Goal: Task Accomplishment & Management: Manage account settings

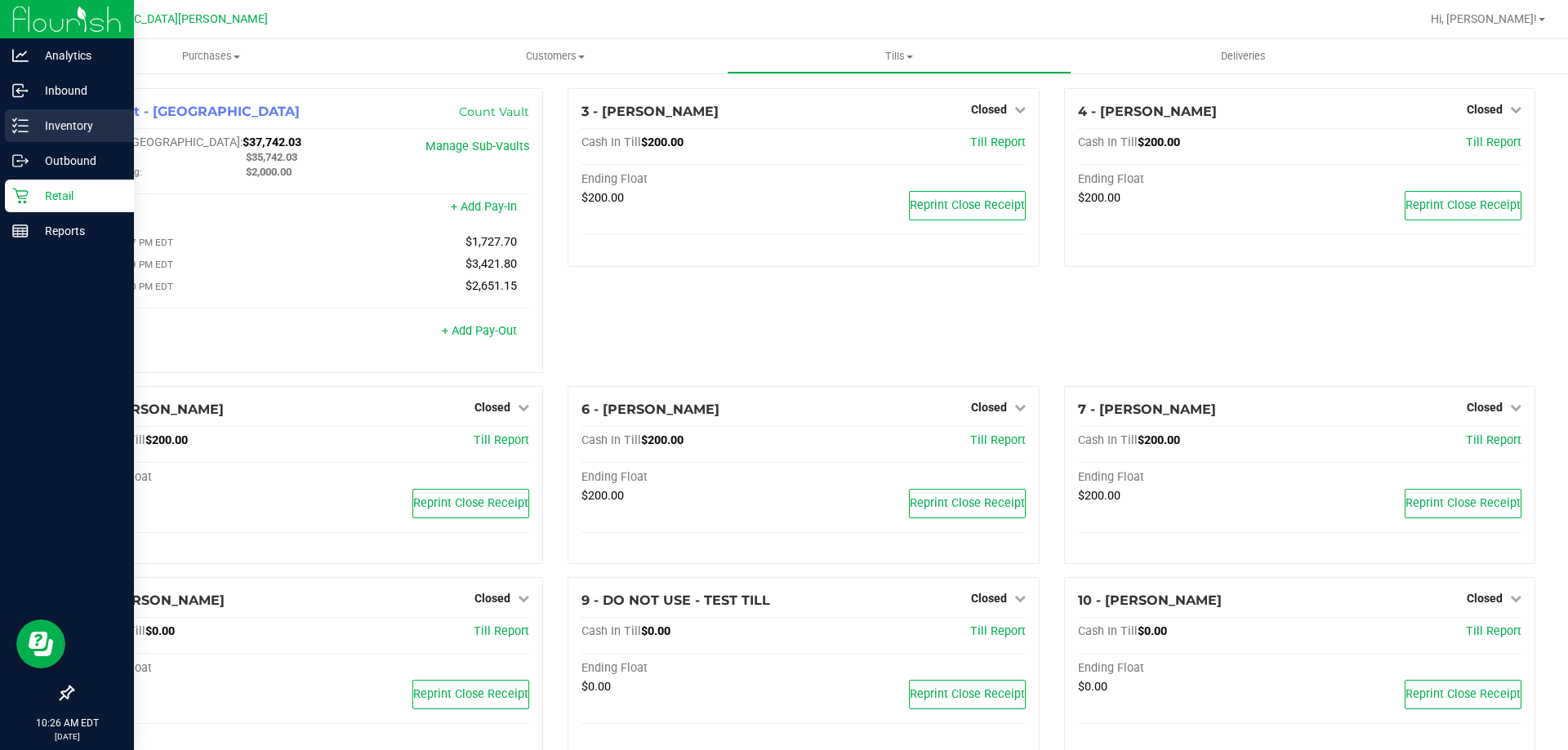
click at [75, 125] on p "Inventory" at bounding box center [78, 126] width 98 height 20
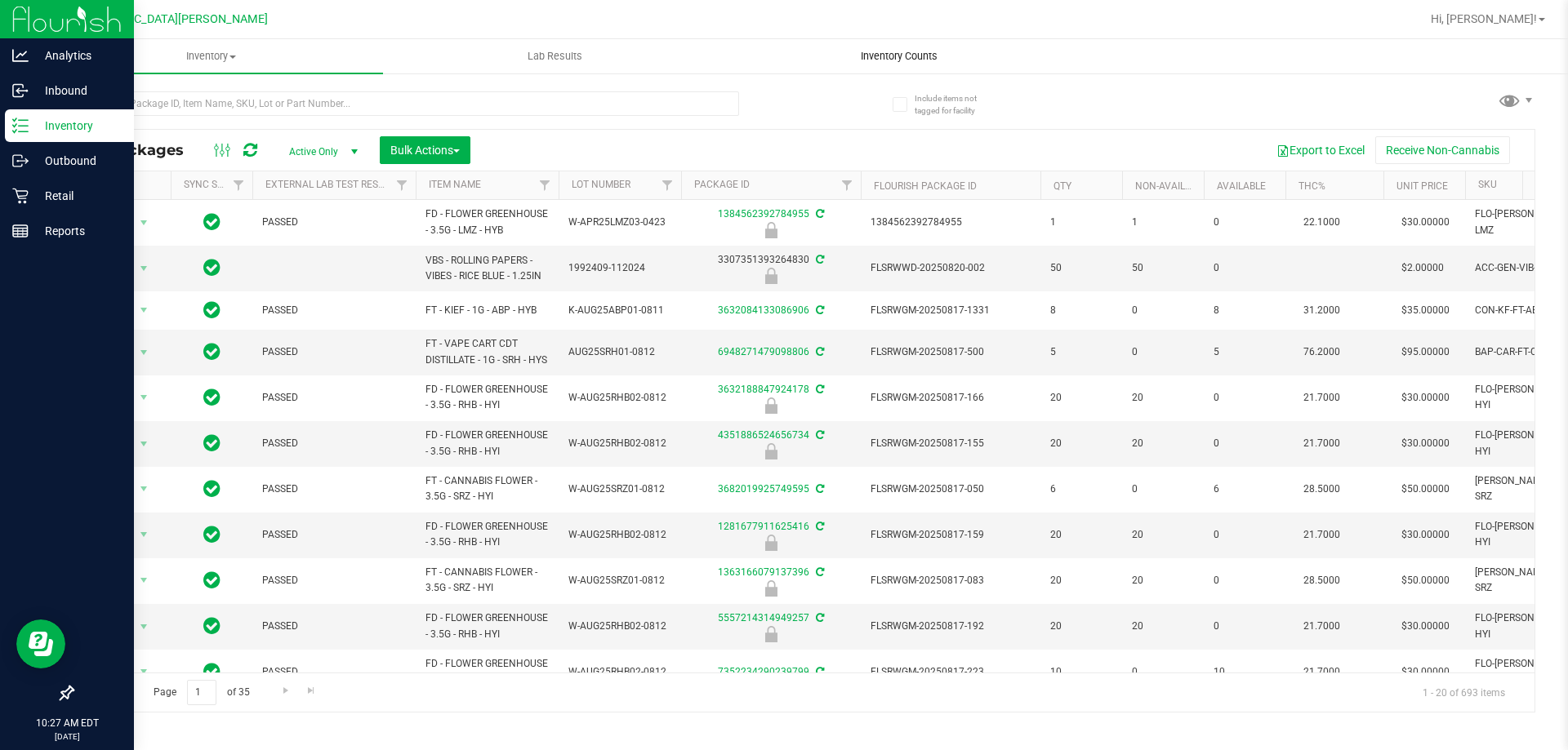
click at [868, 48] on uib-tab-heading "Inventory Counts" at bounding box center [899, 56] width 342 height 32
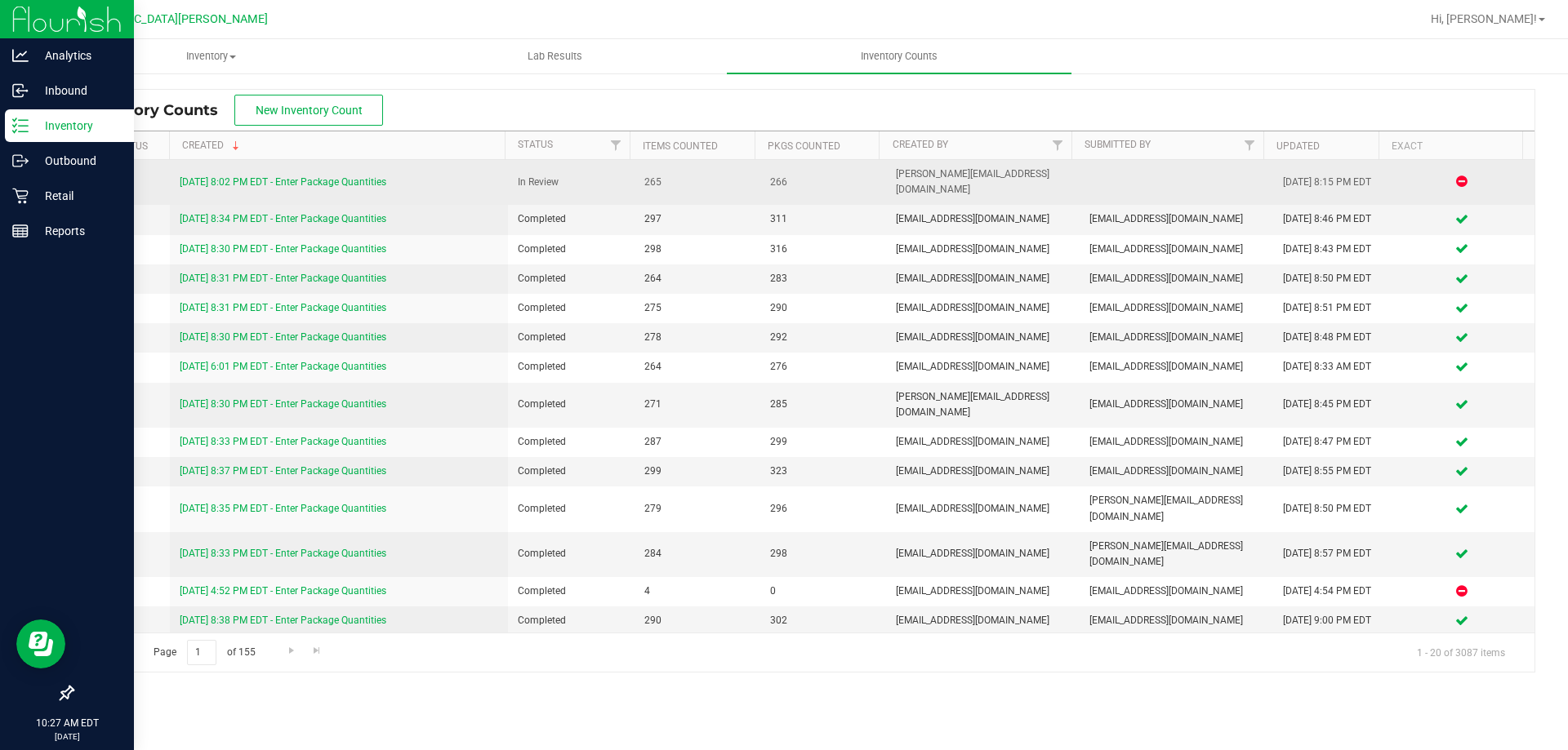
click at [339, 177] on link "[DATE] 8:02 PM EDT - Enter Package Quantities" at bounding box center [283, 182] width 207 height 12
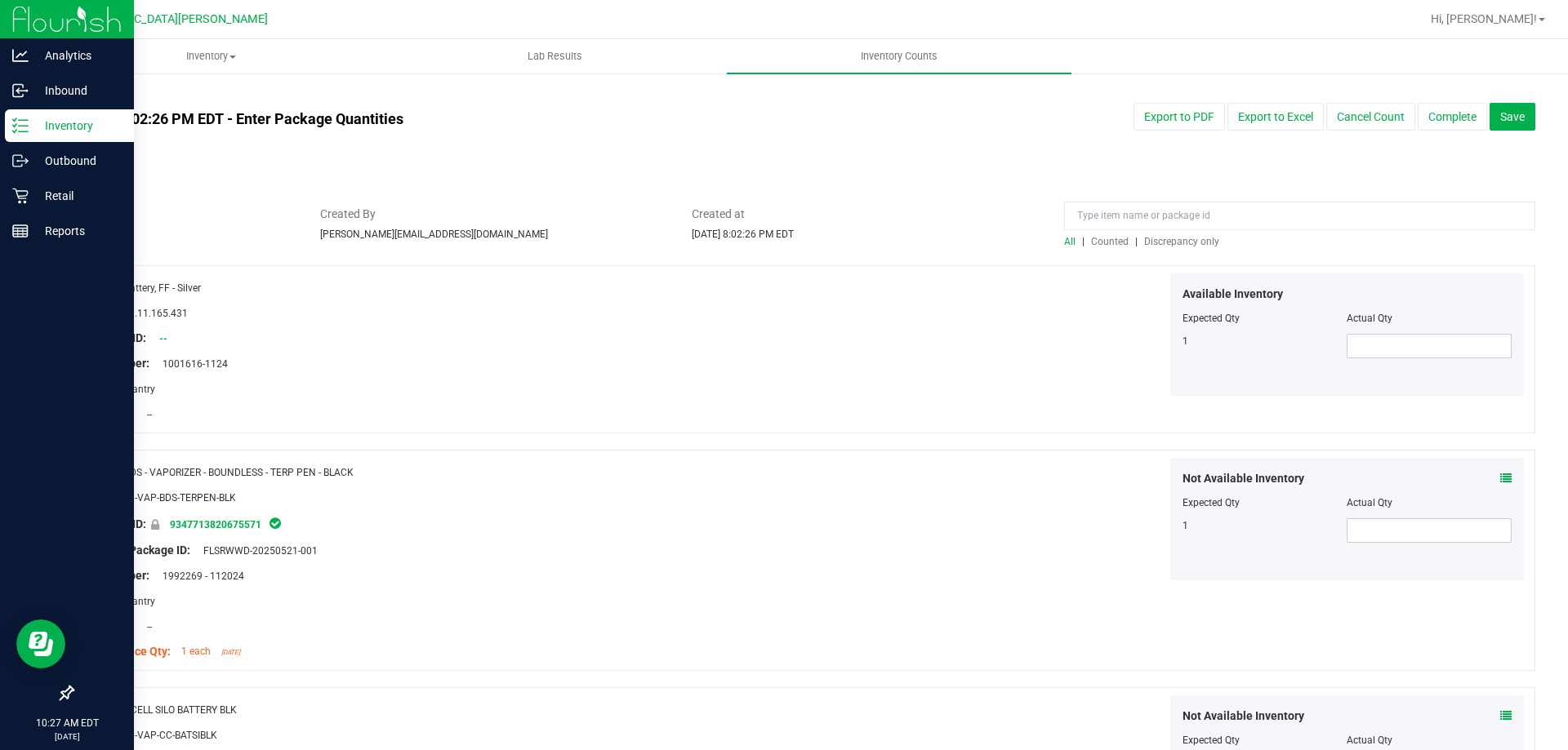
click at [1167, 242] on span "Discrepancy only" at bounding box center [1181, 242] width 75 height 12
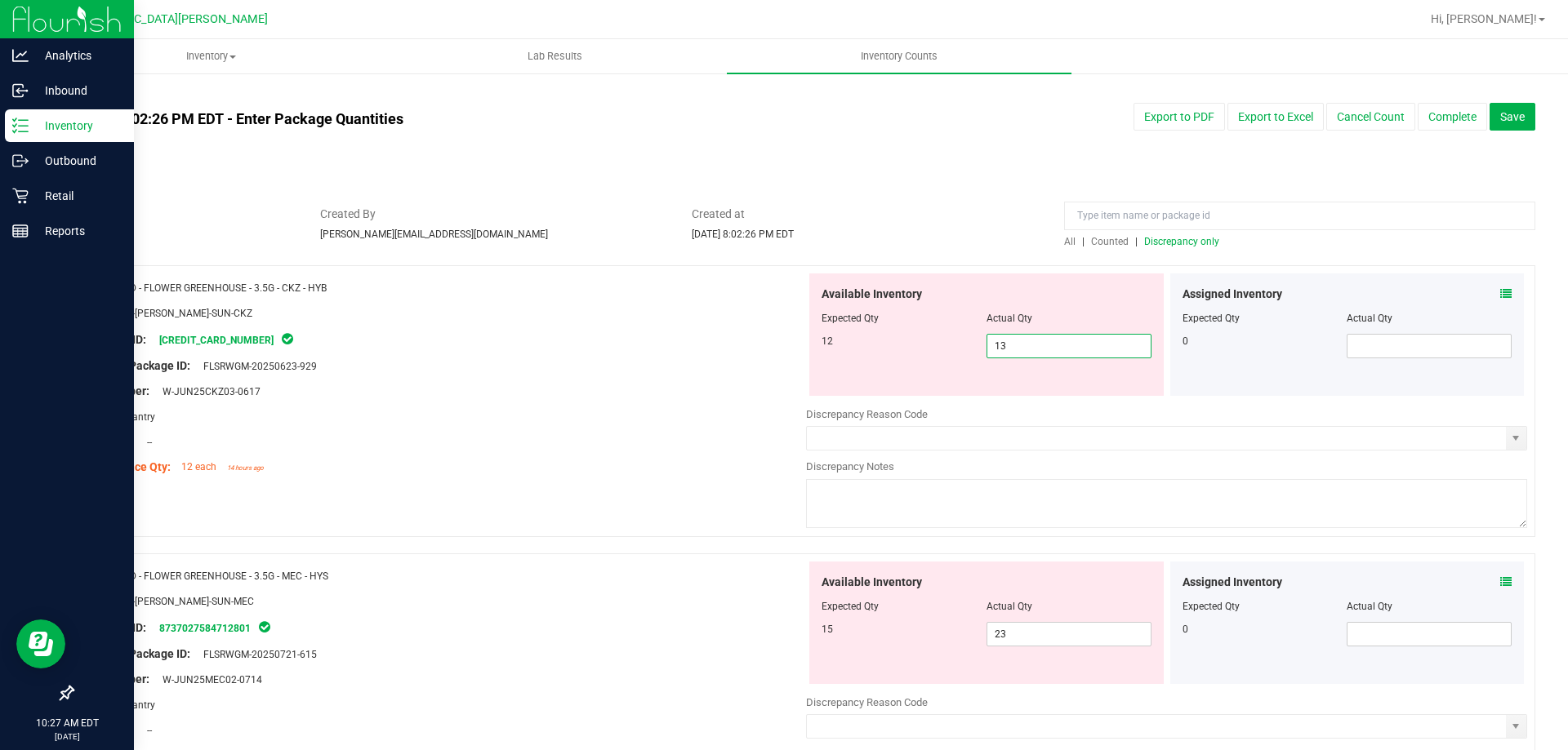
click at [1024, 349] on span "13 13" at bounding box center [1069, 346] width 165 height 24
click at [1024, 349] on input "13" at bounding box center [1069, 346] width 163 height 22
type input "12"
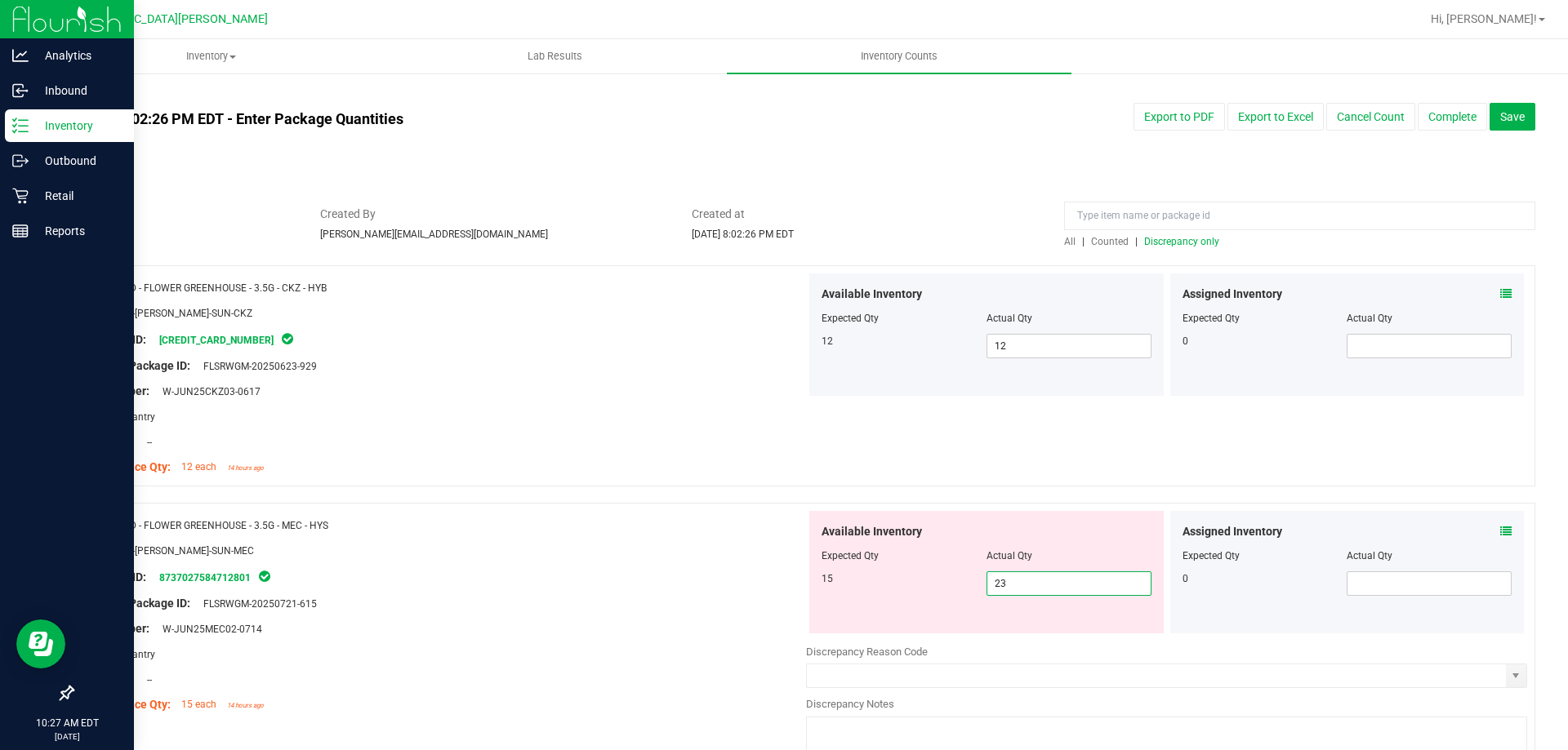
click at [1029, 593] on span "23 23" at bounding box center [1069, 583] width 165 height 24
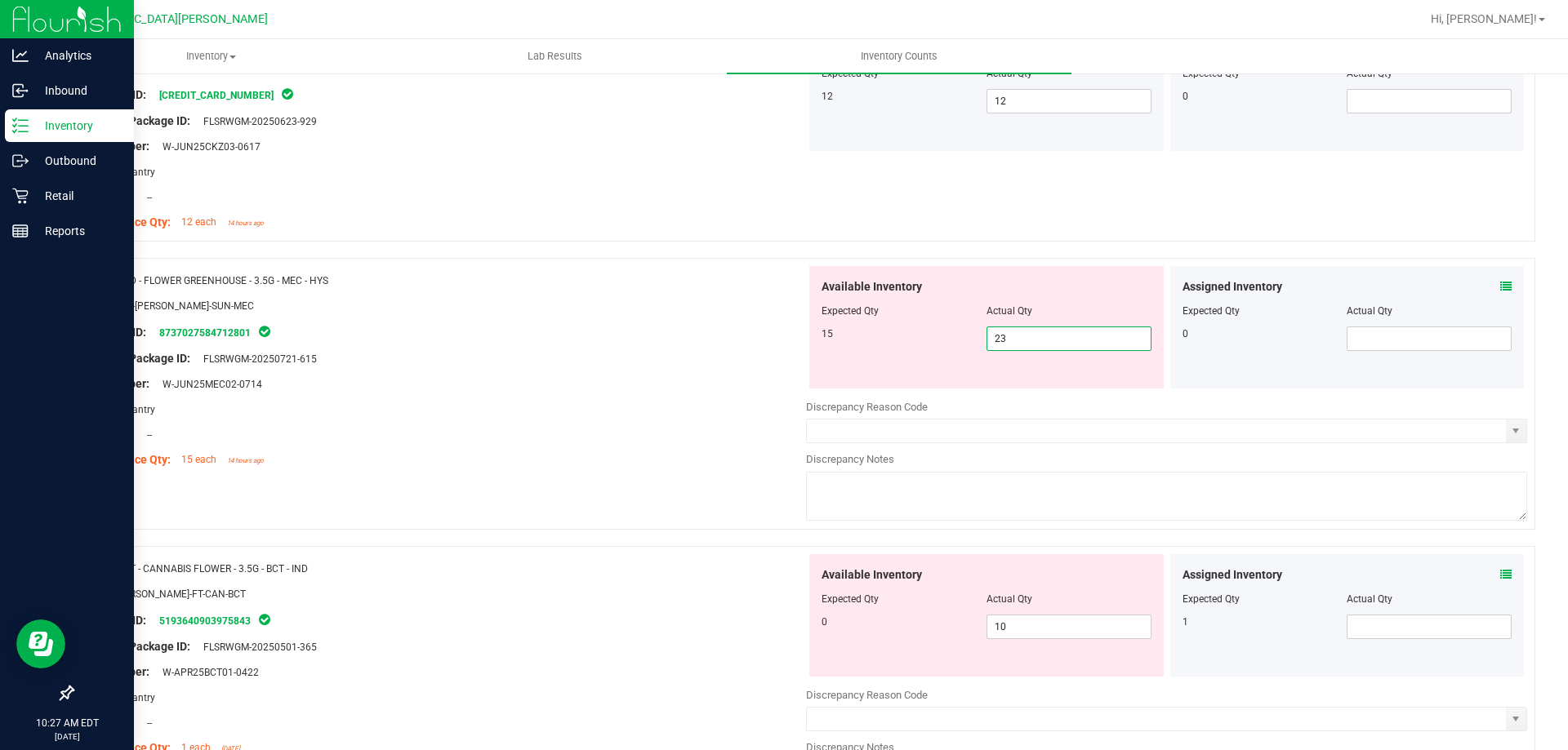
scroll to position [163, 0]
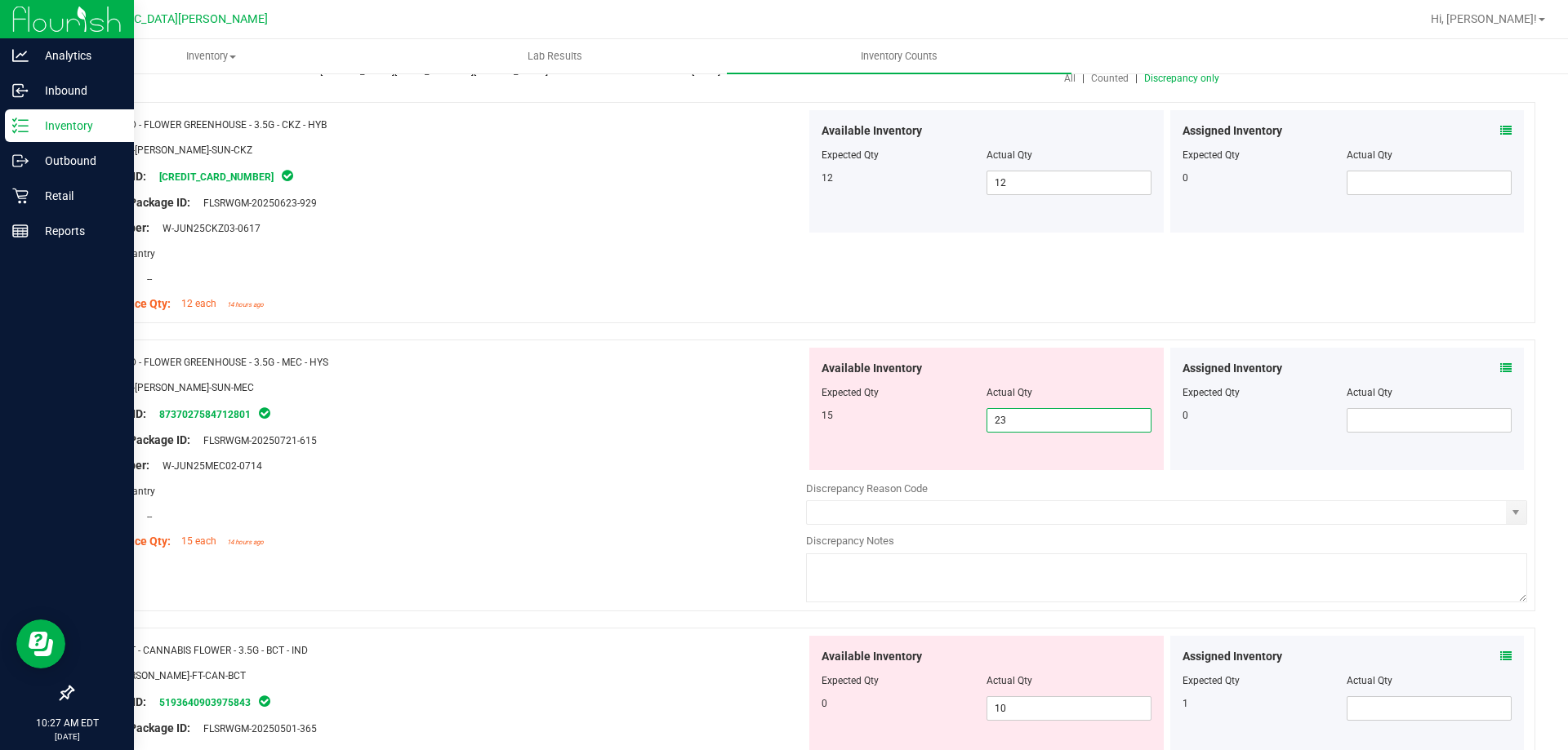
click at [992, 417] on input "23" at bounding box center [1069, 420] width 163 height 22
type input "15"
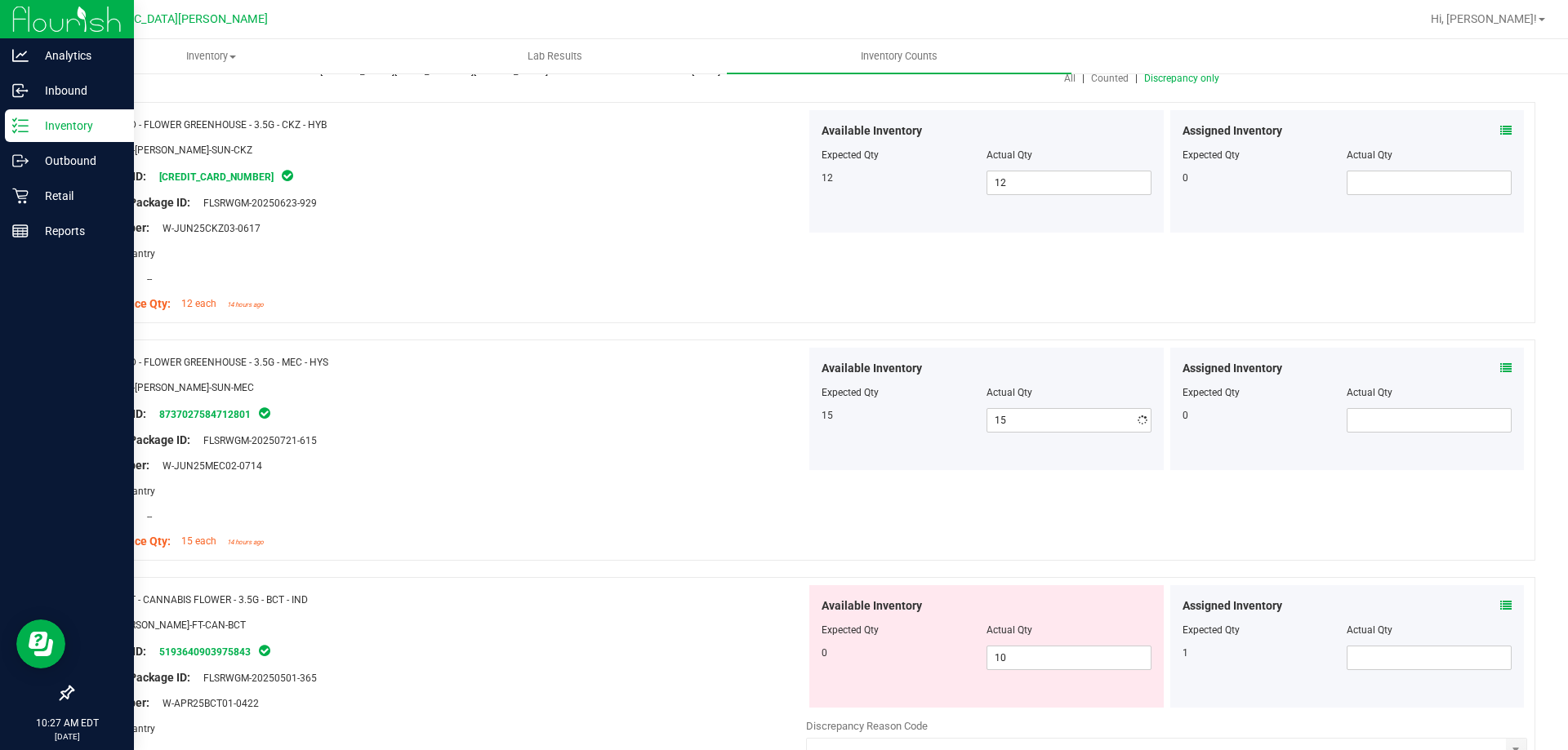
click at [681, 472] on div "Lot Number: W-JUN25MEC02-0714" at bounding box center [445, 466] width 721 height 18
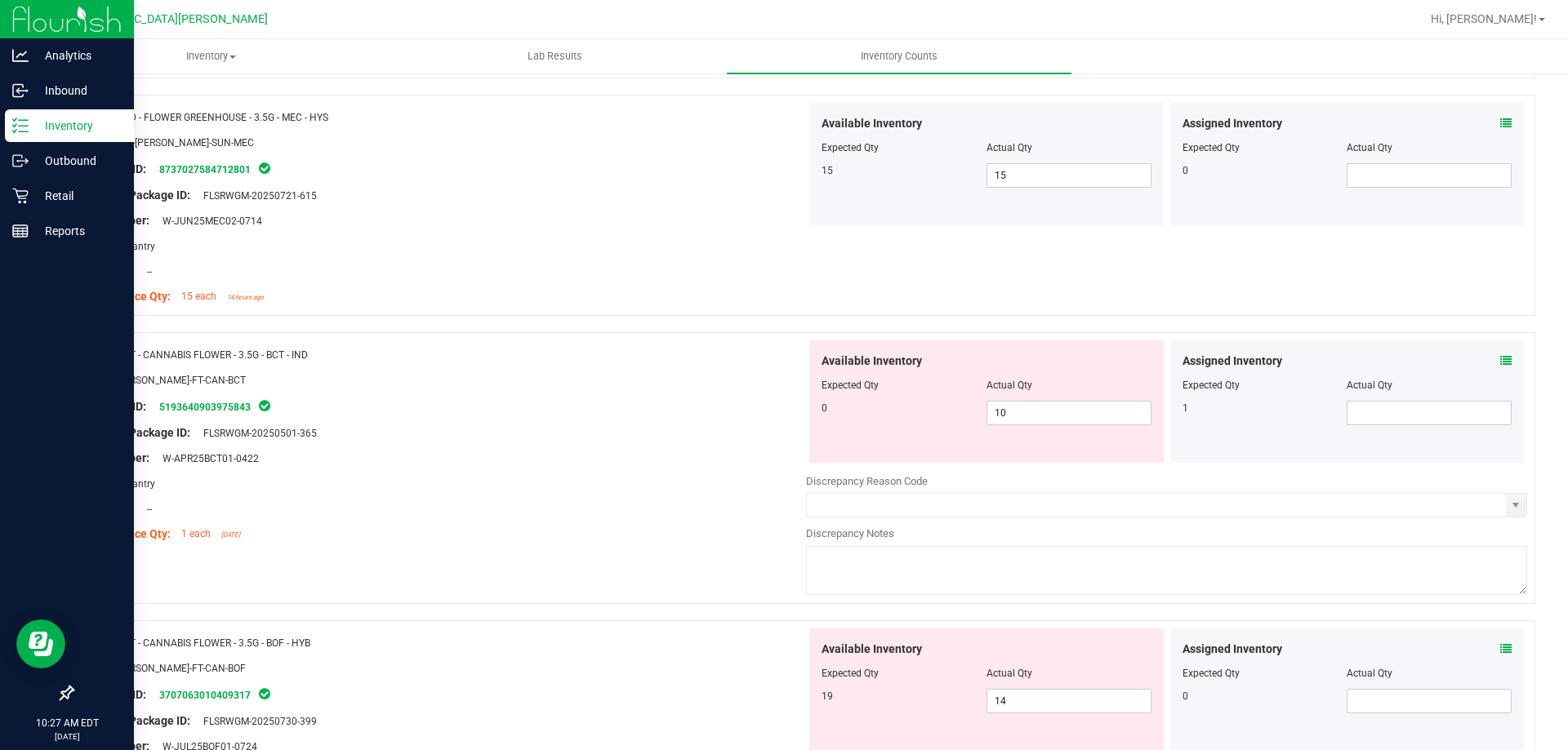
scroll to position [490, 0]
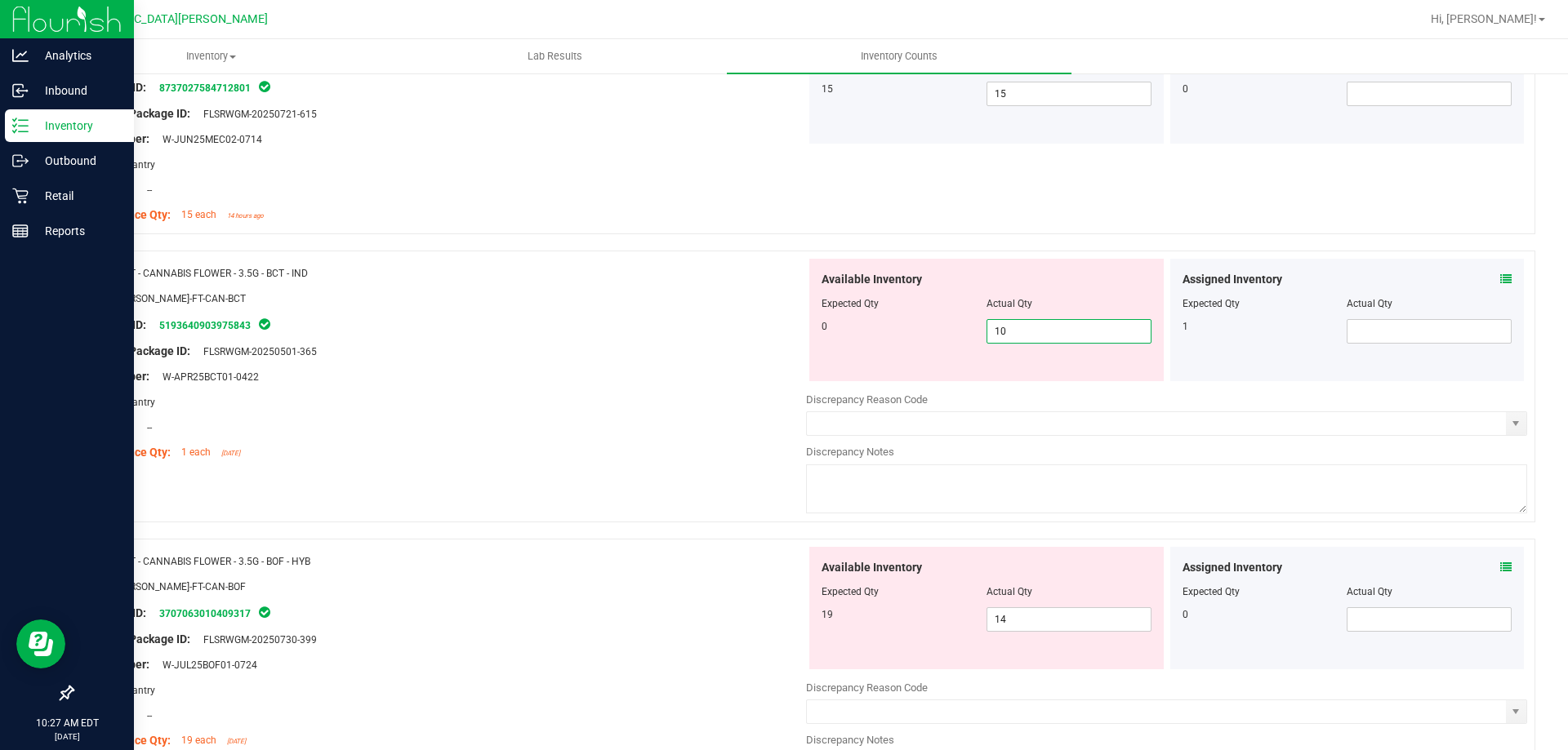
click at [1039, 336] on span "10 10" at bounding box center [1069, 331] width 165 height 24
click at [1039, 336] on input "10" at bounding box center [1069, 331] width 163 height 22
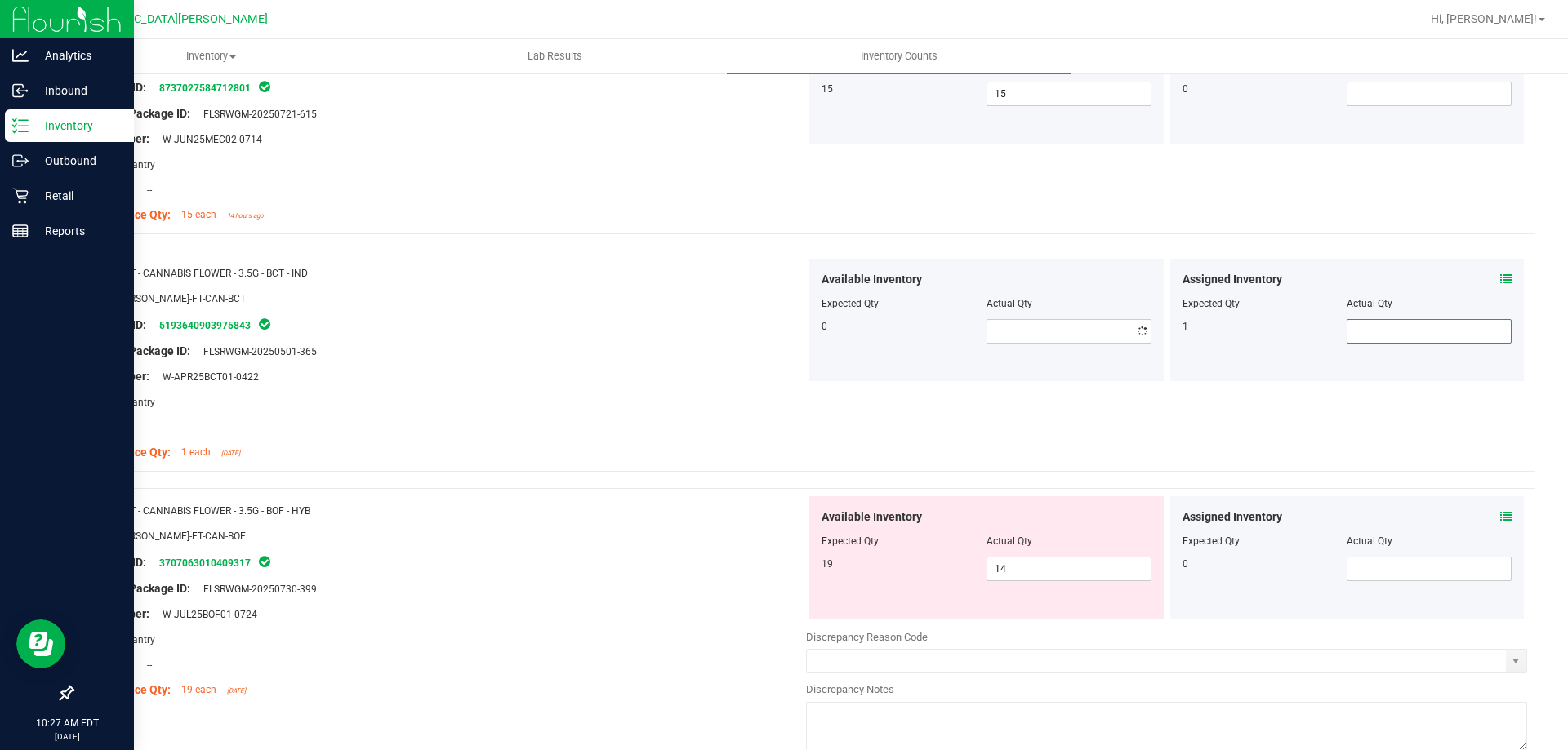
click at [1364, 321] on span at bounding box center [1429, 331] width 165 height 24
type input "1"
click at [783, 360] on div at bounding box center [445, 364] width 721 height 8
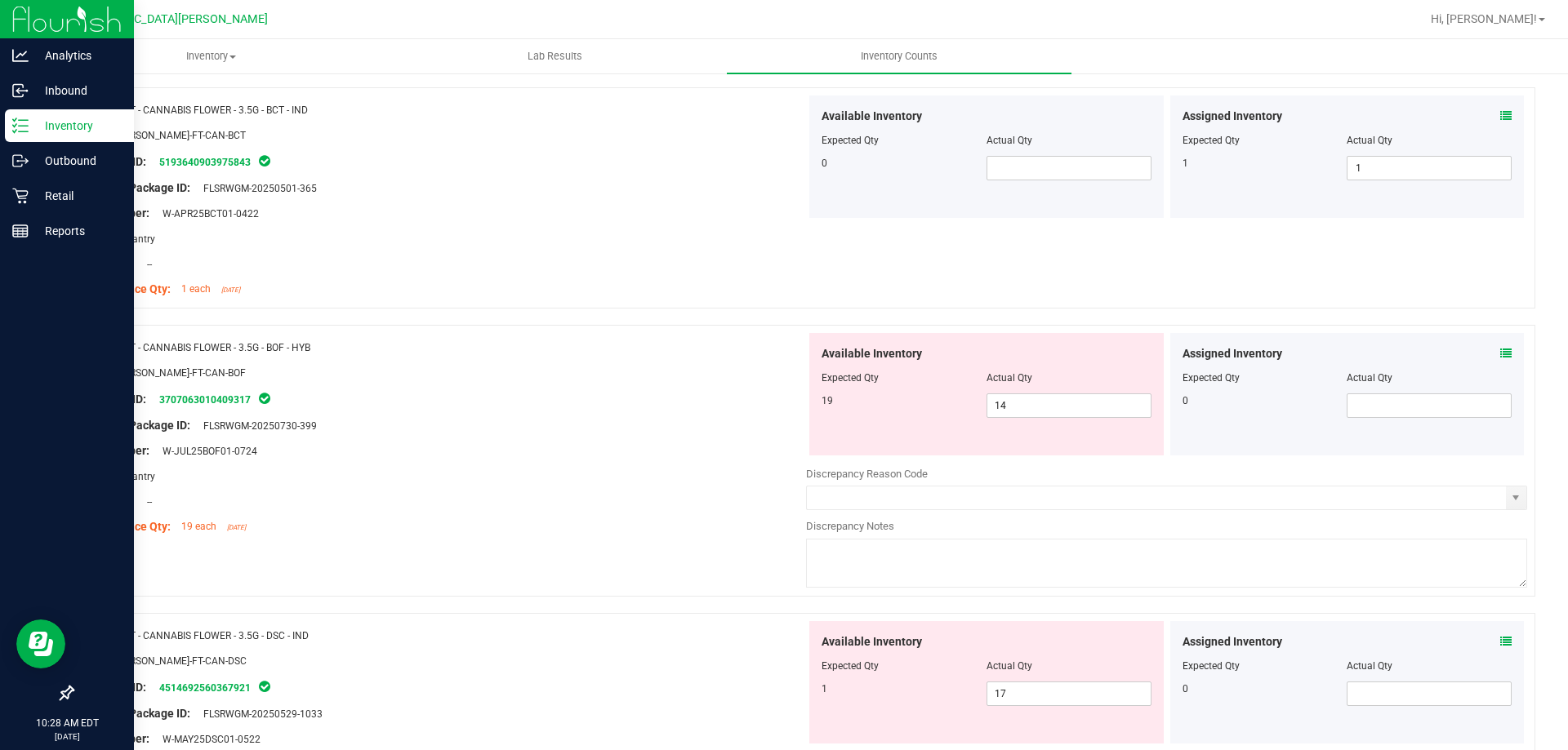
scroll to position [735, 0]
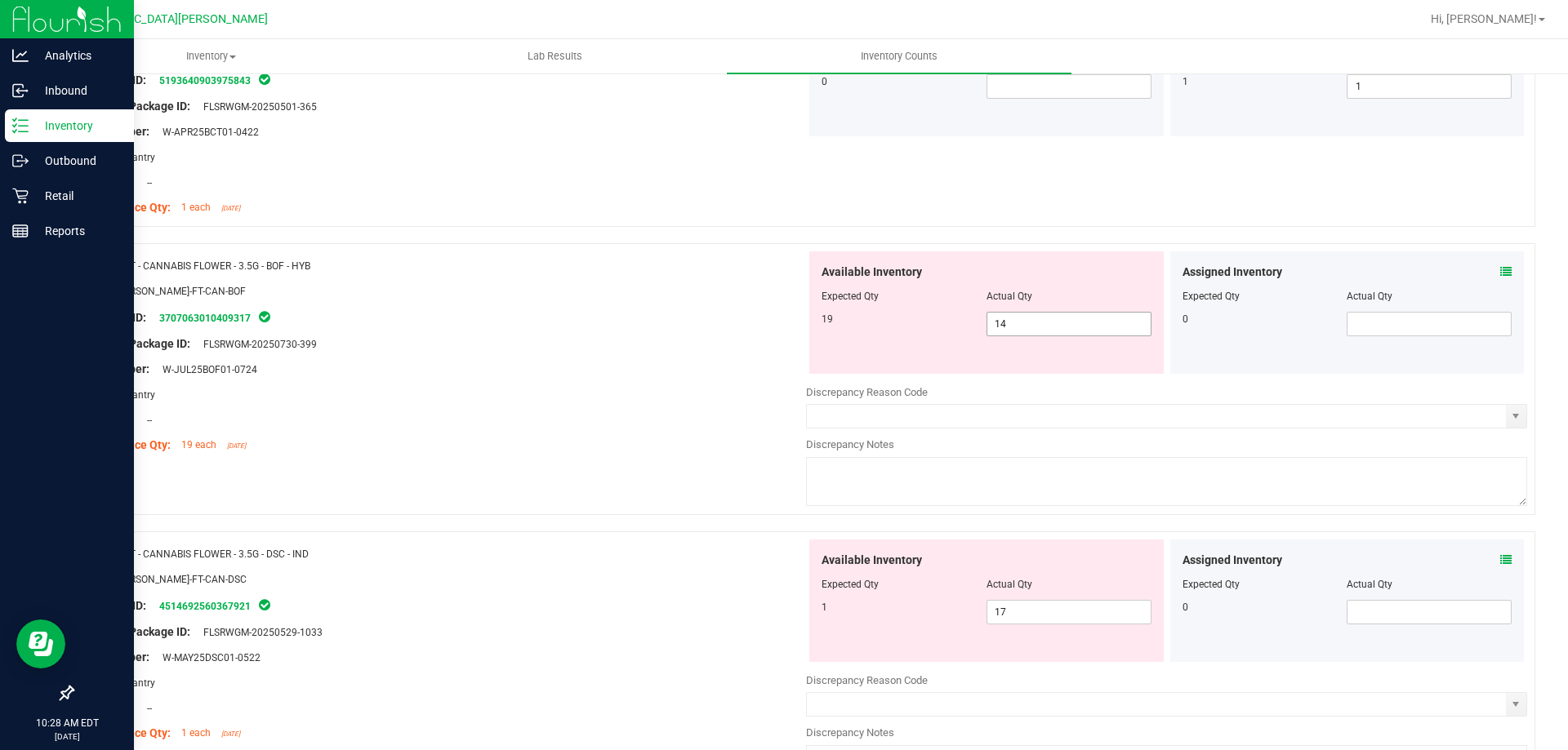
click at [1011, 319] on span "14 14" at bounding box center [1069, 323] width 165 height 24
click at [1011, 319] on input "14" at bounding box center [1069, 323] width 163 height 22
type input "19"
click at [731, 398] on div "Area: Pantry" at bounding box center [445, 394] width 721 height 18
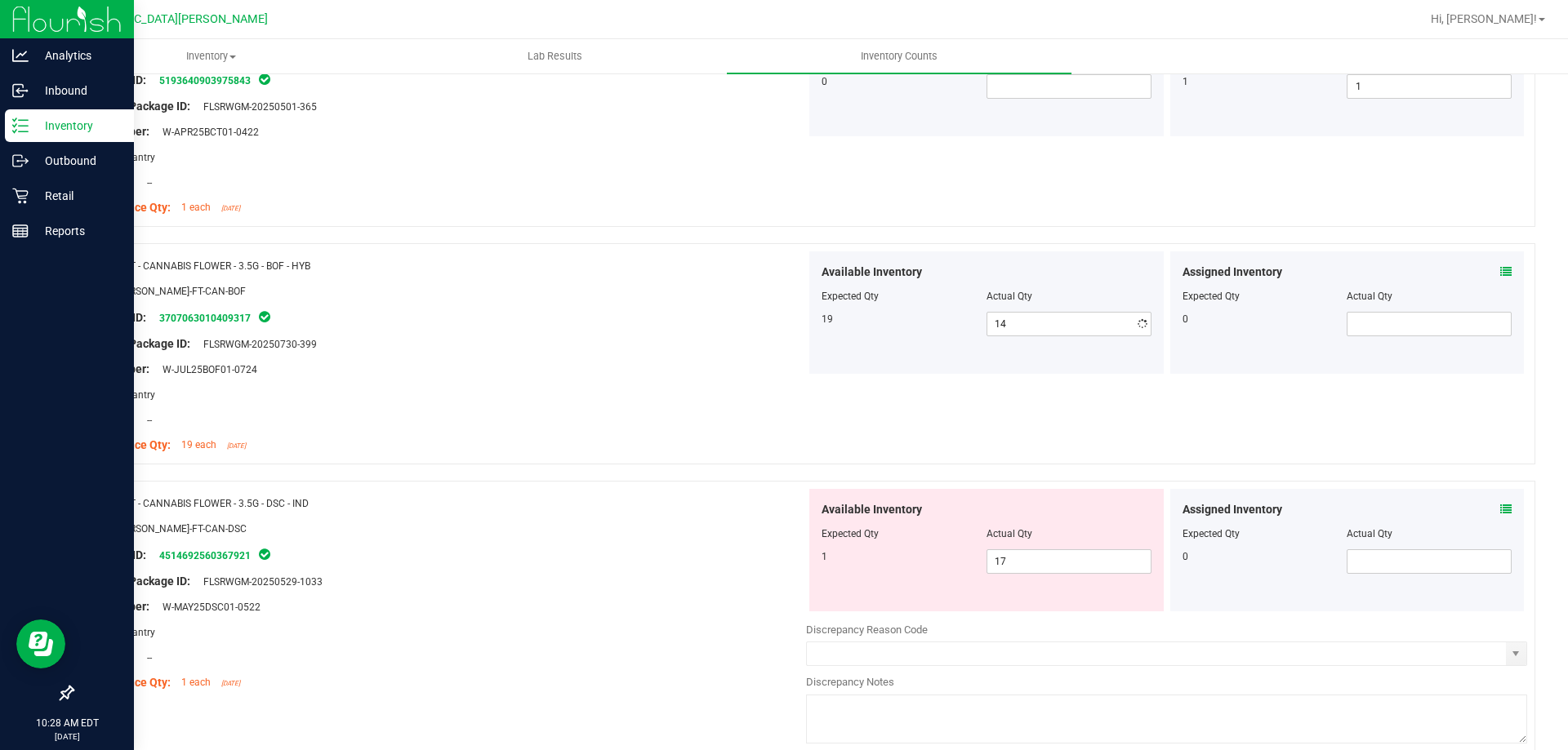
type input "19"
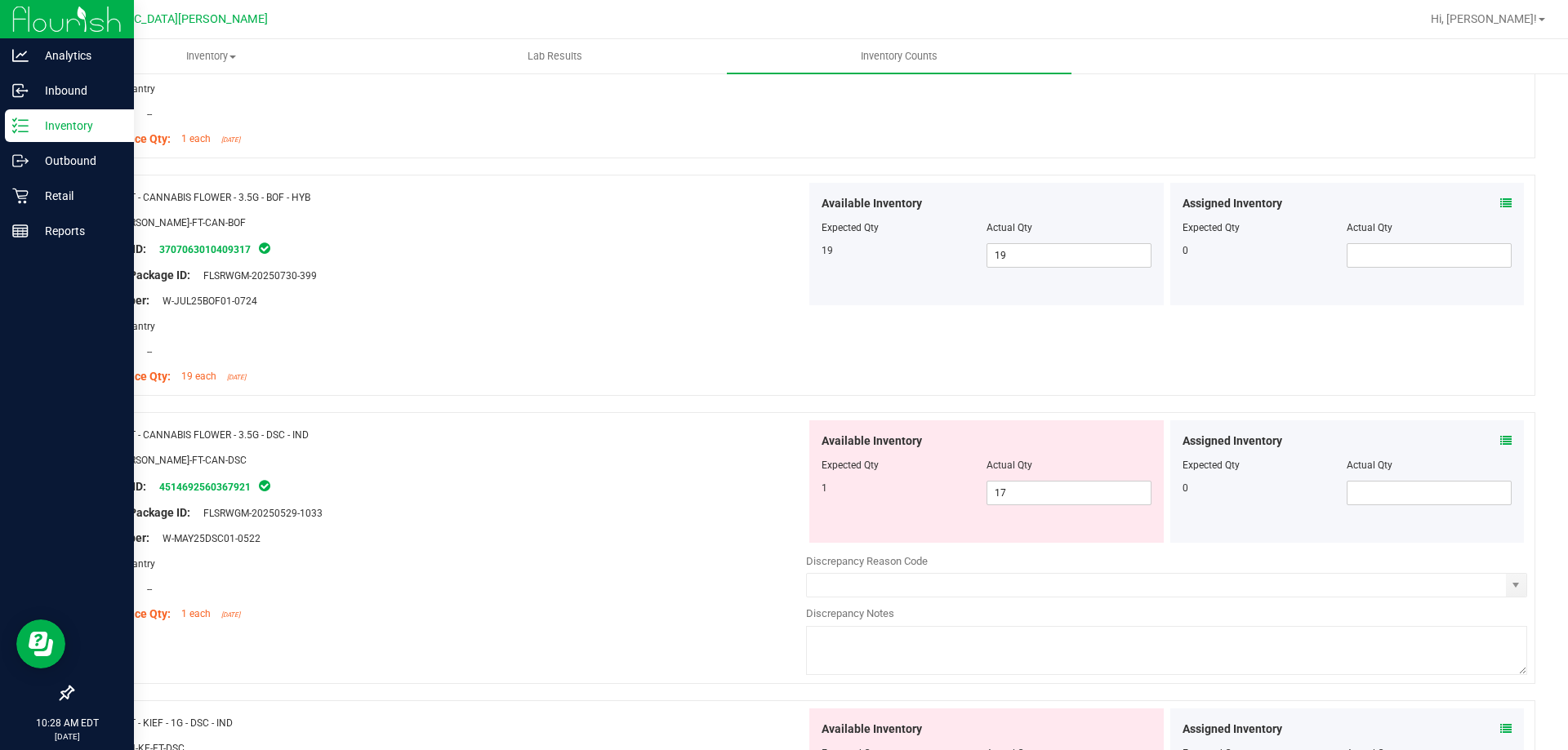
scroll to position [898, 0]
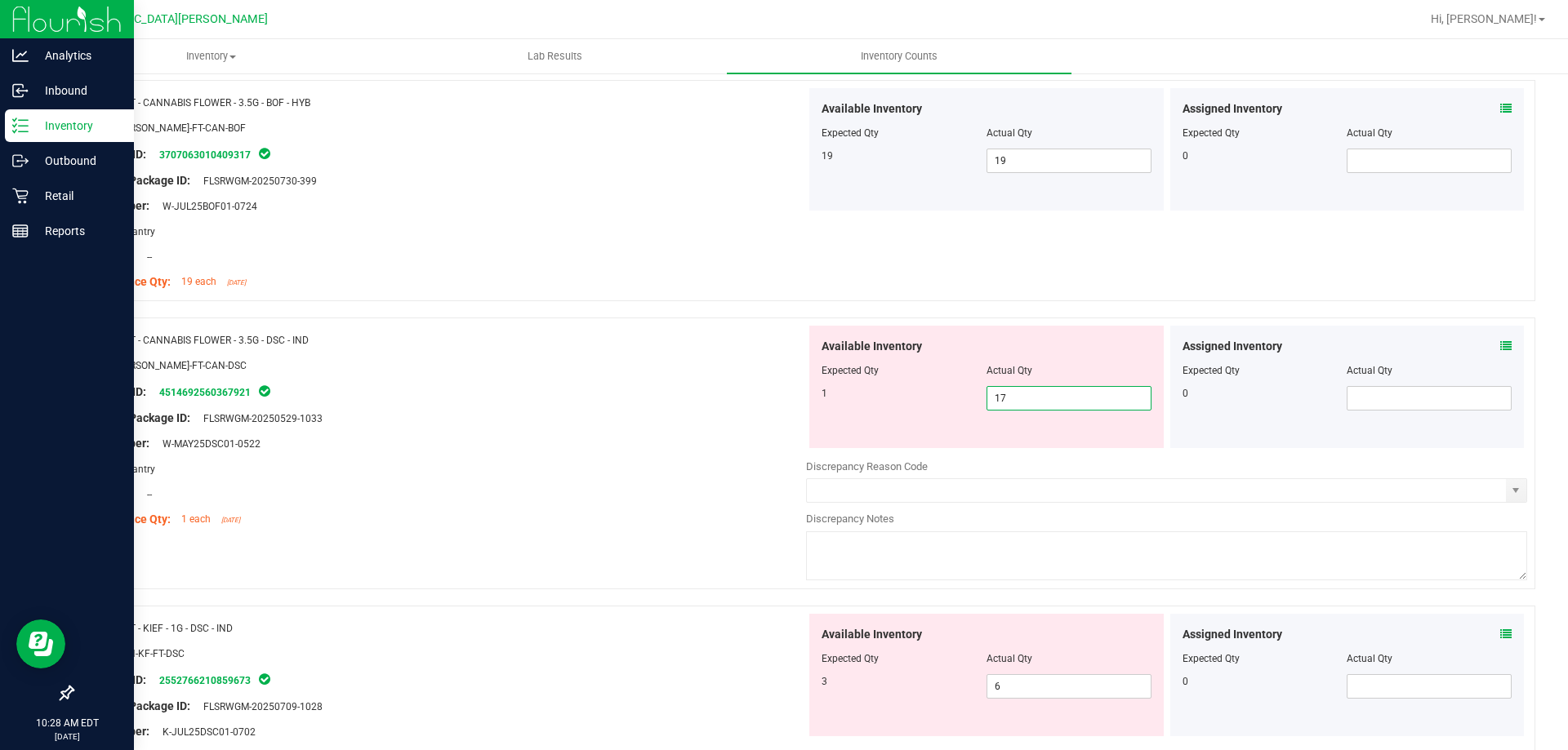
click at [1014, 396] on span "17 17" at bounding box center [1069, 398] width 165 height 24
click at [1014, 396] on input "17" at bounding box center [1069, 398] width 163 height 22
click at [1047, 396] on span "17 17" at bounding box center [1069, 398] width 165 height 24
click at [1047, 396] on input "17" at bounding box center [1069, 398] width 163 height 22
type input "1"
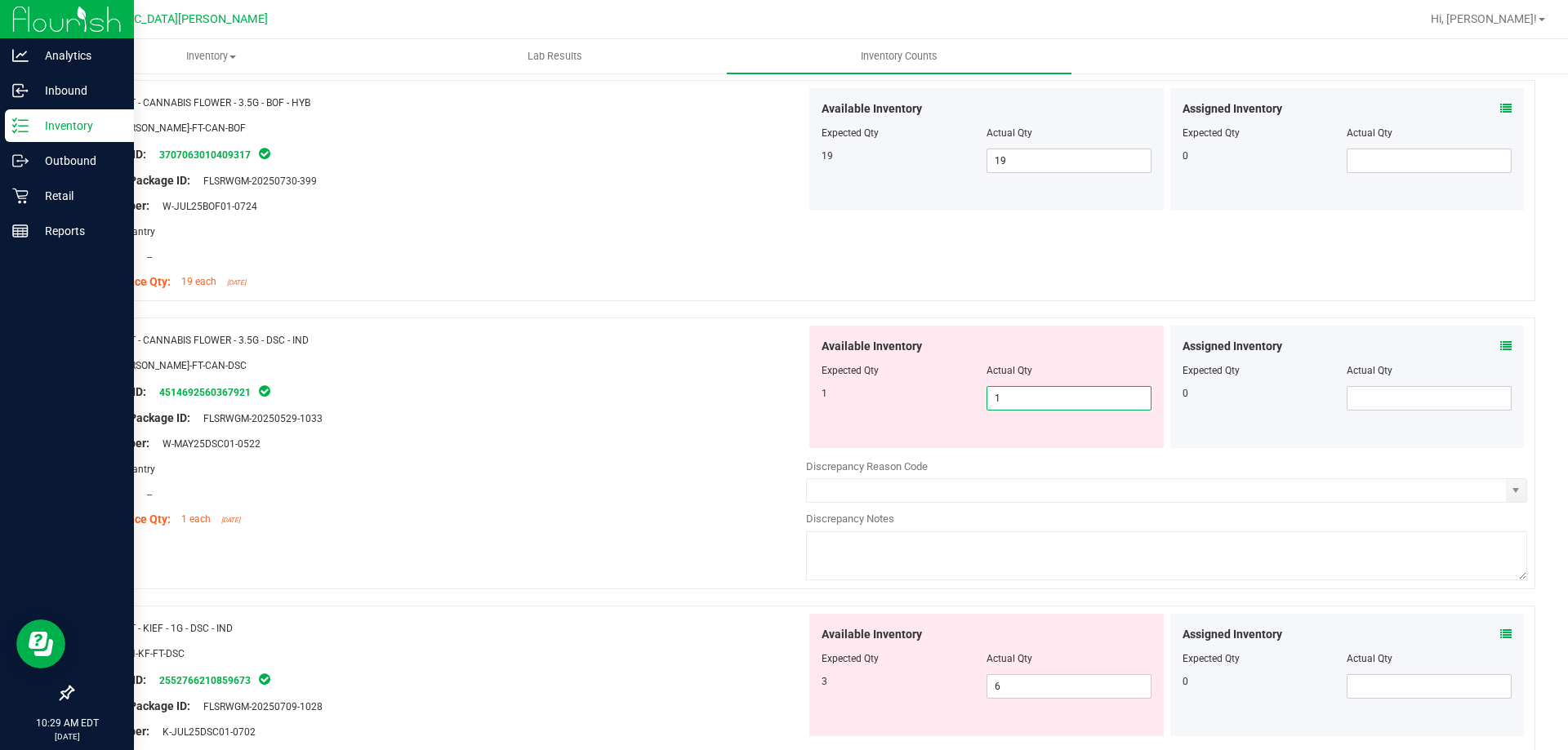
type input "1"
click at [652, 332] on div "Name: FT - CANNABIS FLOWER - 3.5G - DSC - IND" at bounding box center [445, 340] width 721 height 18
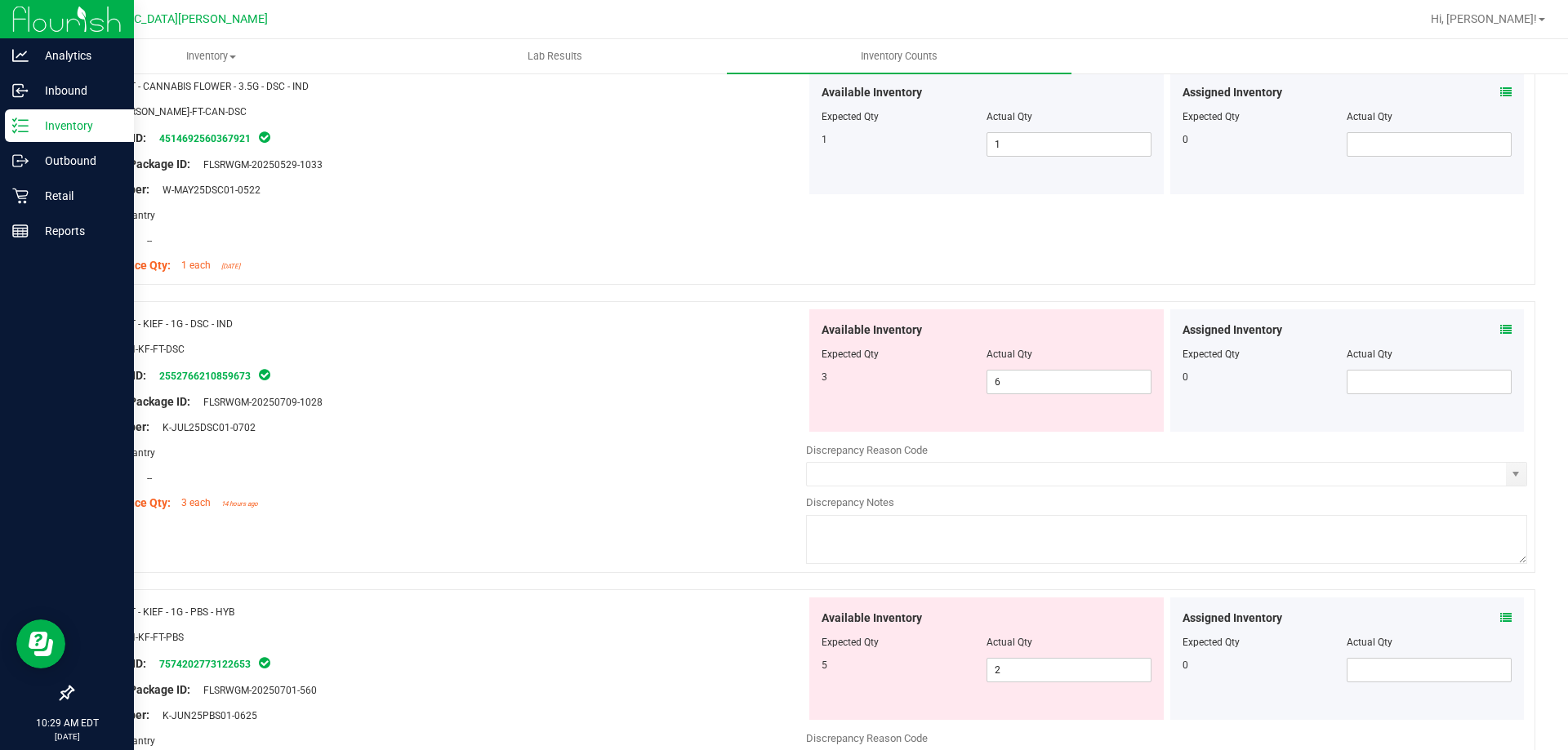
scroll to position [1224, 0]
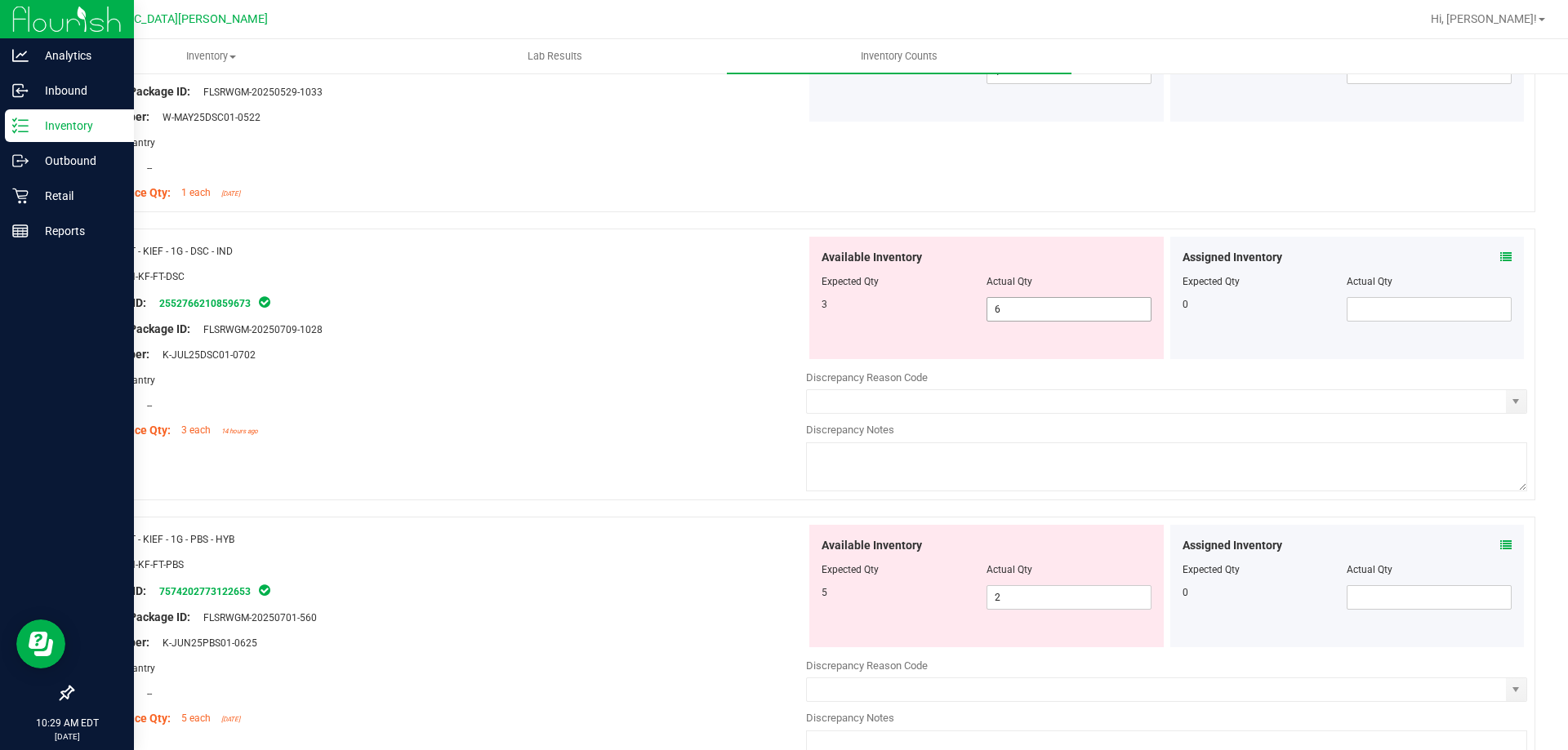
click at [1022, 312] on span "6 6" at bounding box center [1069, 309] width 165 height 24
click at [1022, 312] on input "6" at bounding box center [1069, 309] width 163 height 22
type input "3"
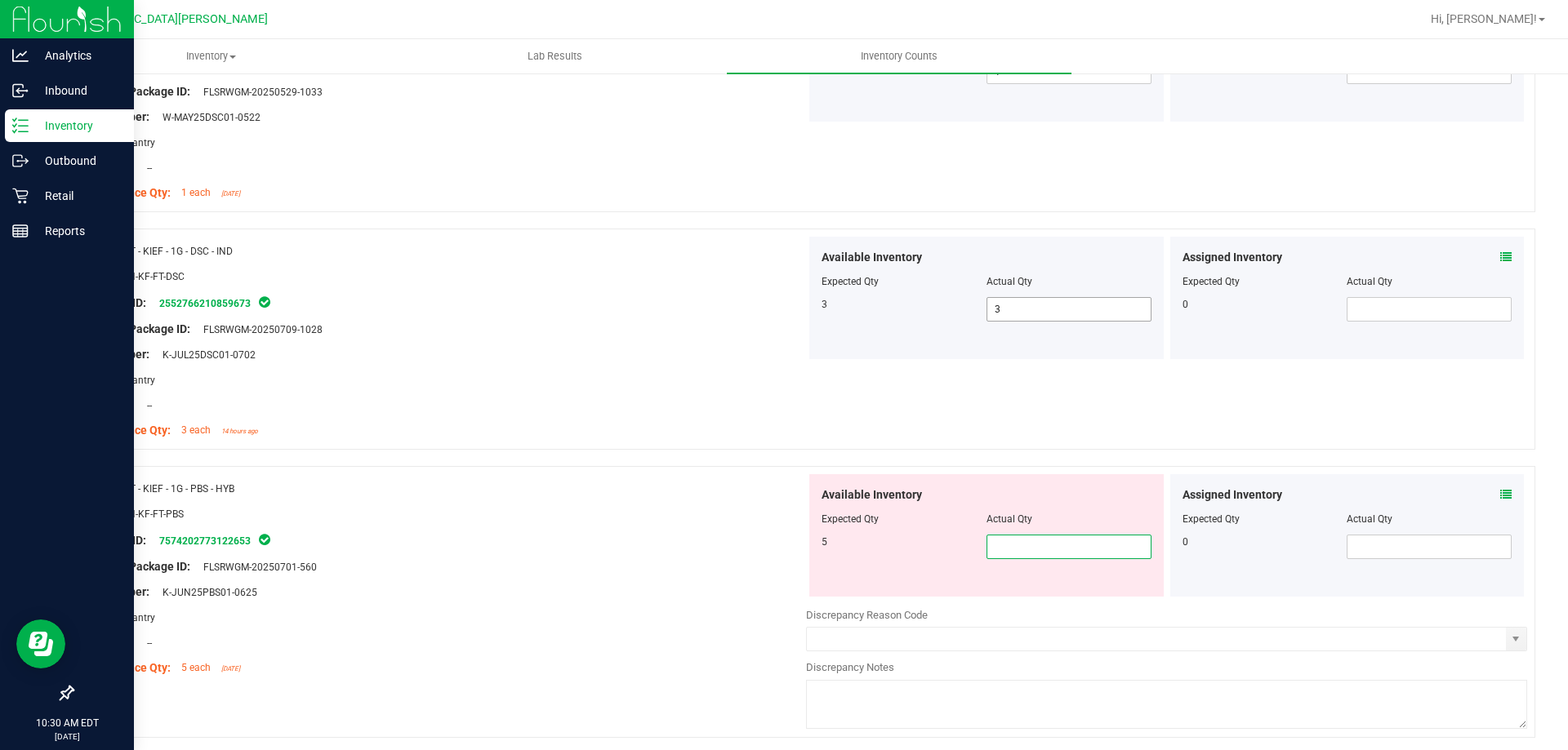
type input "5"
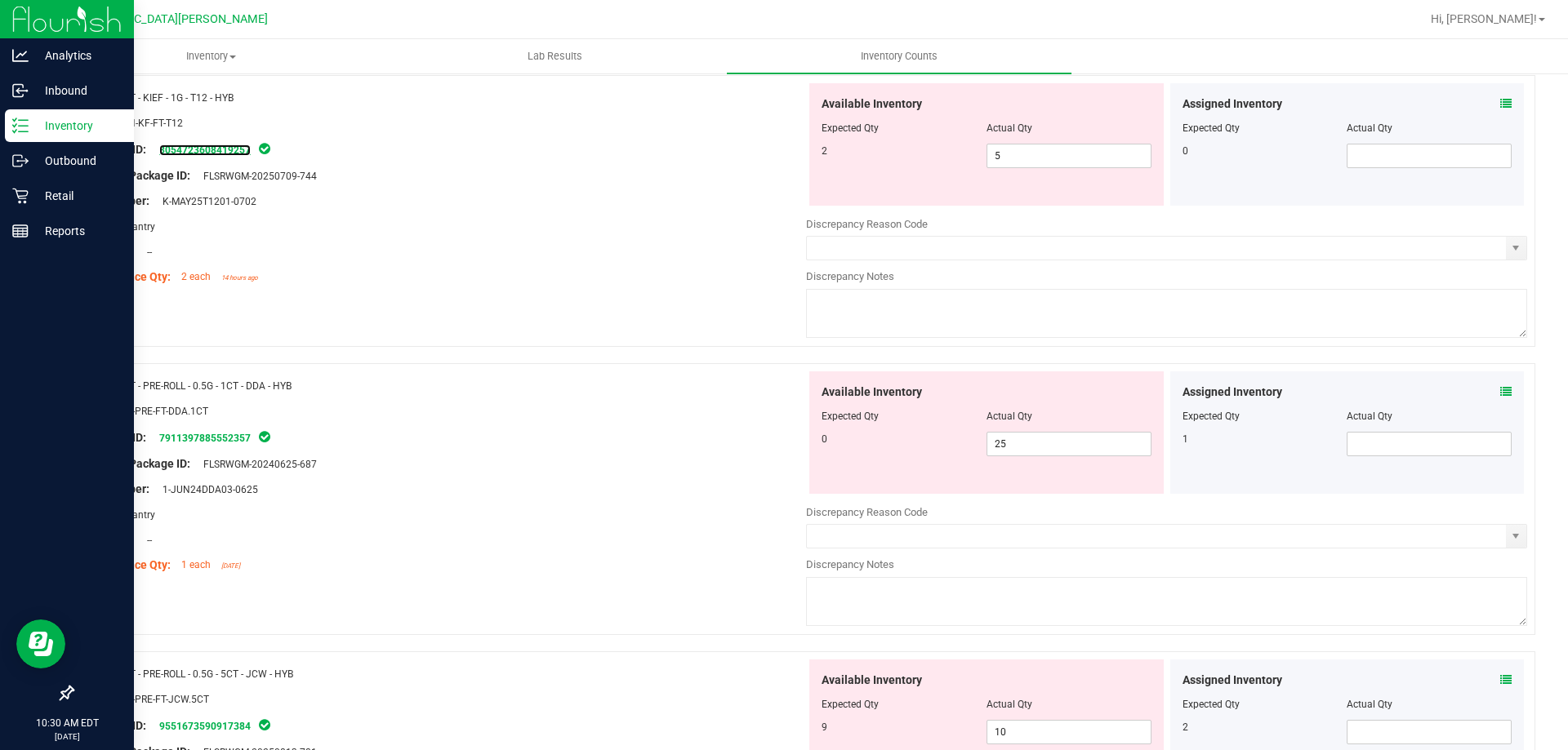
scroll to position [1935, 0]
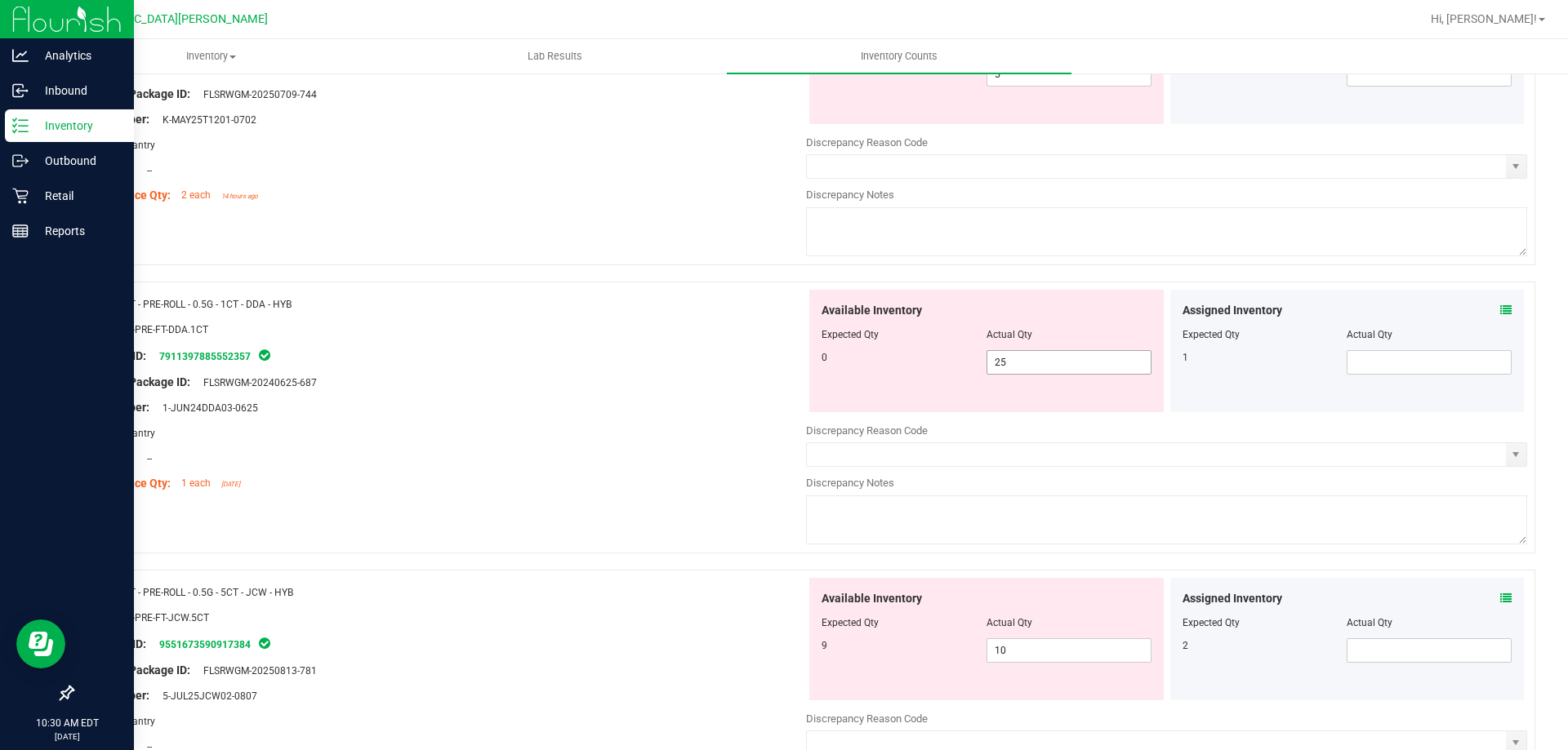
click at [1013, 362] on span "25 25" at bounding box center [1069, 362] width 165 height 24
click at [1013, 362] on input "25" at bounding box center [1069, 362] width 163 height 22
type input "0"
click at [715, 378] on div "Original Package ID: FLSRWGM-20240625-687" at bounding box center [445, 382] width 721 height 18
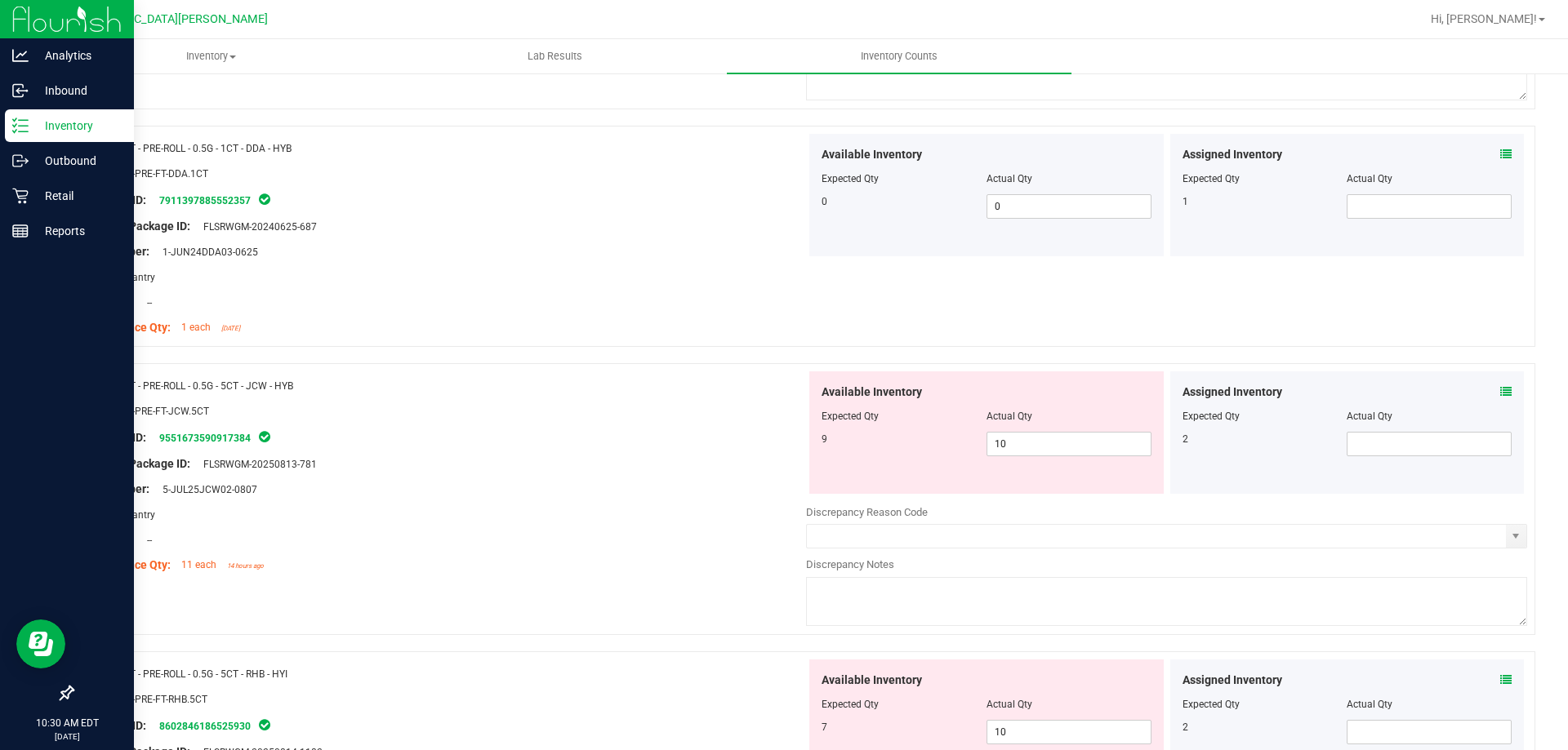
scroll to position [2098, 0]
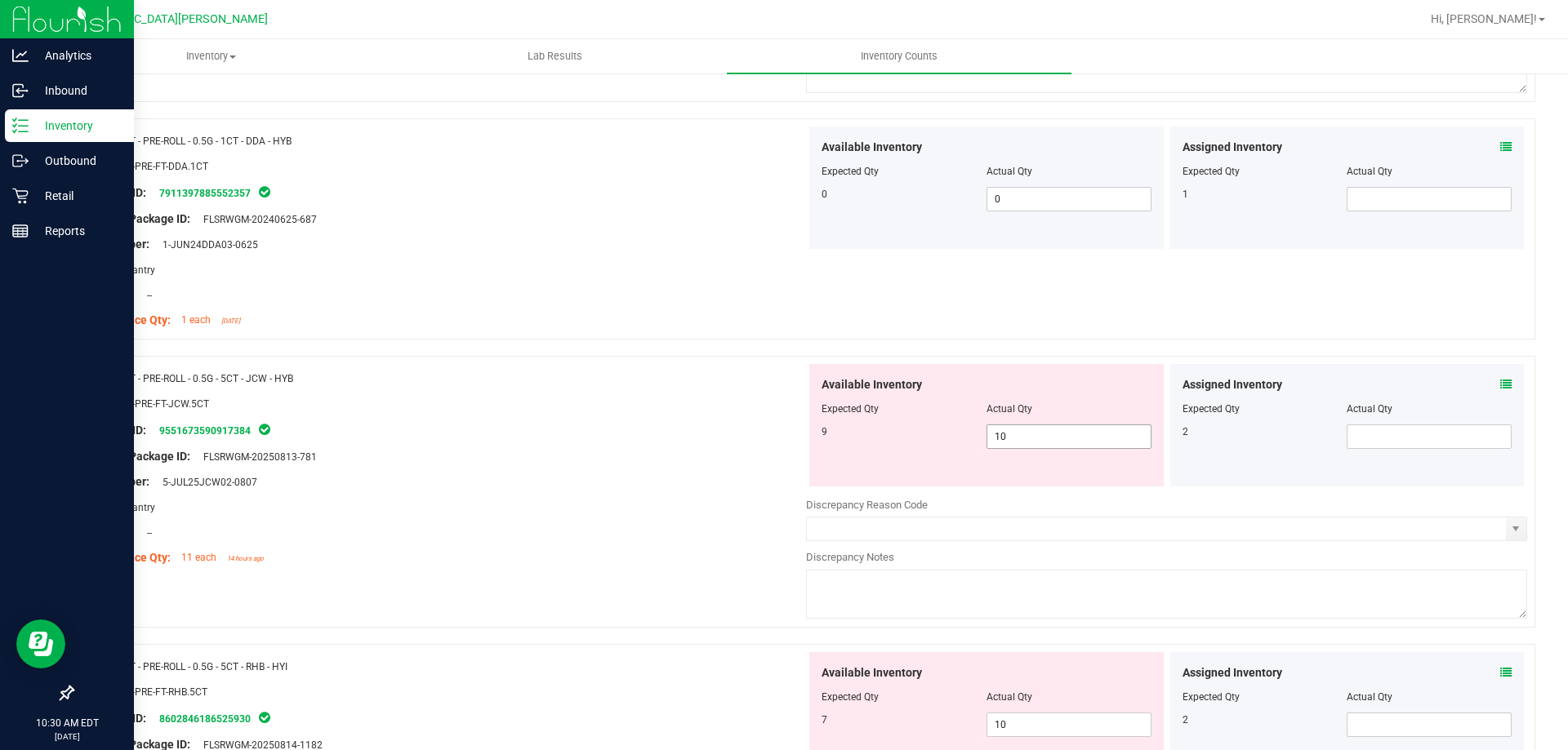
click at [1018, 442] on span "10 10" at bounding box center [1069, 436] width 165 height 24
click at [1018, 442] on input "10" at bounding box center [1069, 436] width 163 height 22
type input "9"
click at [650, 431] on div "Package ID: 9551673590917384" at bounding box center [445, 430] width 721 height 20
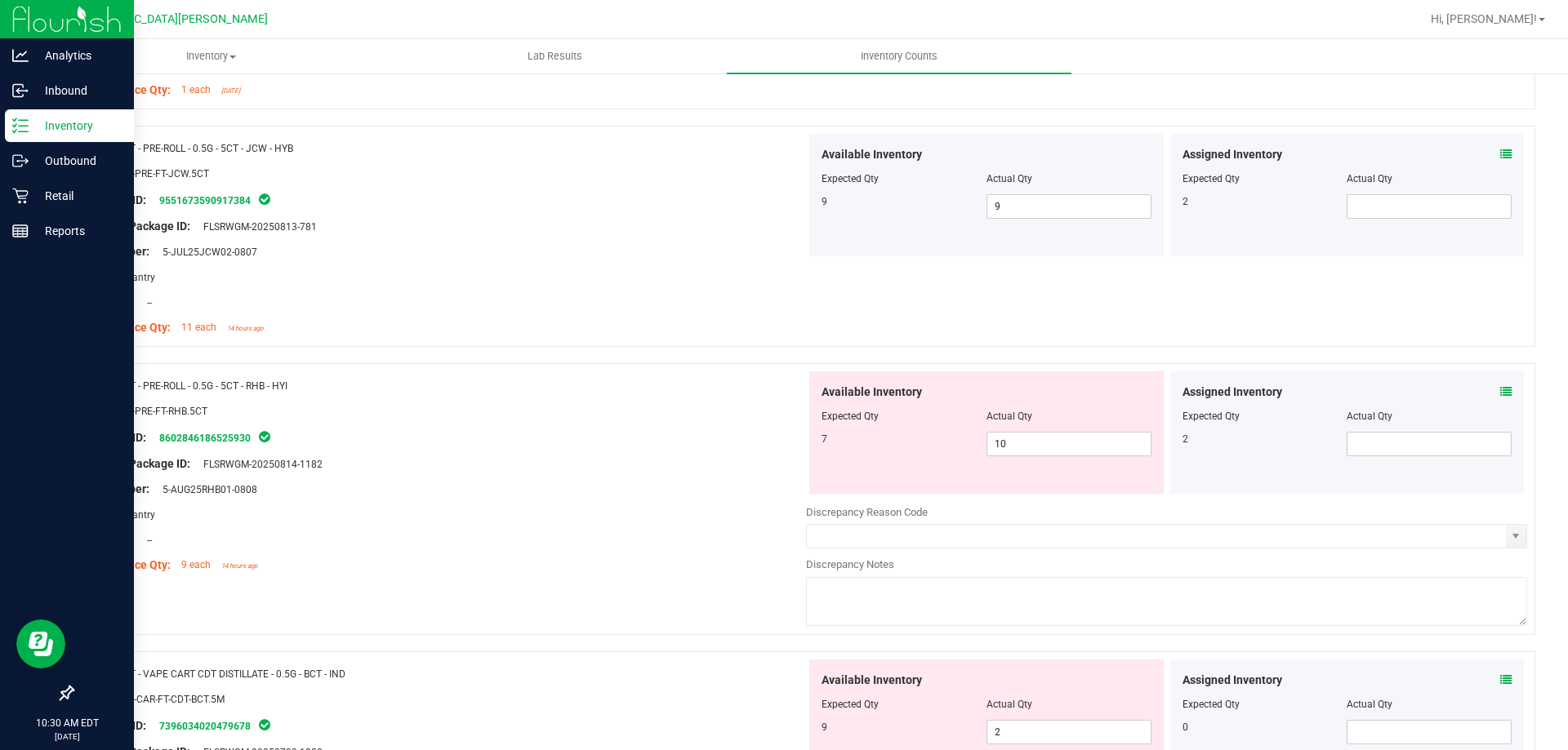
scroll to position [2342, 0]
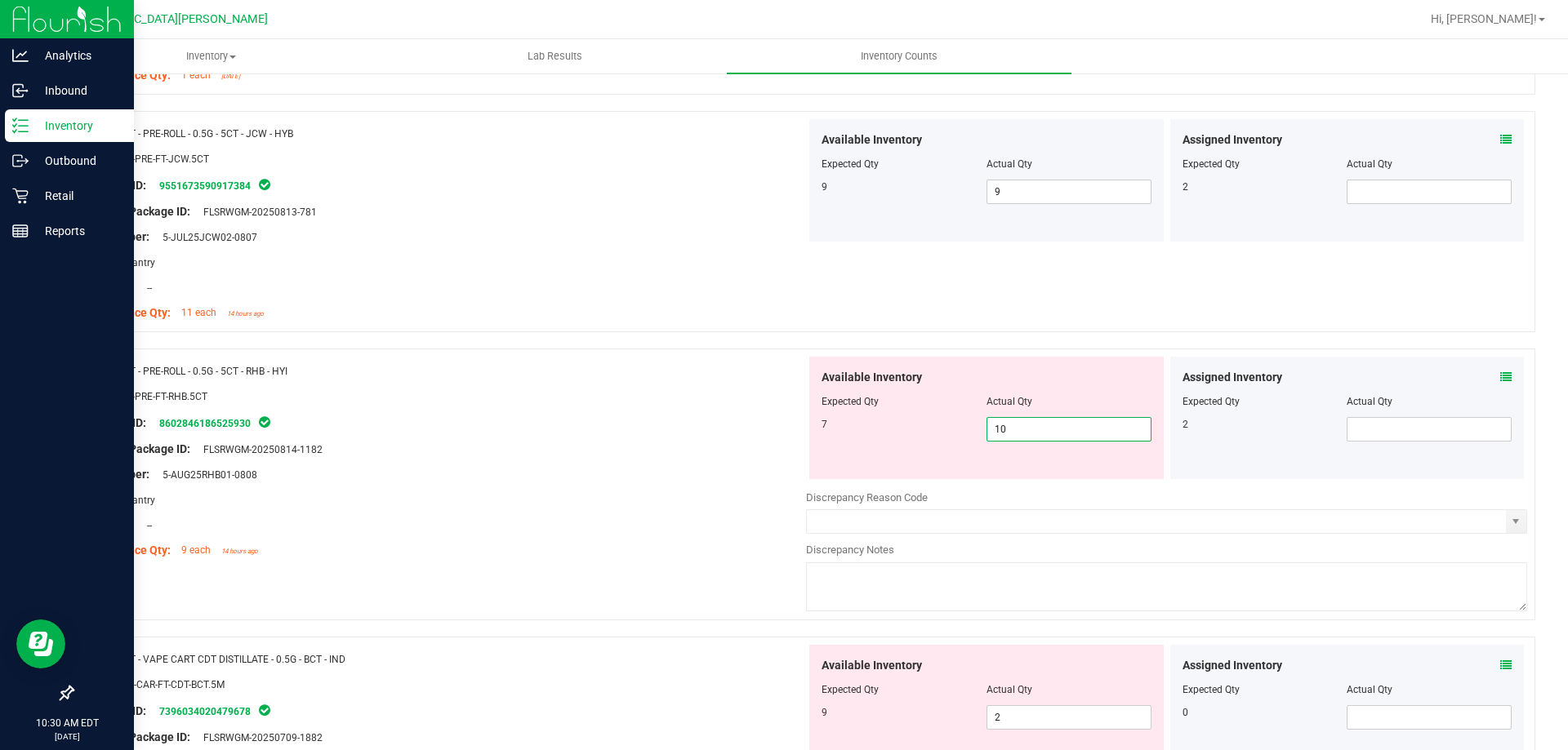
click at [1006, 431] on span "10 10" at bounding box center [1069, 429] width 165 height 24
click at [1006, 431] on input "10" at bounding box center [1069, 429] width 163 height 22
type input "7"
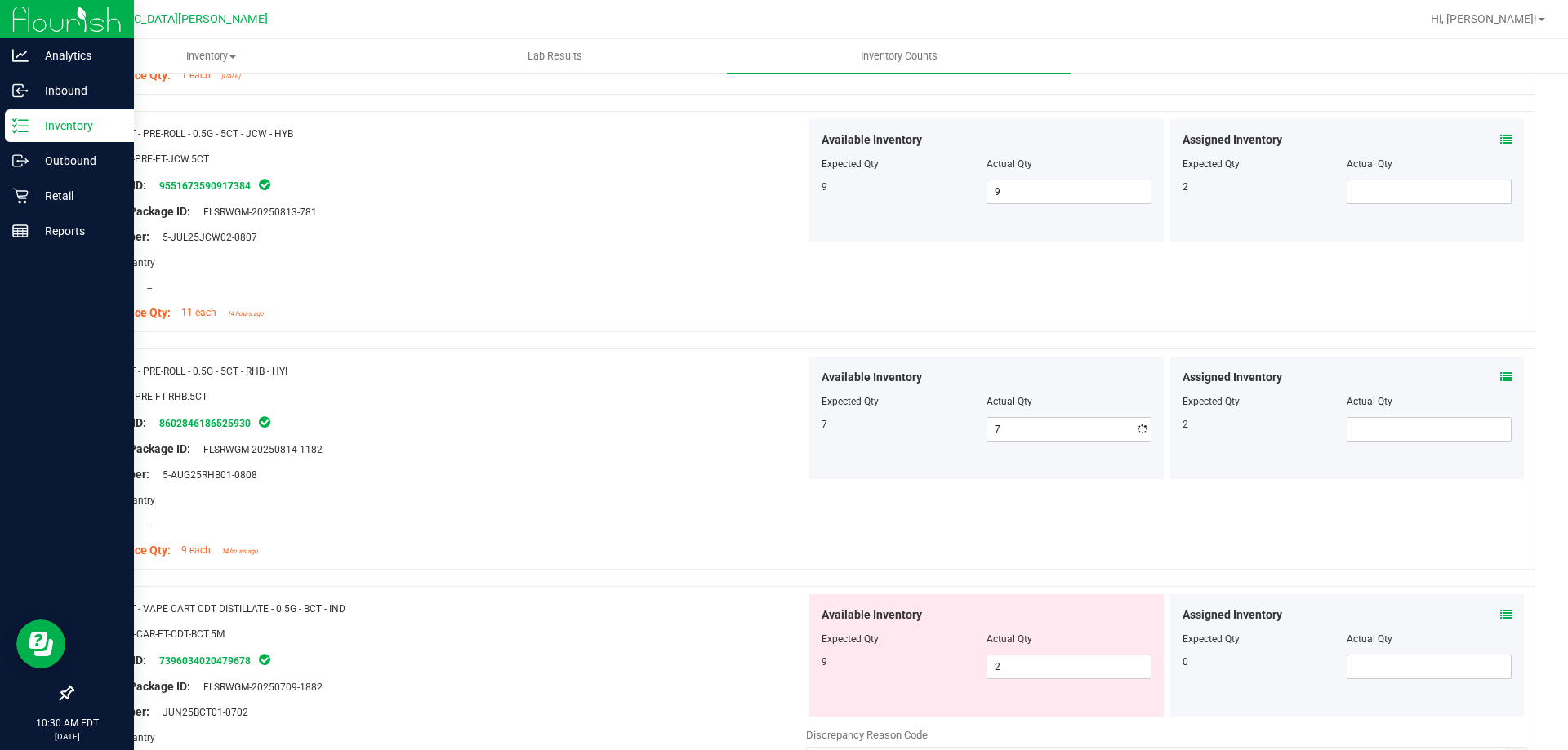
click at [626, 400] on div "SKU: FLO-PRE-FT-RHB.5CT" at bounding box center [445, 396] width 721 height 18
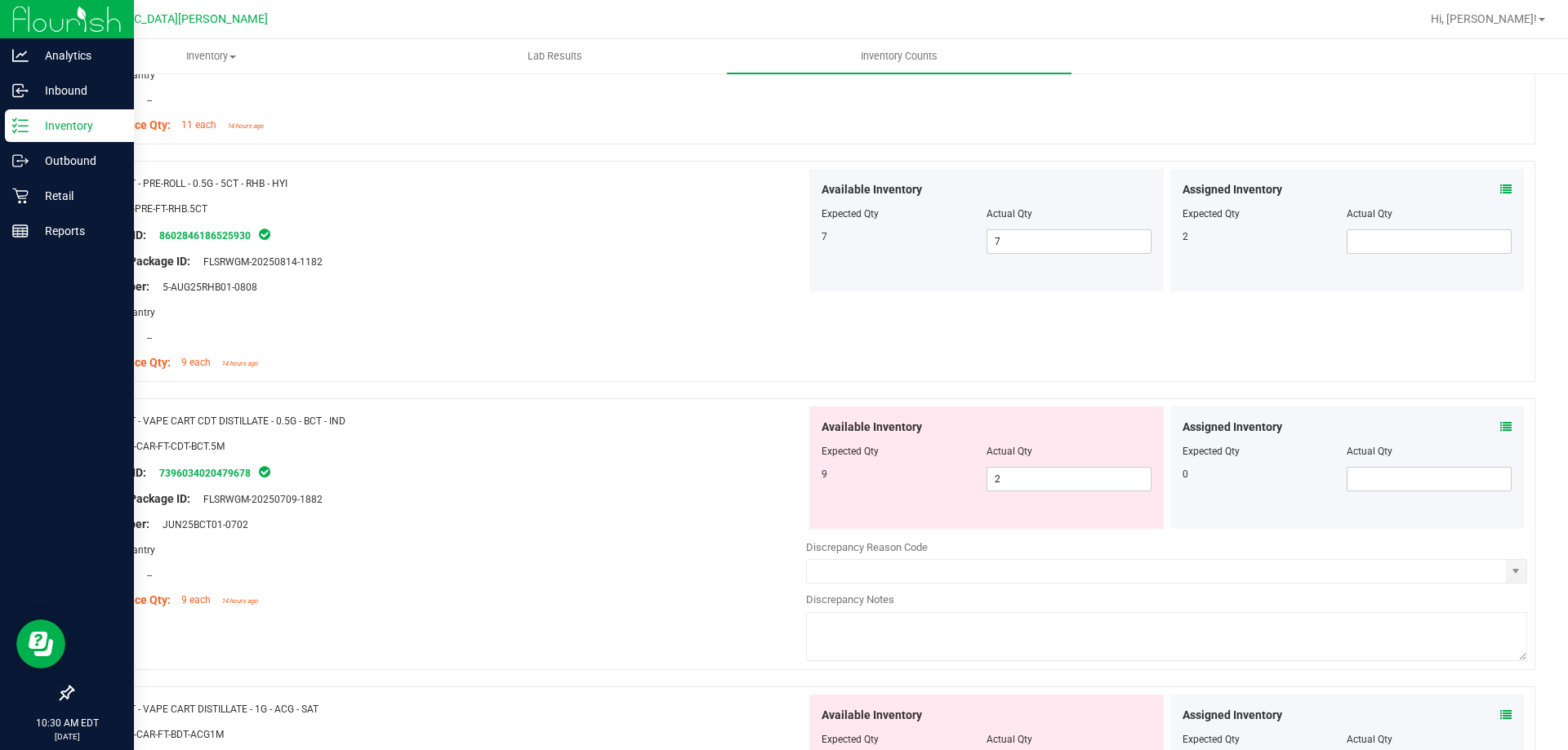
scroll to position [2588, 0]
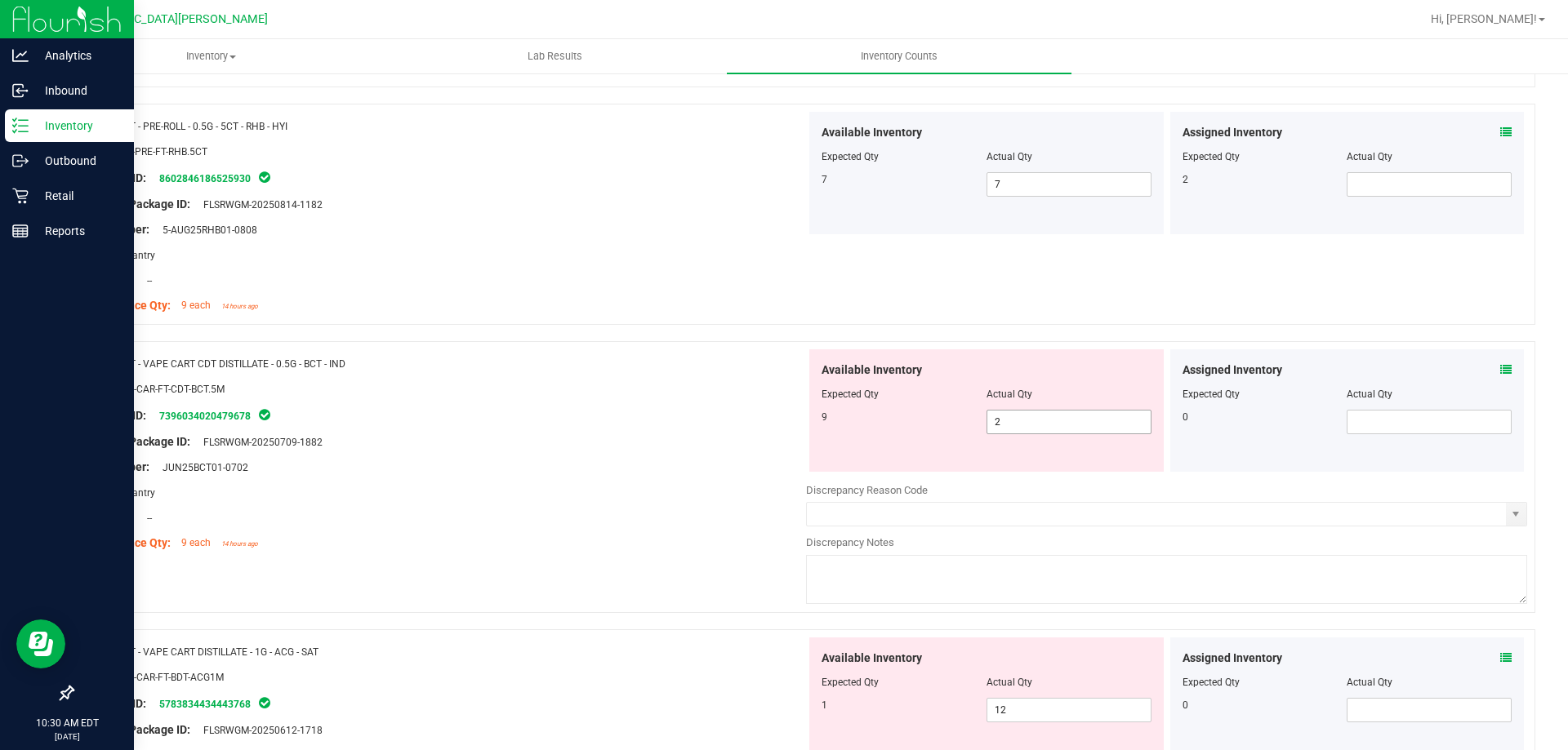
click at [1016, 422] on span "2 2" at bounding box center [1069, 422] width 165 height 24
click at [1016, 422] on input "2" at bounding box center [1069, 422] width 163 height 22
type input "9"
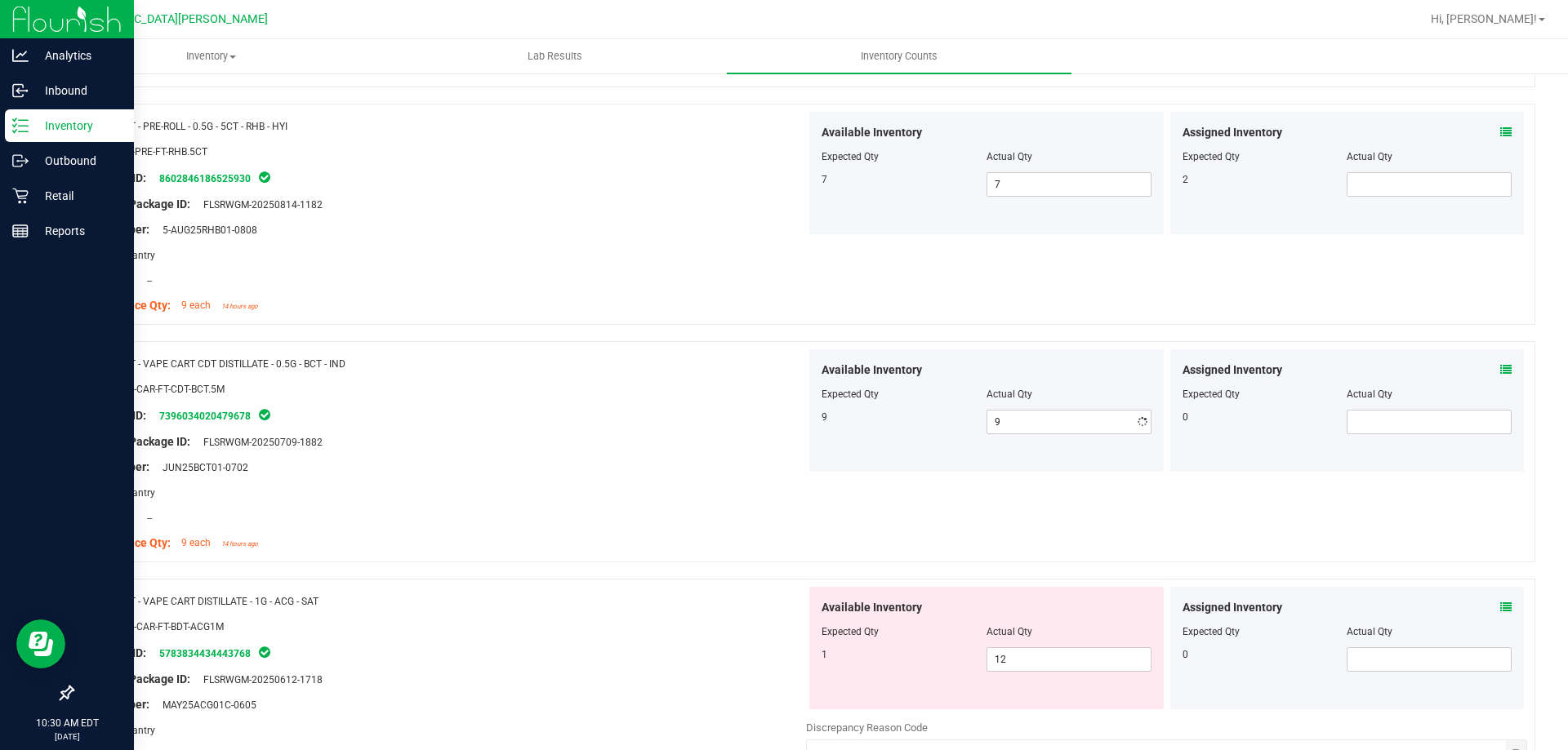
click at [610, 510] on div "Location: --" at bounding box center [445, 518] width 721 height 18
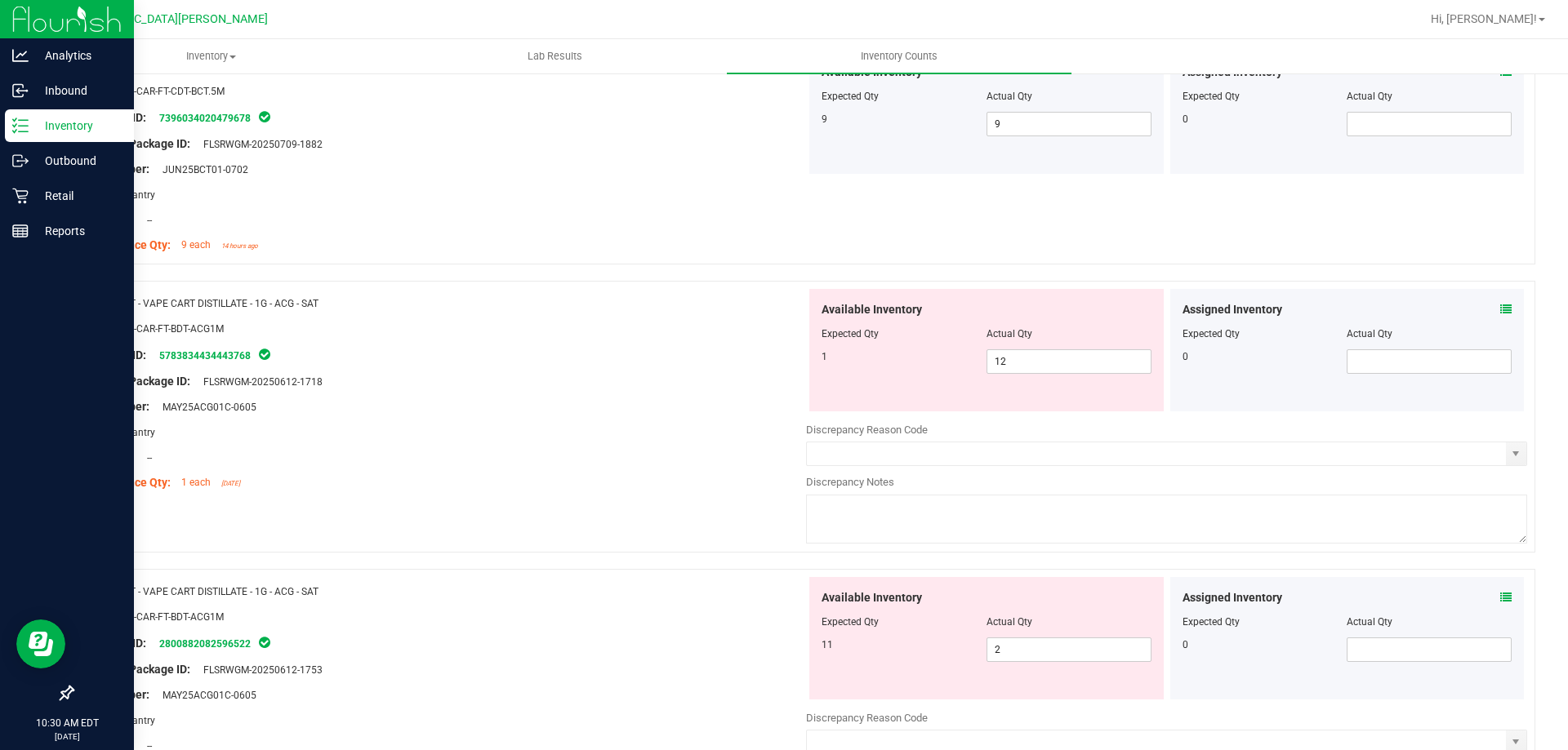
scroll to position [2914, 0]
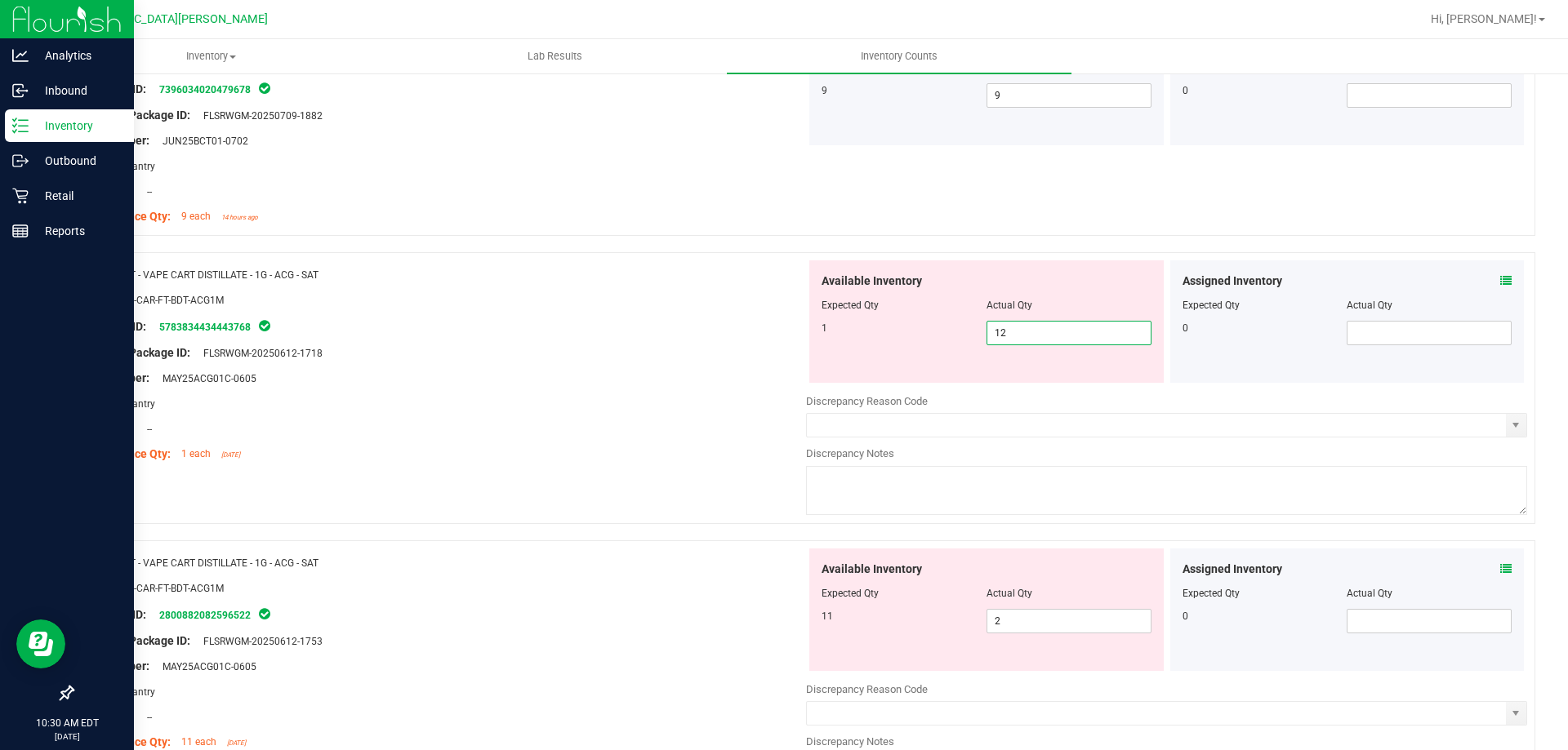
click at [1003, 332] on span "12 12" at bounding box center [1069, 332] width 165 height 24
click at [1003, 332] on input "12" at bounding box center [1069, 332] width 163 height 22
type input "1"
click at [1072, 614] on div "Available Inventory Expected Qty Actual Qty 11 2 2" at bounding box center [986, 609] width 354 height 122
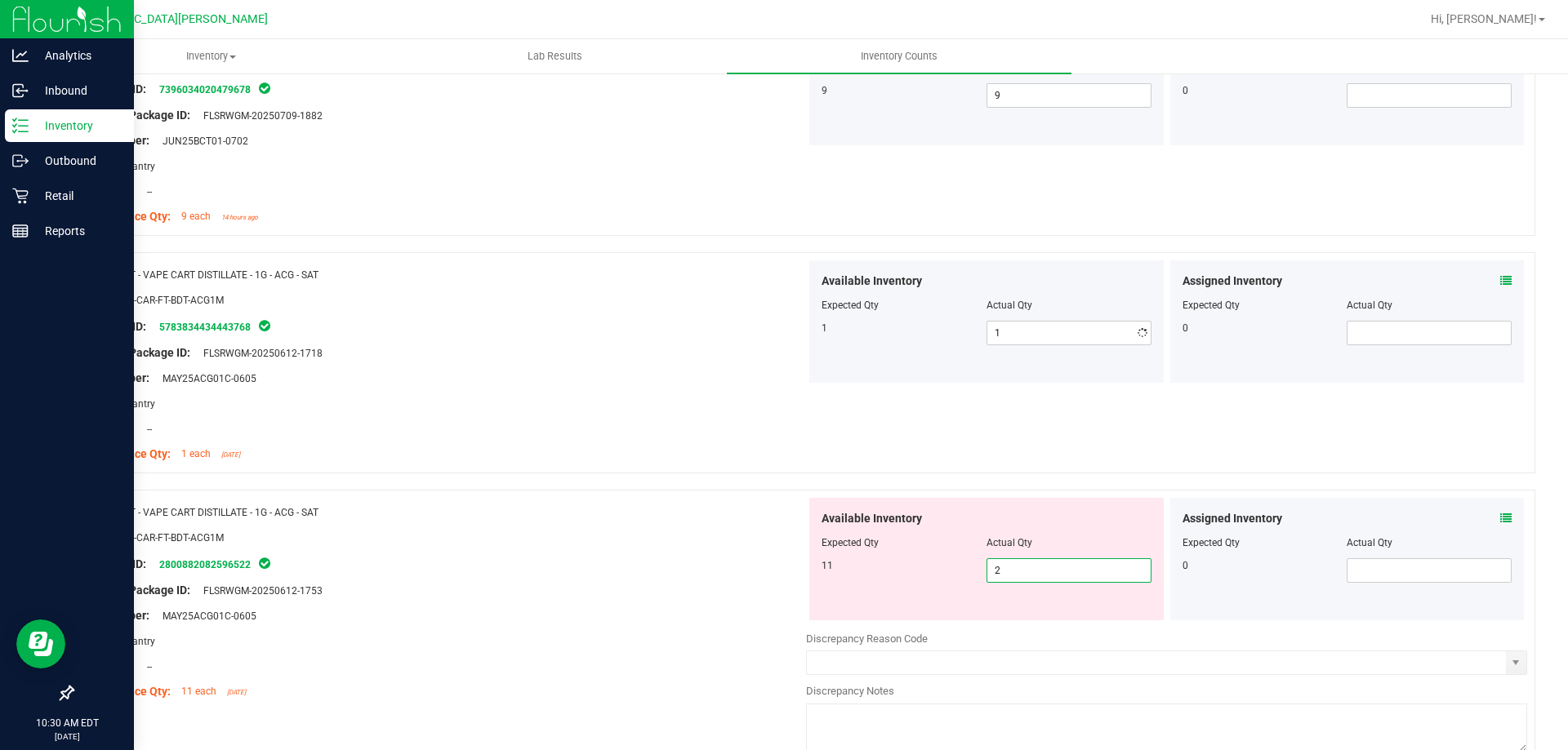
click at [1072, 614] on div "Available Inventory Expected Qty Actual Qty 11 2 2" at bounding box center [986, 559] width 354 height 122
click at [1015, 574] on span "2 2" at bounding box center [1069, 570] width 165 height 24
drag, startPoint x: 1015, startPoint y: 574, endPoint x: 1057, endPoint y: 568, distance: 42.4
click at [1016, 574] on input "2" at bounding box center [1069, 570] width 163 height 22
type input "11"
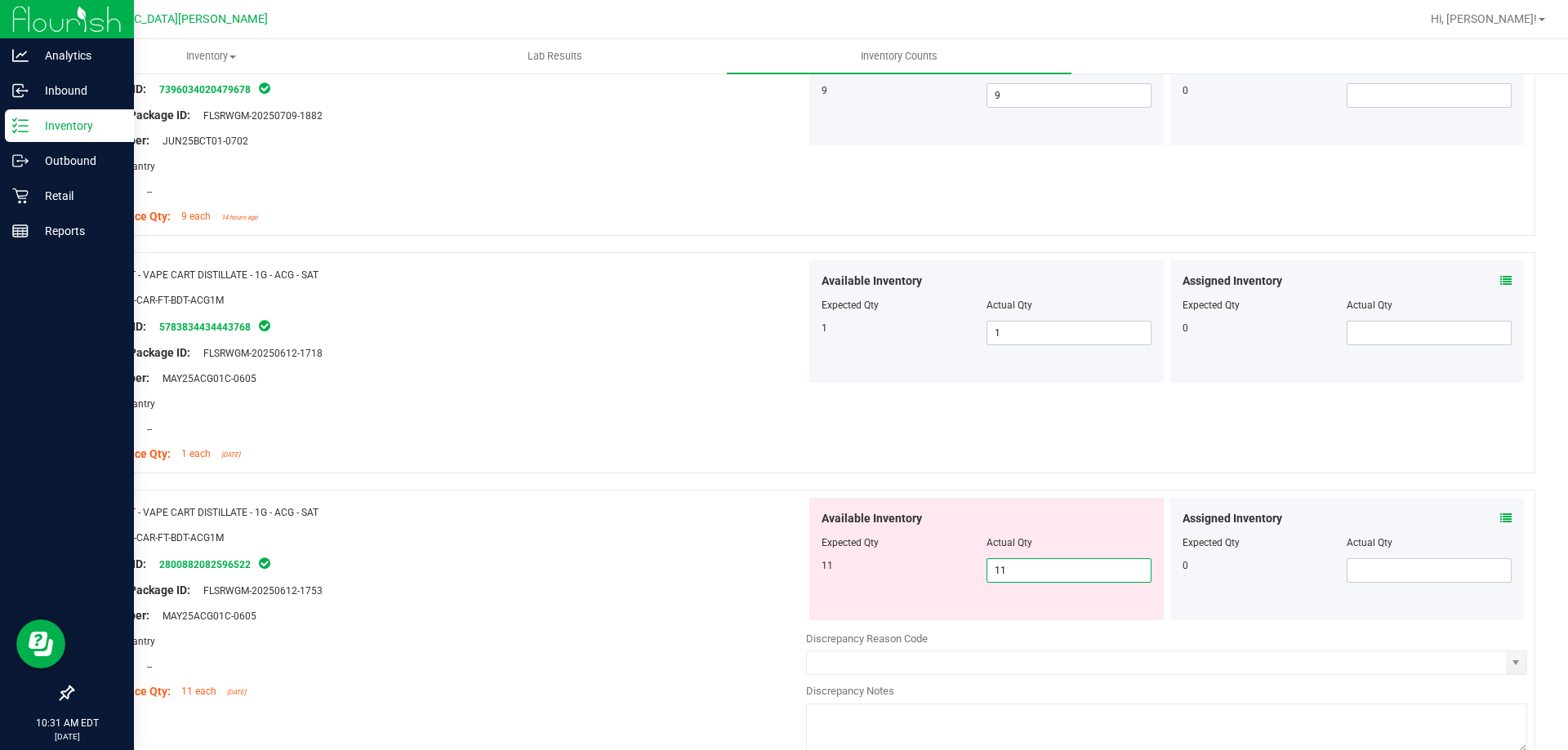
type input "11"
click at [689, 418] on div at bounding box center [445, 417] width 721 height 8
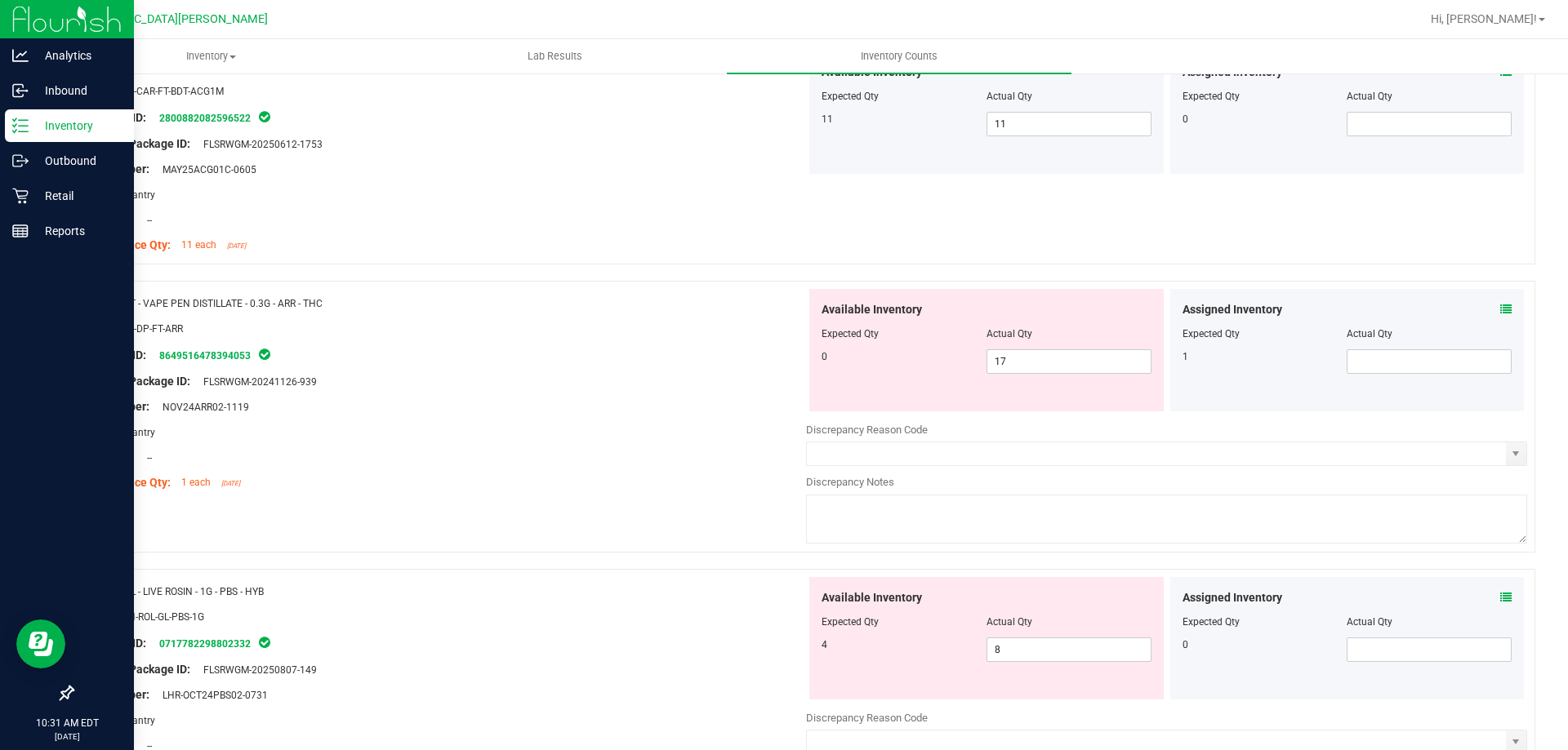
scroll to position [3404, 0]
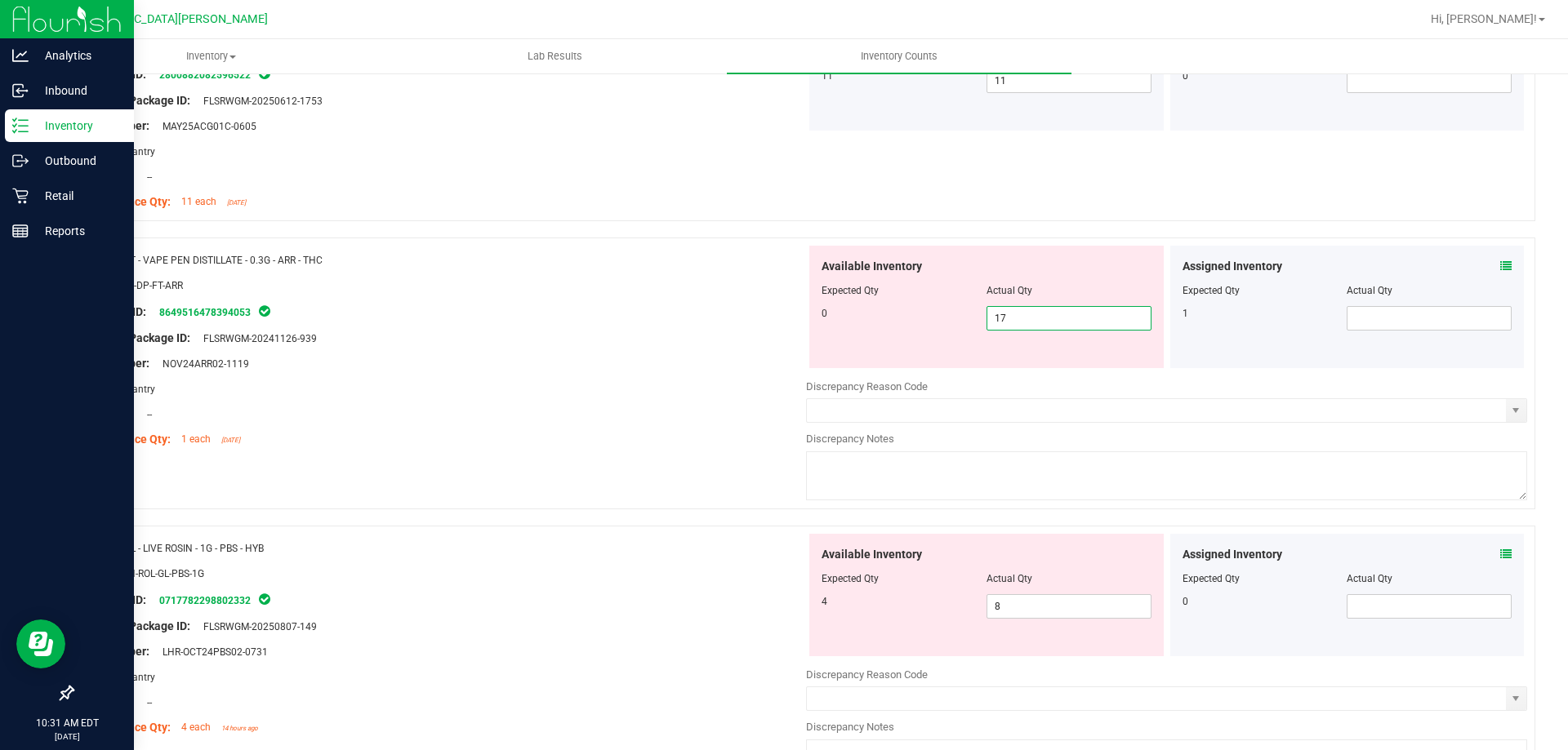
drag, startPoint x: 1014, startPoint y: 319, endPoint x: 868, endPoint y: 338, distance: 147.2
click at [869, 338] on div "Available Inventory Expected Qty Actual Qty 0 17 17" at bounding box center [986, 307] width 354 height 122
click at [1385, 330] on span at bounding box center [1429, 318] width 165 height 24
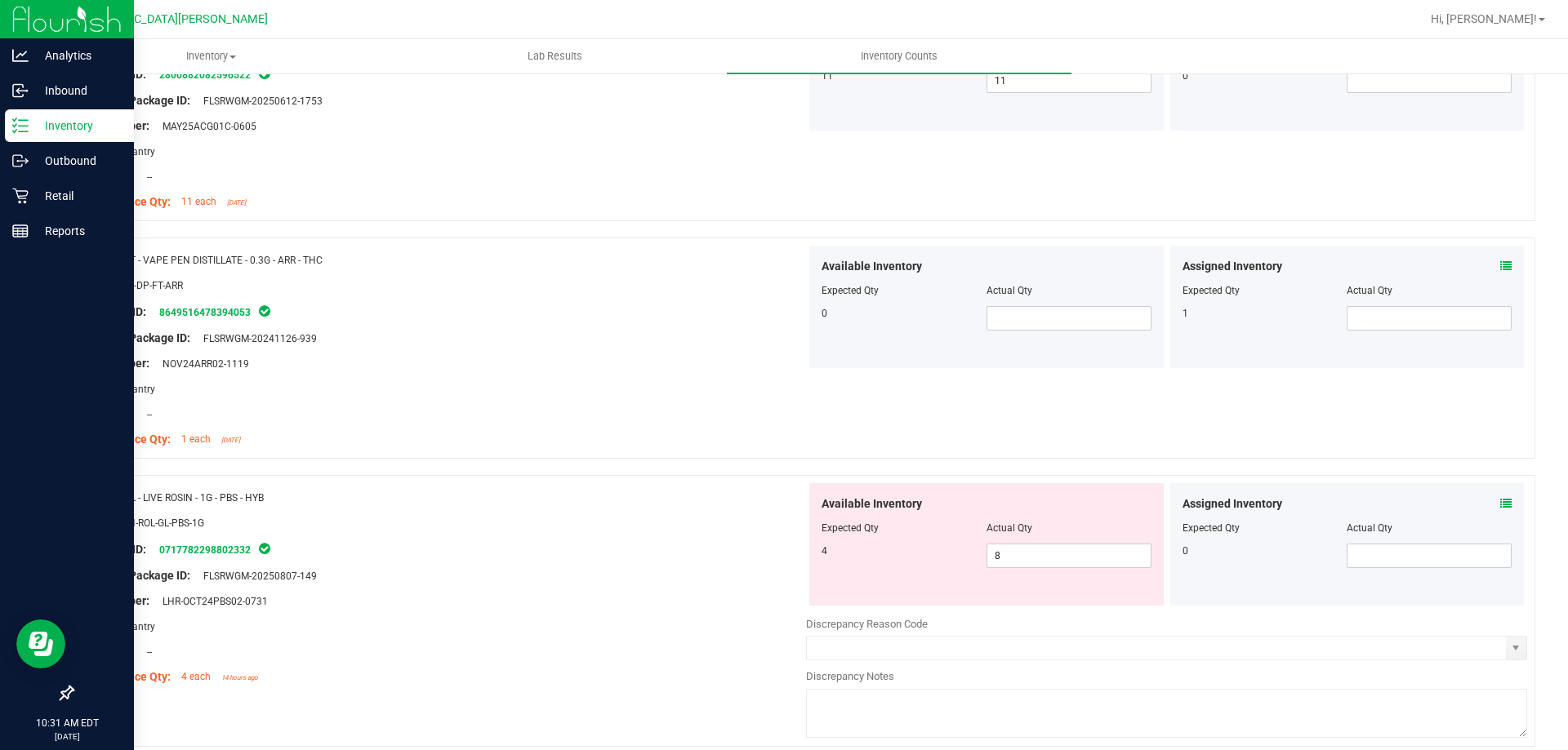
click at [654, 398] on div at bounding box center [445, 402] width 721 height 8
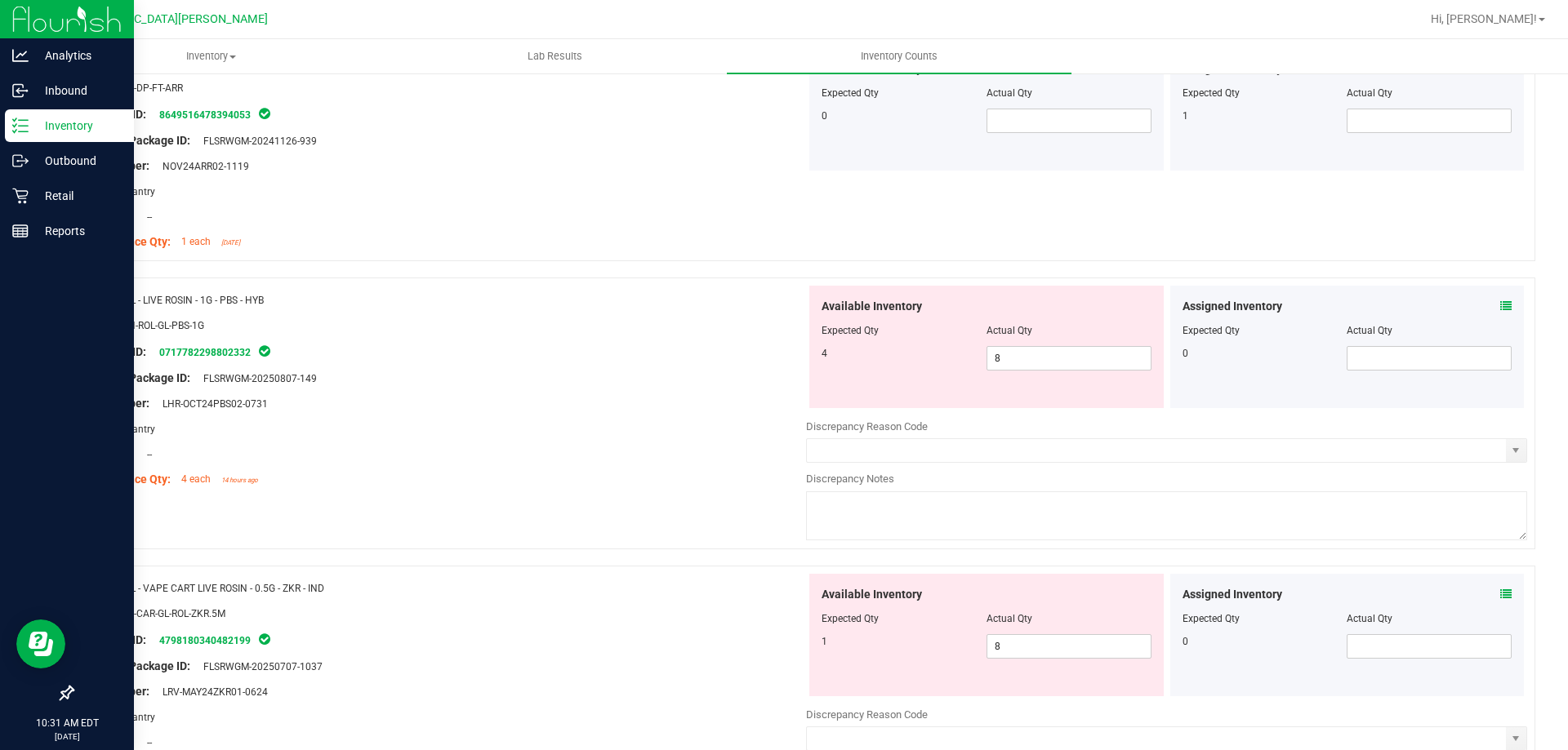
scroll to position [3649, 0]
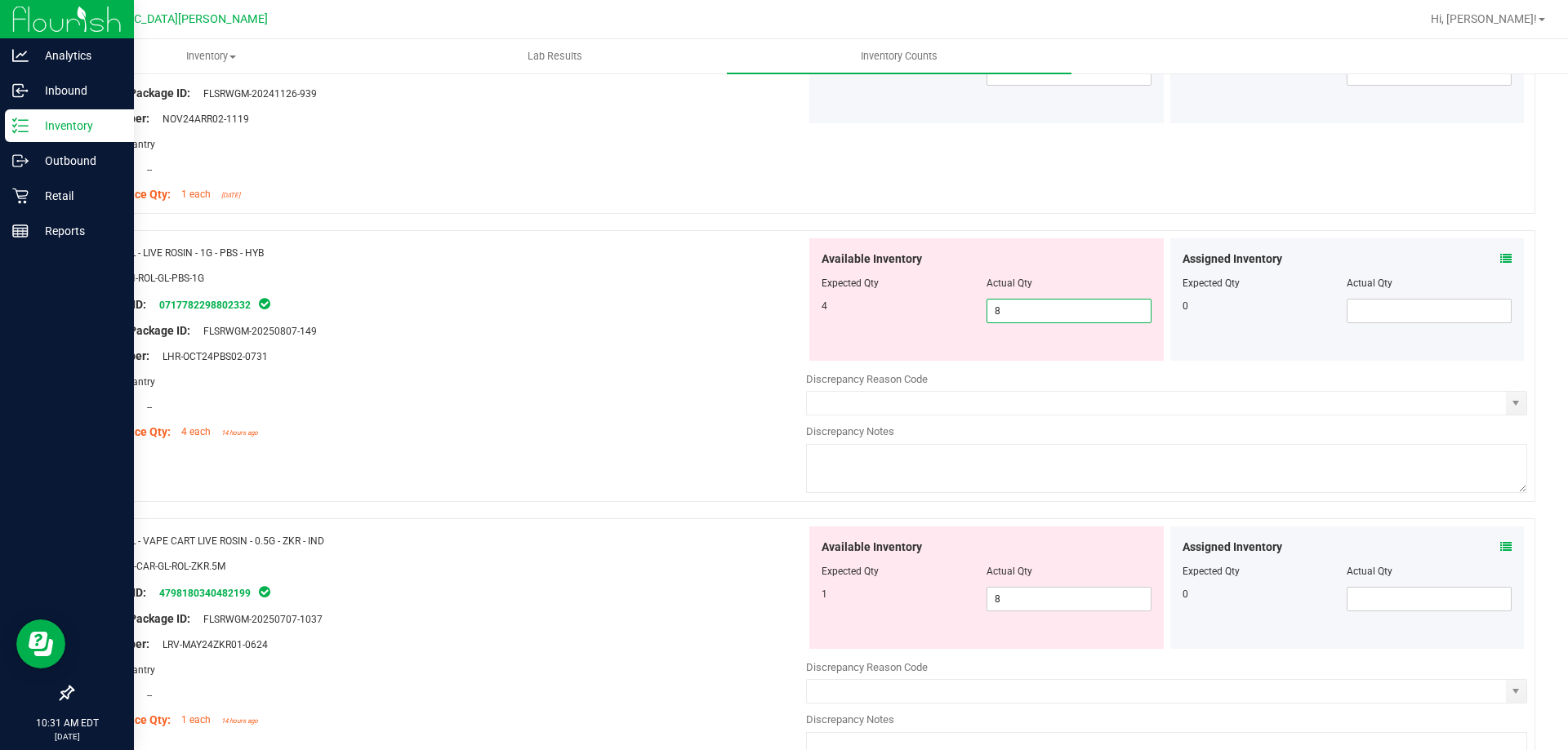
click at [998, 310] on span "8 8" at bounding box center [1069, 311] width 165 height 24
click at [998, 310] on input "8" at bounding box center [1069, 310] width 163 height 22
type input "4"
click at [583, 342] on div at bounding box center [445, 343] width 721 height 8
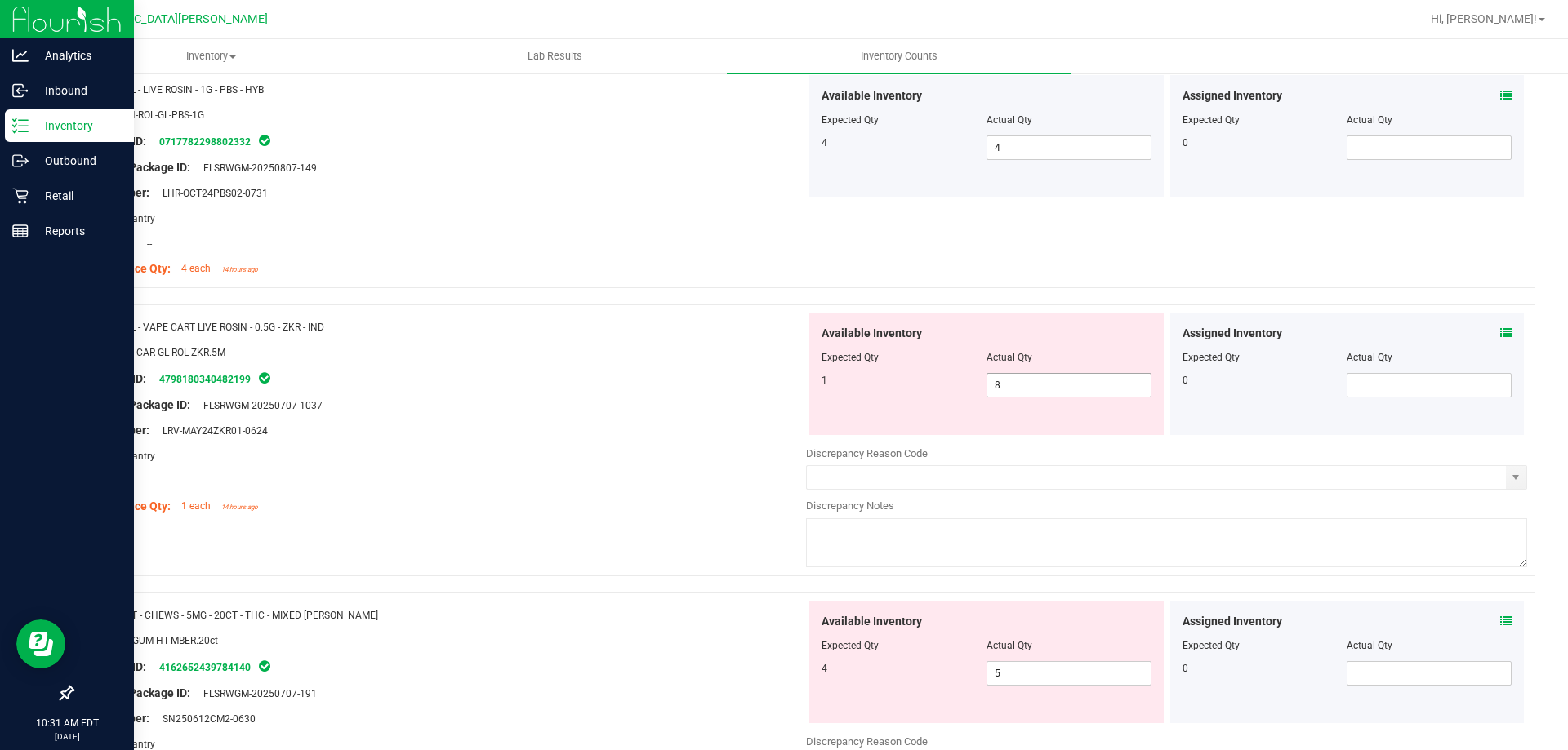
scroll to position [3893, 0]
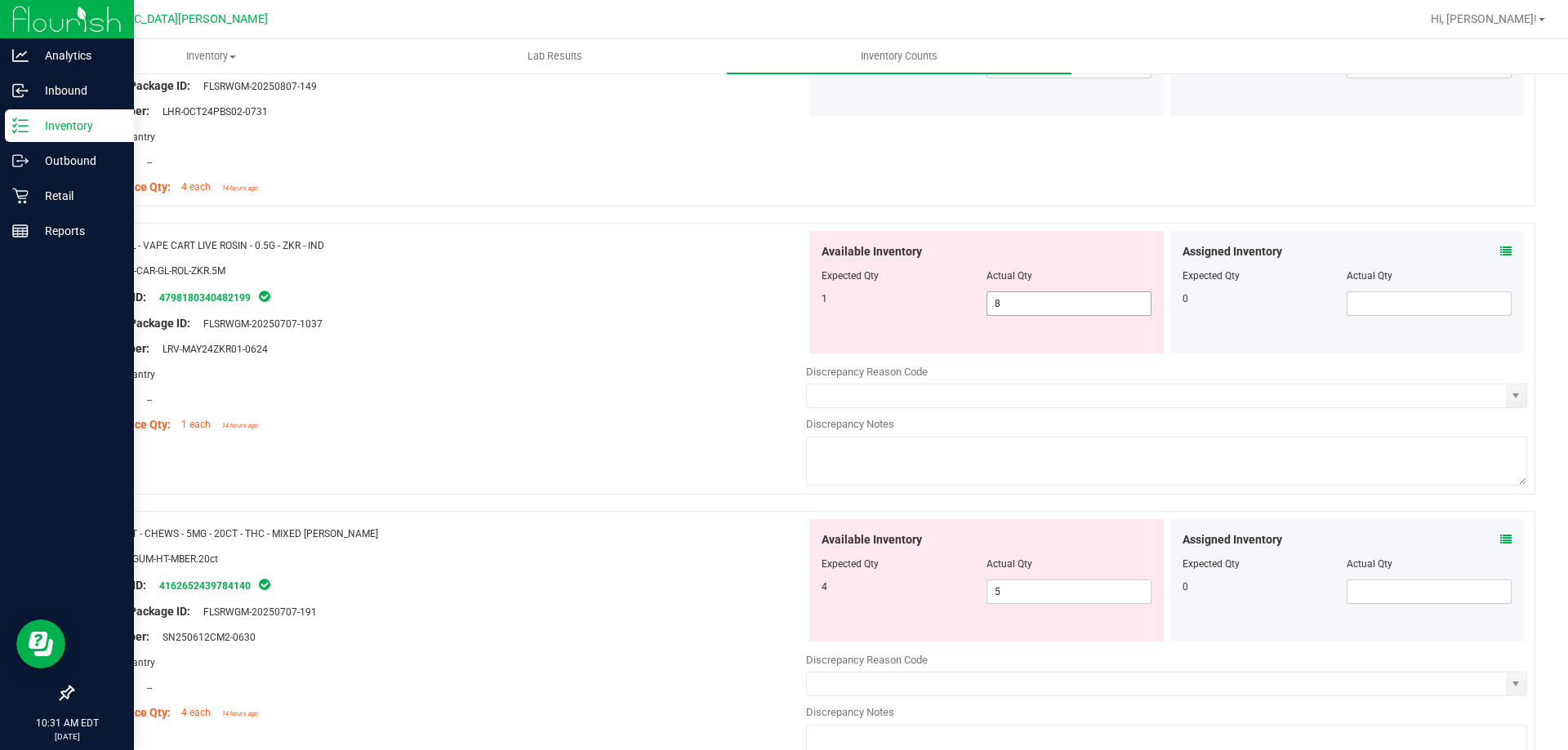
click at [1001, 308] on span "8 8" at bounding box center [1069, 303] width 165 height 24
click at [1001, 308] on input "8" at bounding box center [1069, 303] width 163 height 22
click at [1043, 296] on span "8 8" at bounding box center [1069, 303] width 165 height 24
click at [1043, 296] on input "8" at bounding box center [1069, 303] width 163 height 22
type input "1"
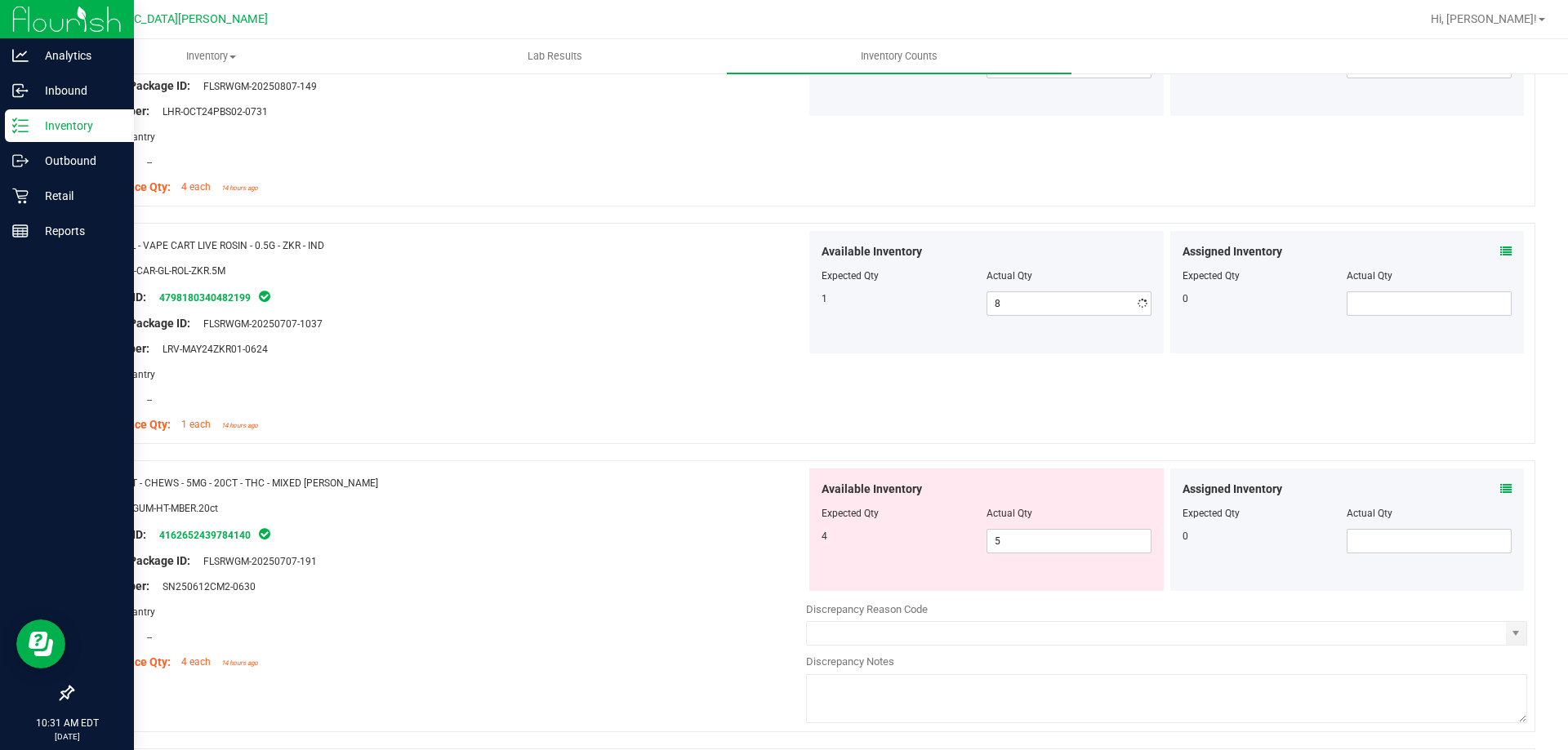
type input "1"
click at [757, 307] on div at bounding box center [445, 311] width 721 height 8
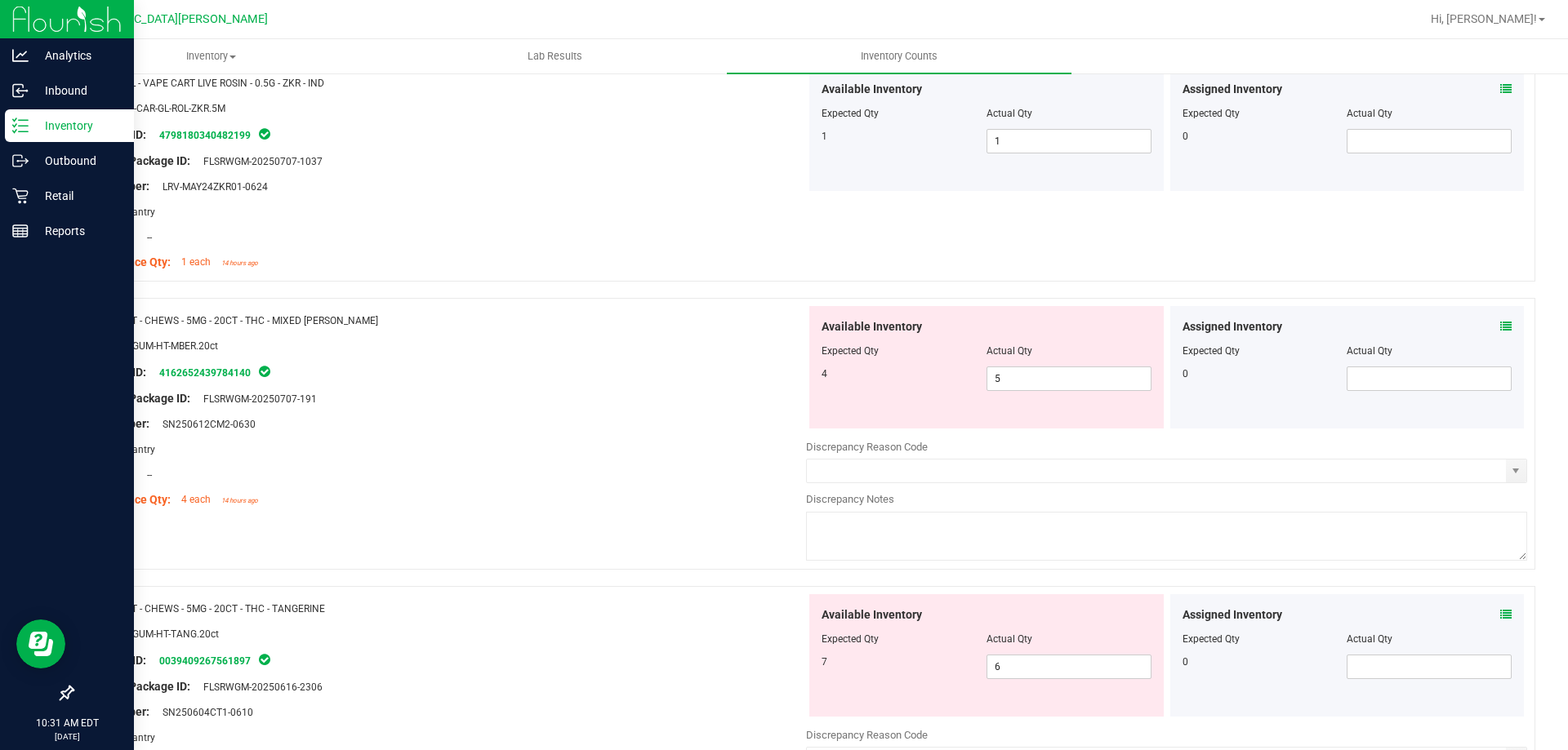
scroll to position [4057, 0]
click at [1011, 378] on span "5 5" at bounding box center [1069, 378] width 165 height 24
click at [1011, 378] on input "5" at bounding box center [1069, 378] width 163 height 22
type input "4"
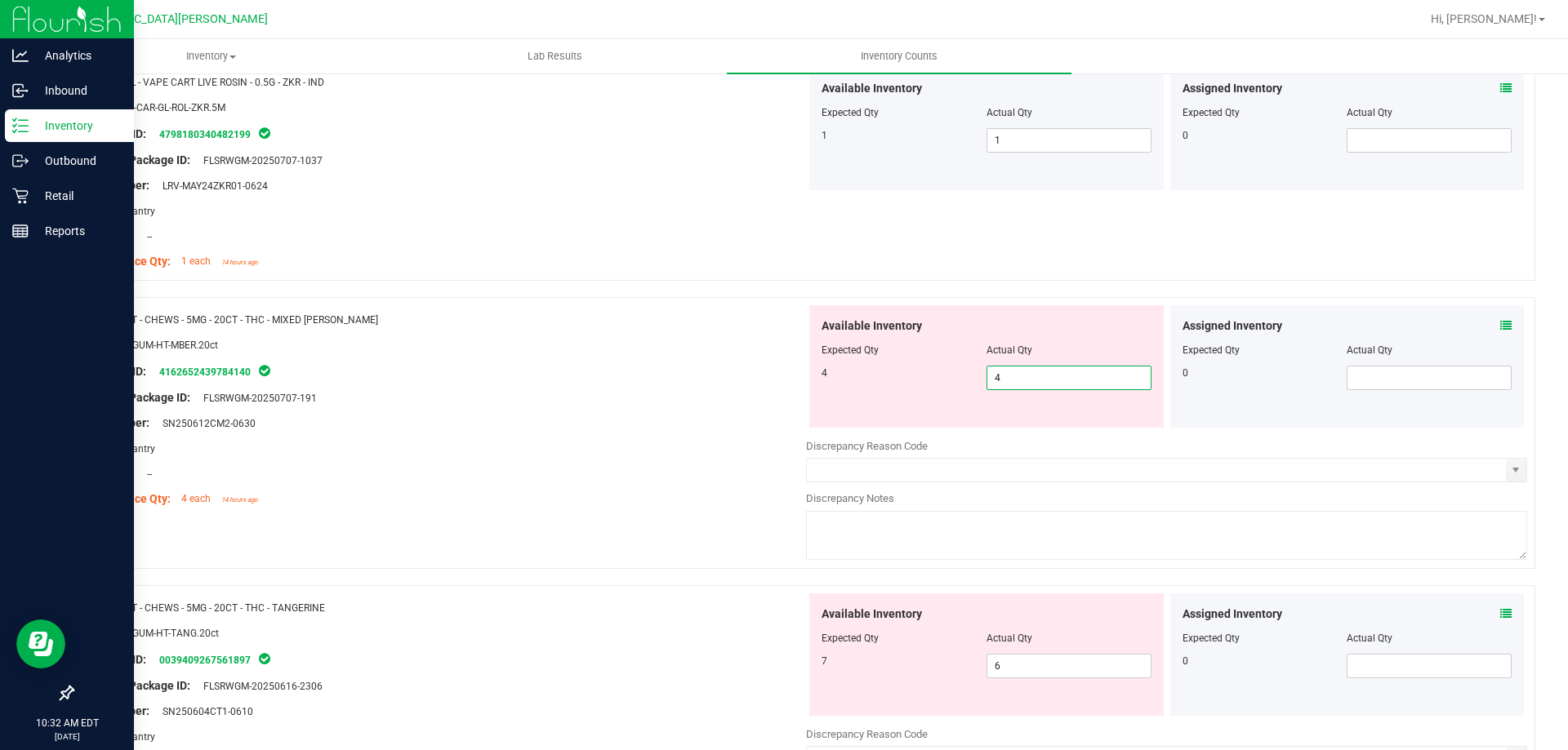
click at [644, 514] on div "Name: HT - CHEWS - 5MG - 20CT - THC - MIXED [PERSON_NAME] SKU: EDI-GUM-HT-MBER.…" at bounding box center [803, 433] width 1463 height 272
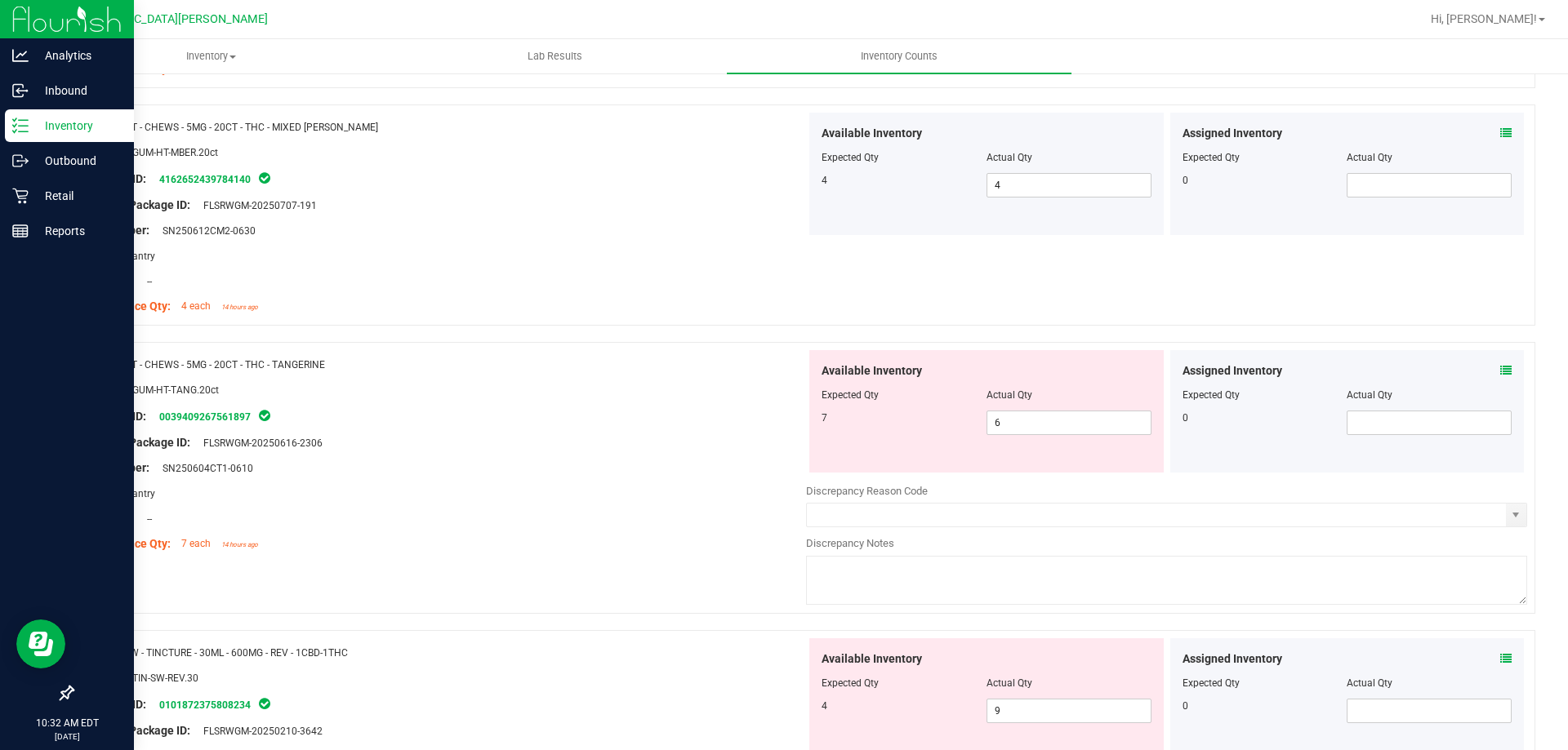
scroll to position [4302, 0]
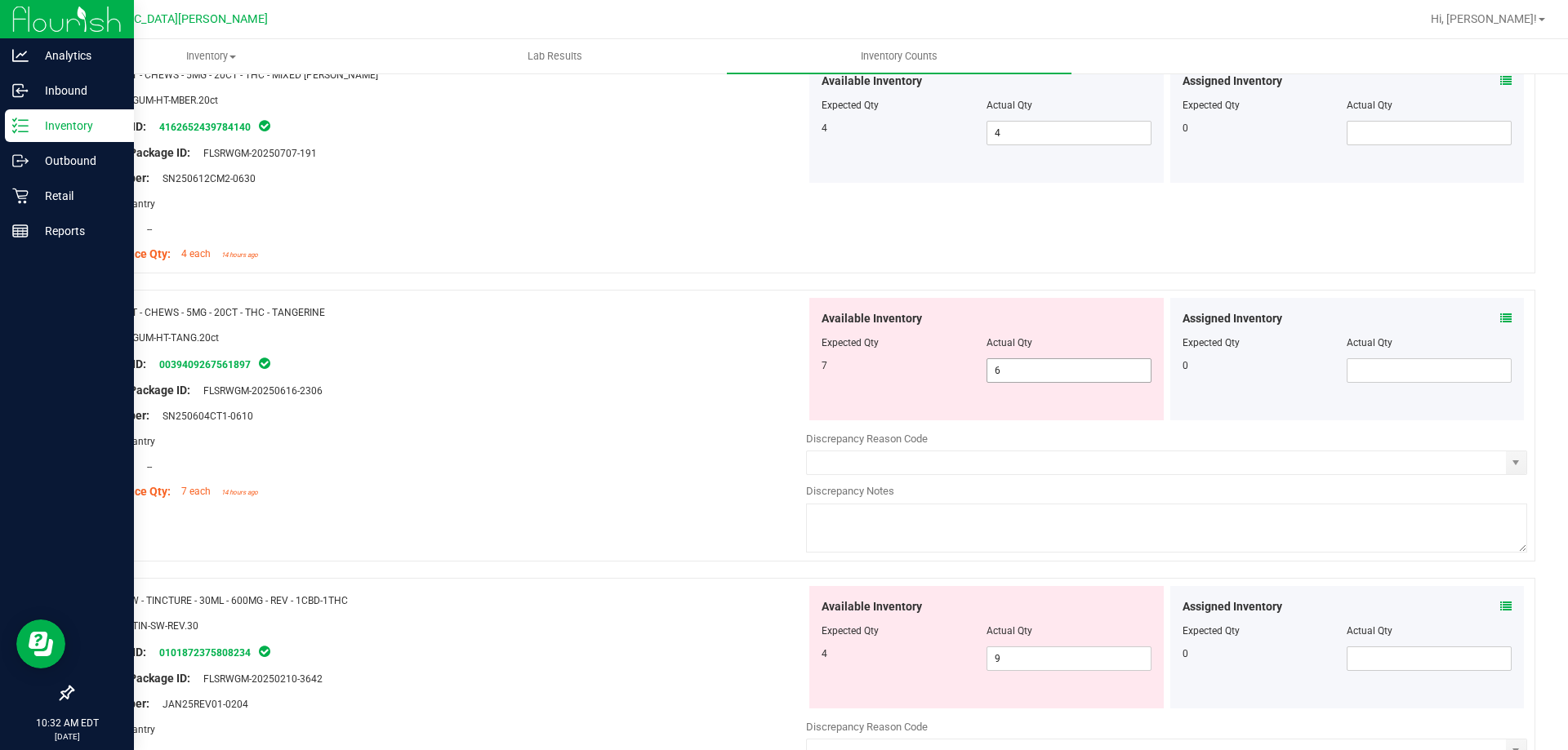
click at [995, 373] on span "6 6" at bounding box center [1069, 370] width 165 height 24
click at [995, 373] on input "6" at bounding box center [1069, 370] width 163 height 22
type input "7"
click at [529, 415] on div "Lot Number: SN250604CT1-0610" at bounding box center [445, 416] width 721 height 18
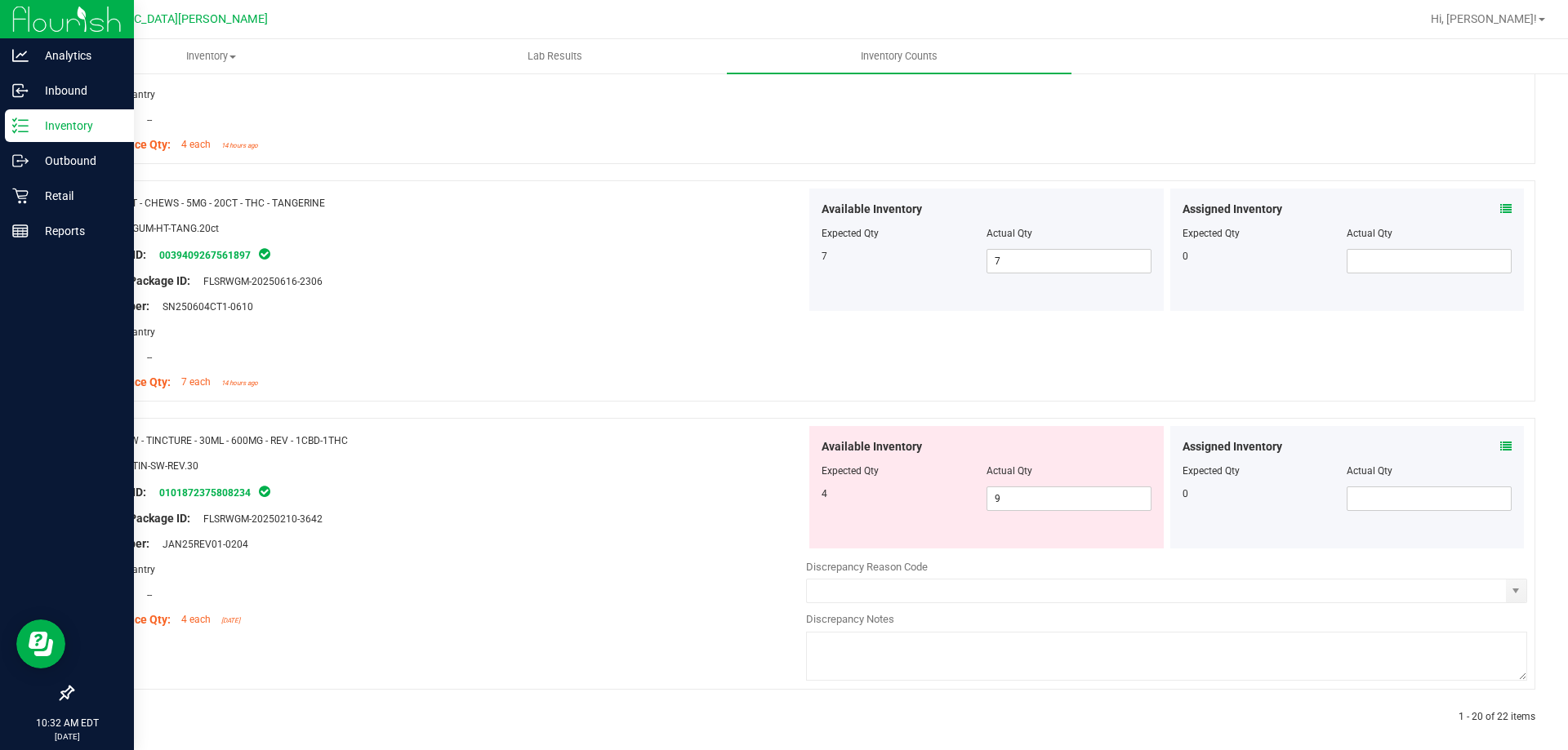
scroll to position [4422, 0]
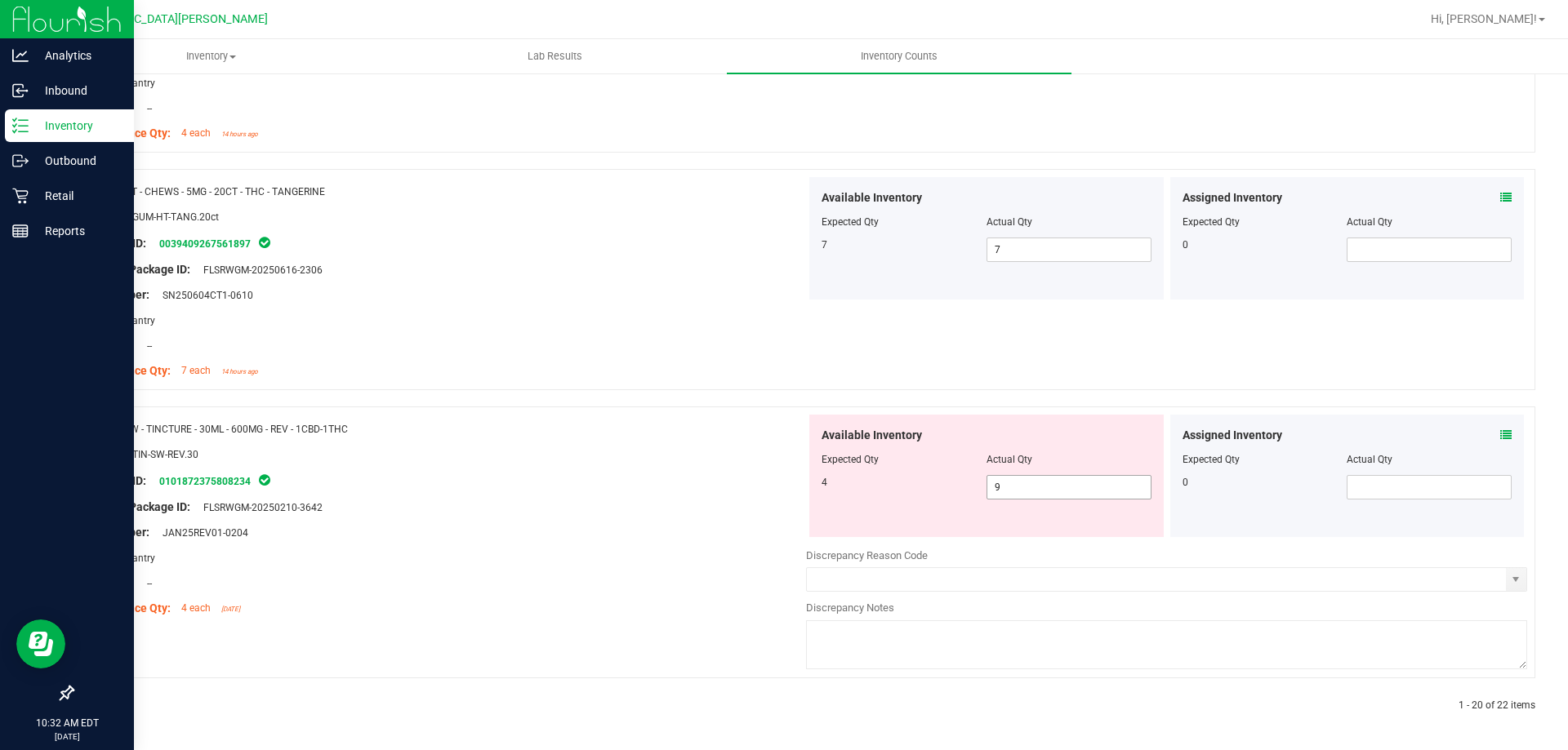
click at [1000, 491] on span "9 9" at bounding box center [1069, 487] width 165 height 24
click at [1000, 491] on input "9" at bounding box center [1069, 487] width 163 height 22
type input "4"
click at [746, 536] on div "Name: SW - TINCTURE - 30ML - 600MG - REV - 1CBD-1THC SKU: EDI-TIN-SW-REV.30 Pac…" at bounding box center [445, 519] width 721 height 208
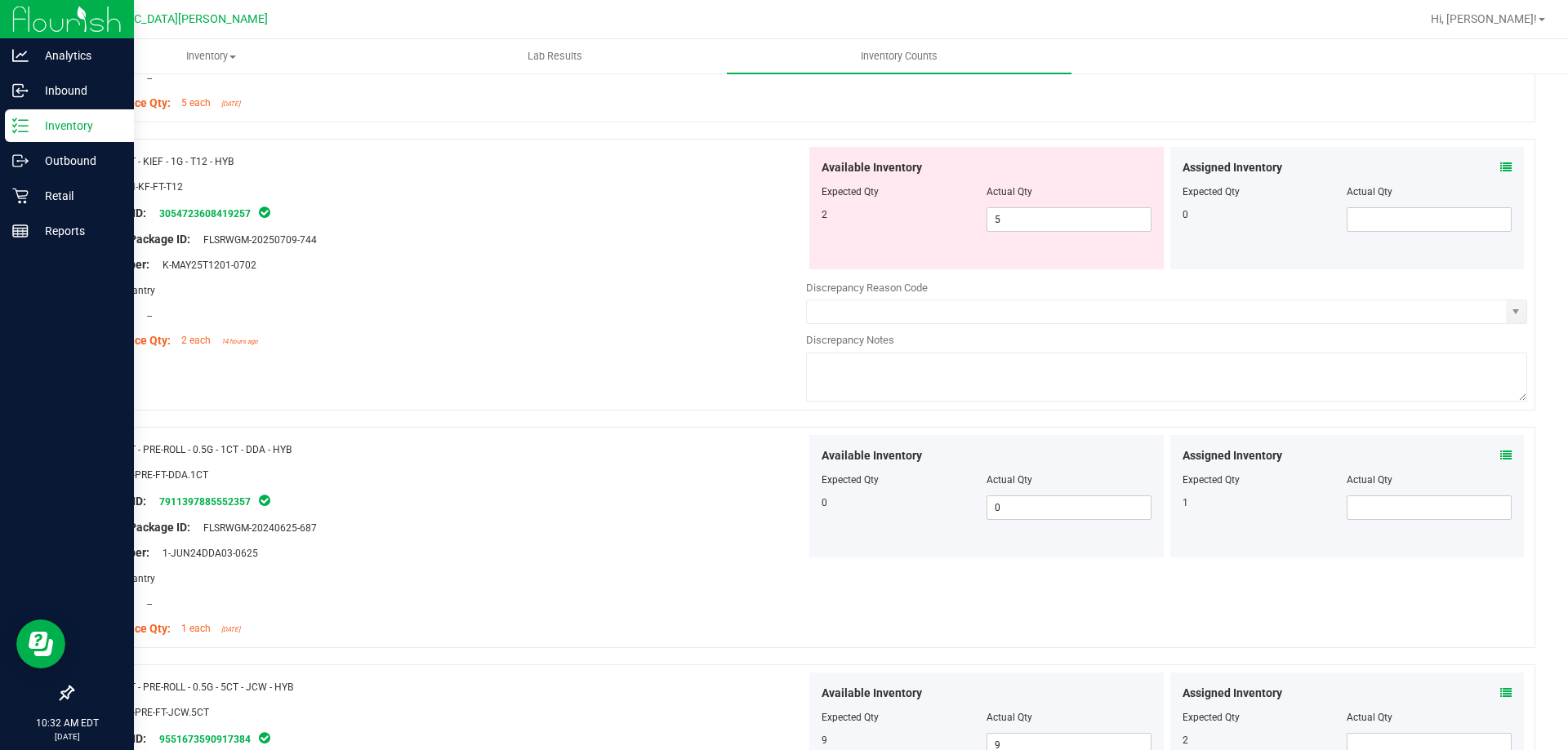
scroll to position [1760, 0]
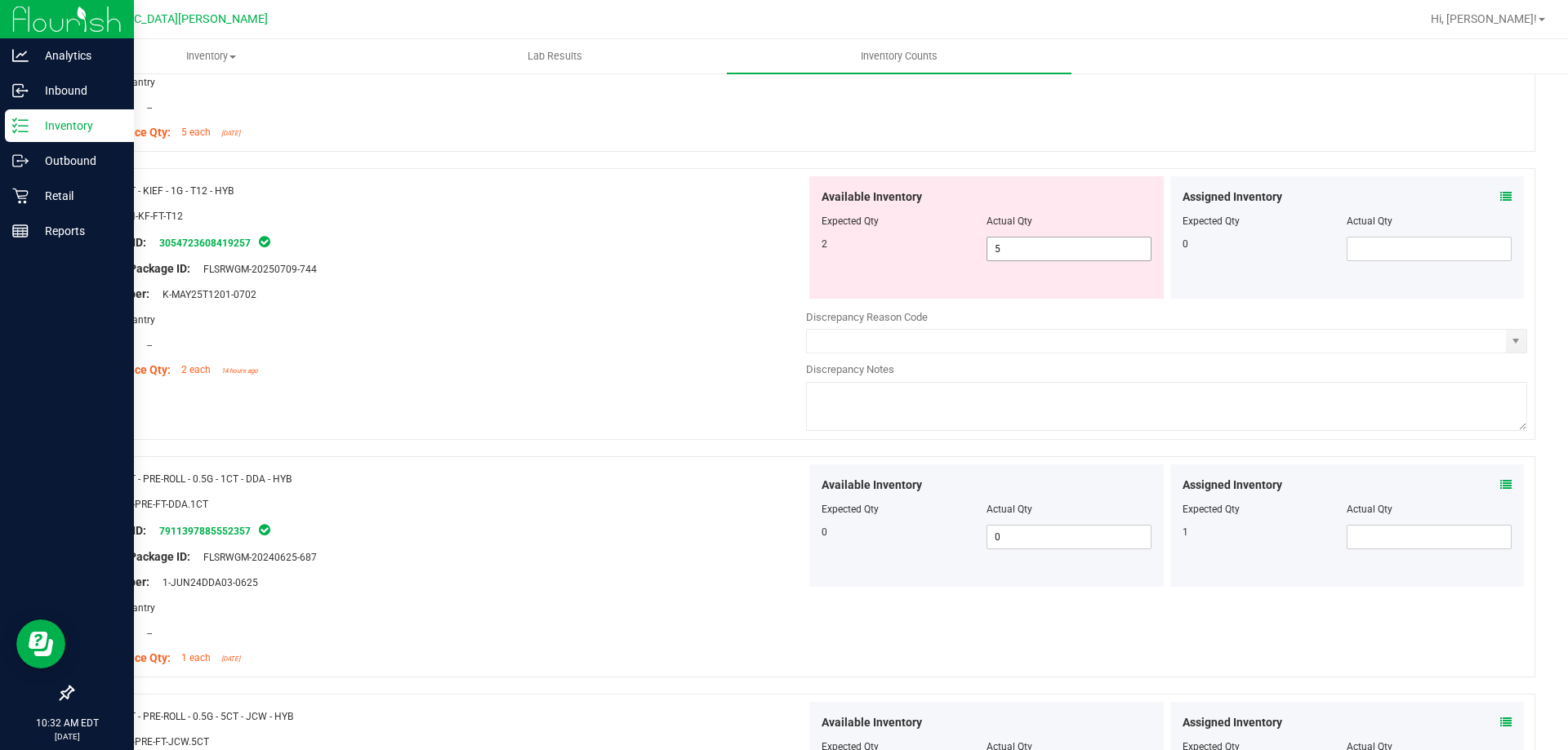
drag, startPoint x: 1070, startPoint y: 256, endPoint x: 799, endPoint y: 262, distance: 271.1
click at [806, 262] on div "Available Inventory Expected Qty Actual Qty 2 5 5" at bounding box center [986, 238] width 361 height 122
type input "2"
click at [738, 282] on div at bounding box center [445, 282] width 721 height 8
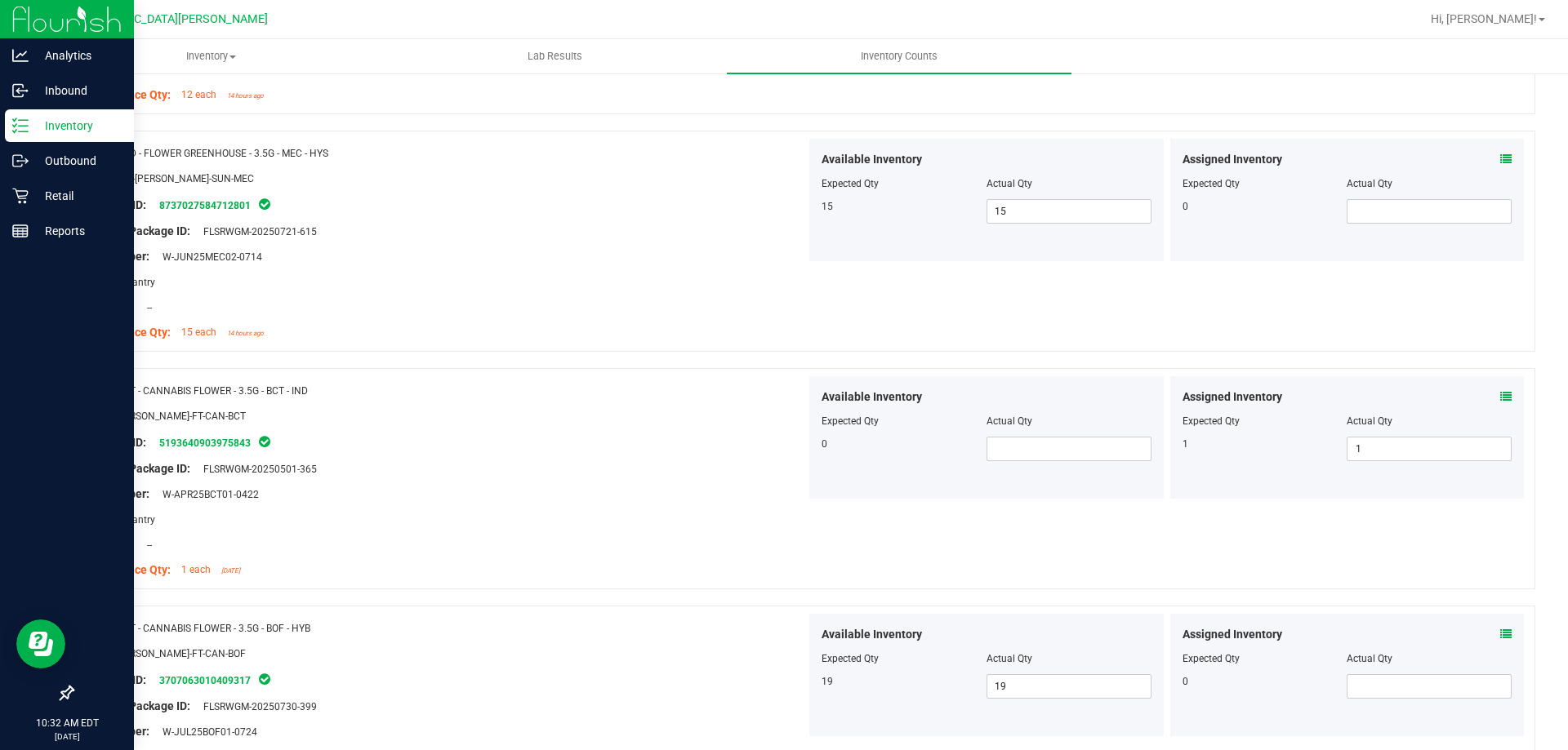
scroll to position [0, 0]
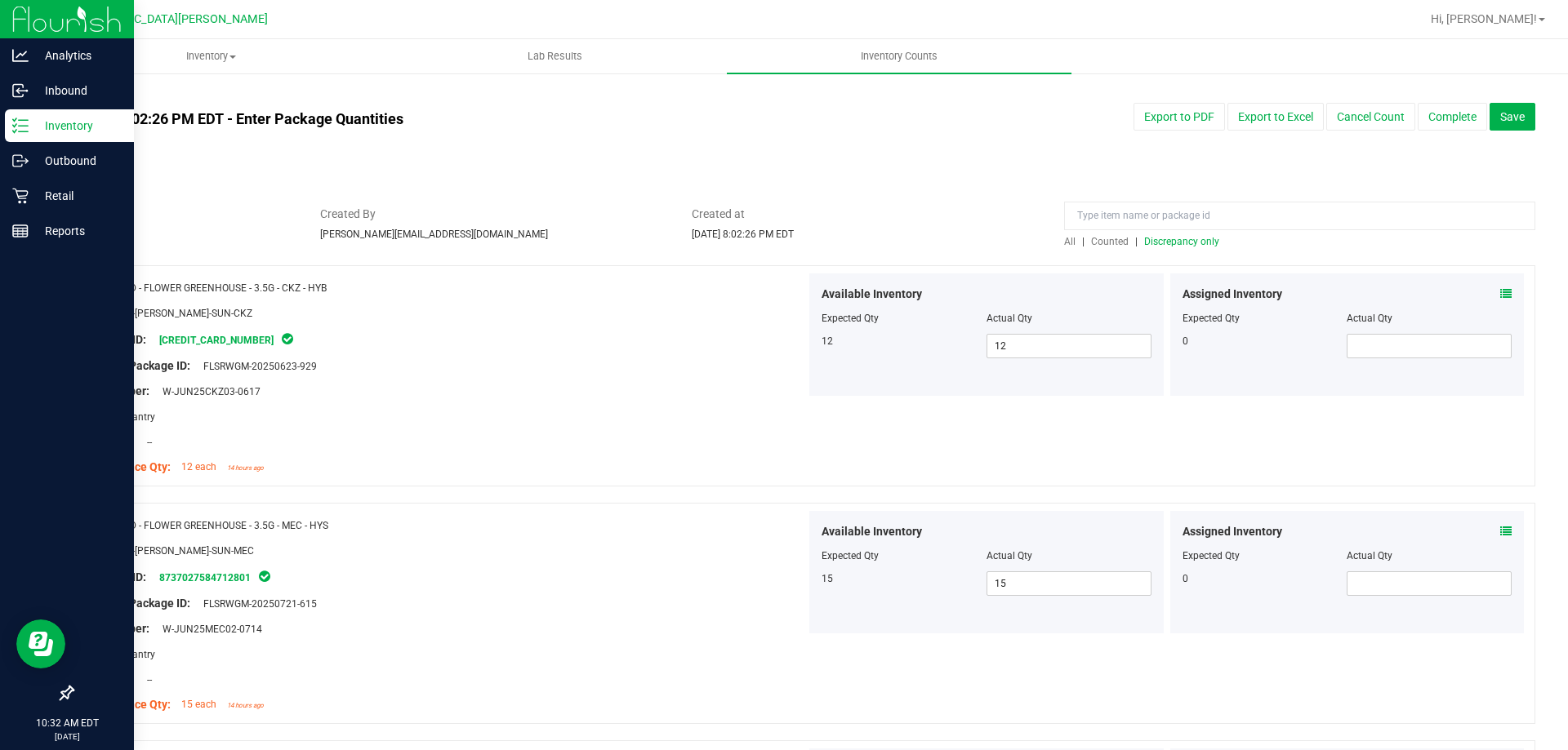
click at [1158, 242] on span "Discrepancy only" at bounding box center [1181, 242] width 75 height 12
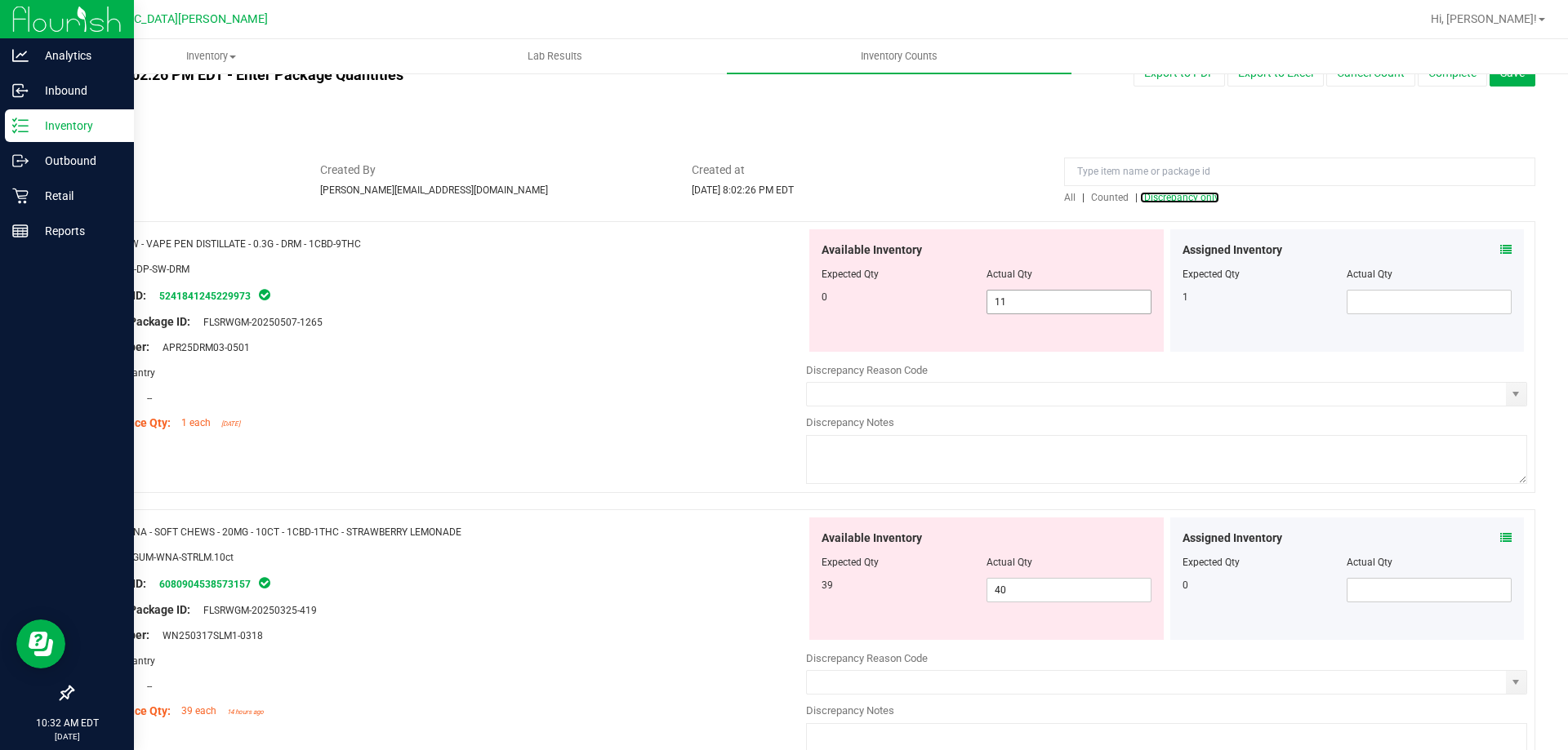
scroll to position [82, 0]
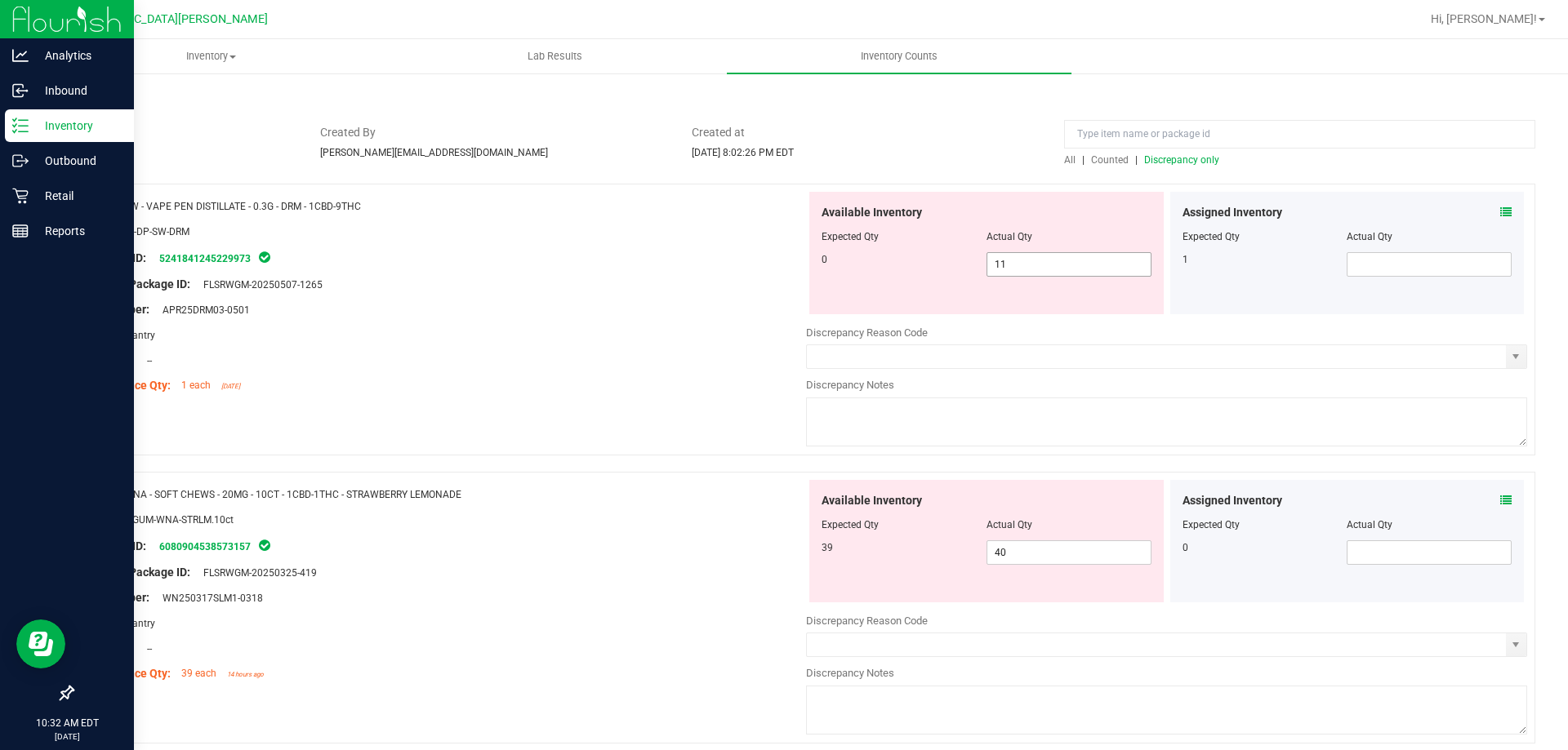
click at [1022, 268] on span "11 11" at bounding box center [1069, 264] width 165 height 24
click at [1022, 268] on input "11" at bounding box center [1069, 264] width 163 height 22
type input "0"
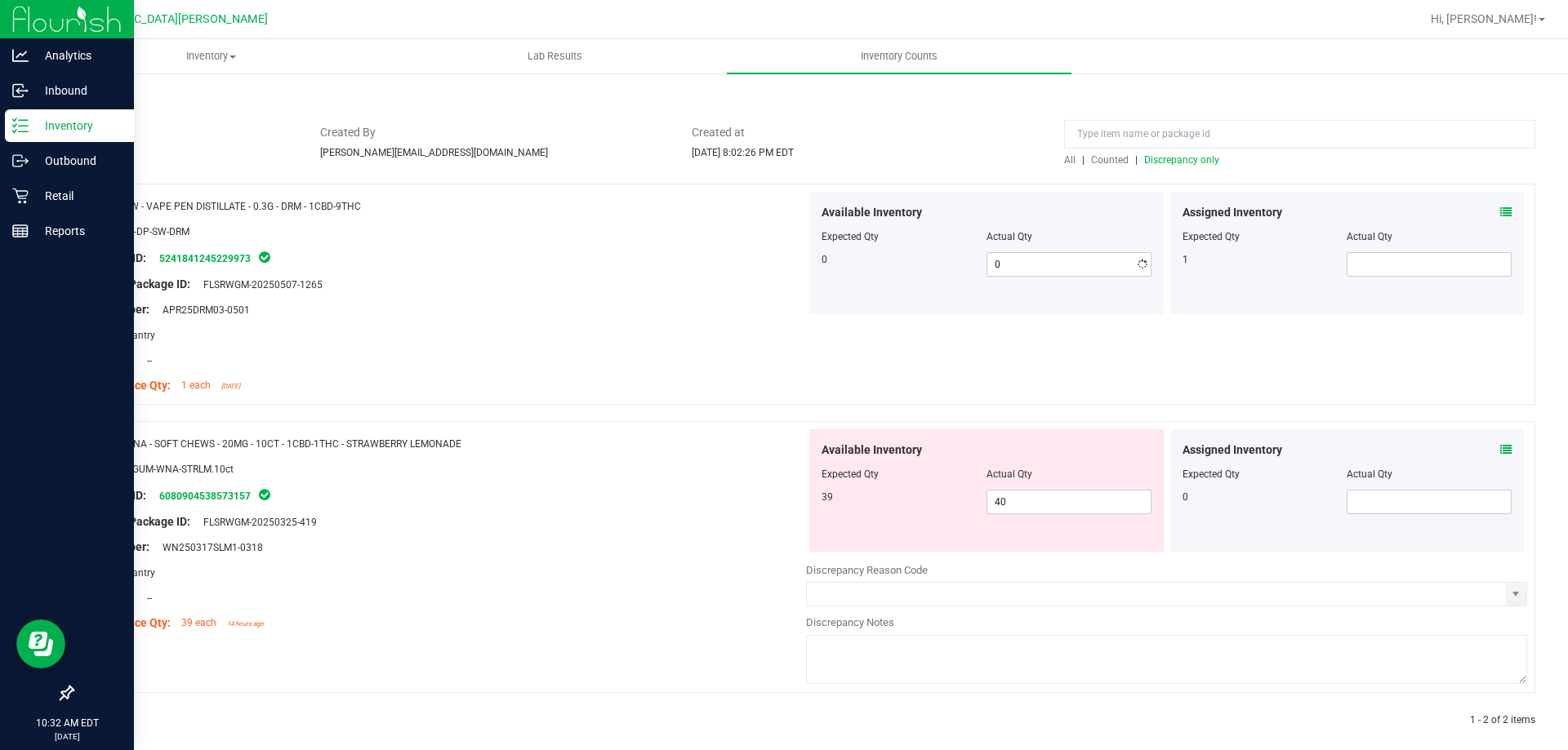
click at [754, 340] on div "Area: Pantry" at bounding box center [445, 335] width 721 height 18
click at [1012, 506] on span "40 40" at bounding box center [1069, 502] width 165 height 24
click at [1012, 506] on input "40" at bounding box center [1069, 502] width 163 height 22
type input "39"
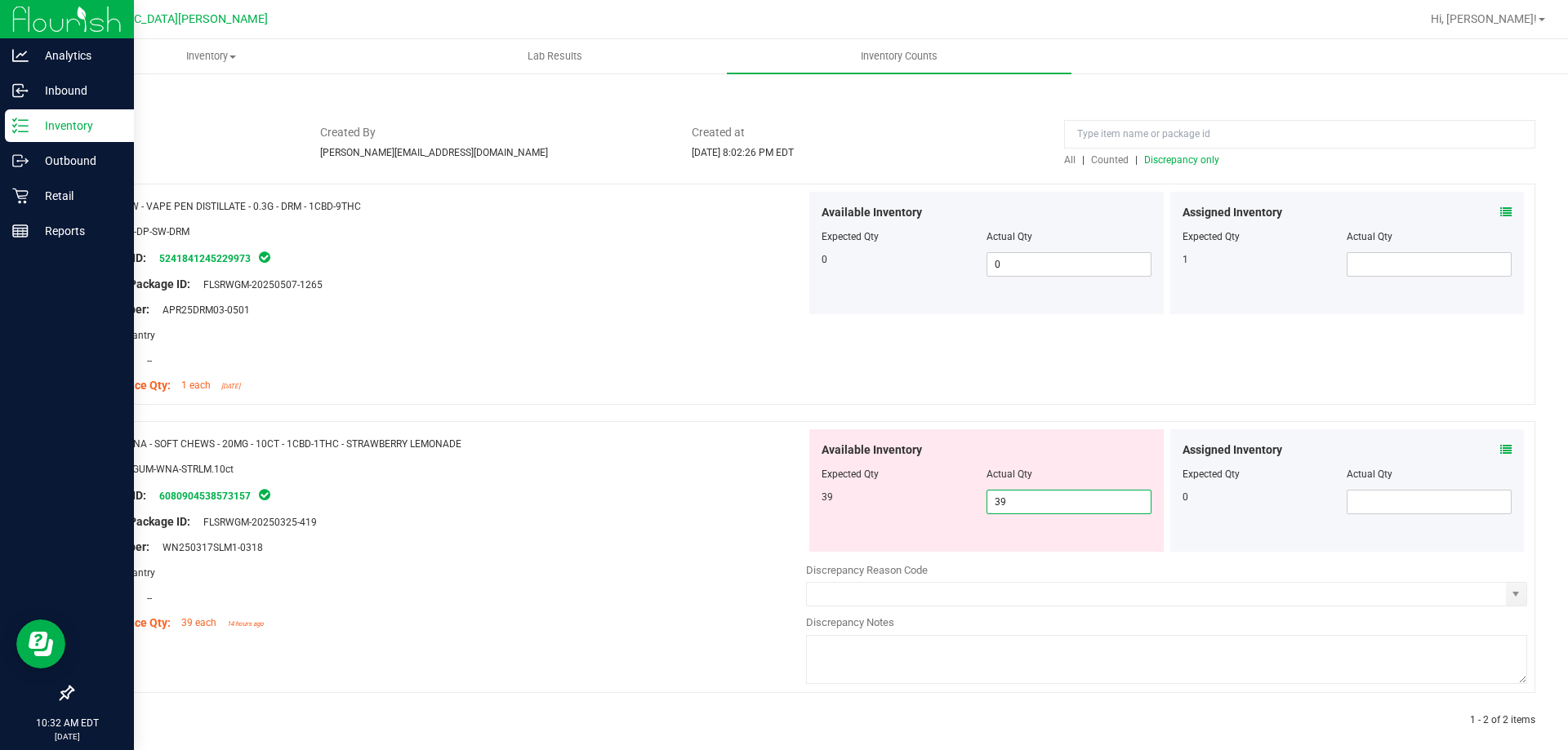
click at [643, 522] on div "Name: WNA - SOFT CHEWS - 20MG - 10CT - 1CBD-1THC - STRAWBERRY LEMONADE SKU: EDI…" at bounding box center [445, 533] width 721 height 208
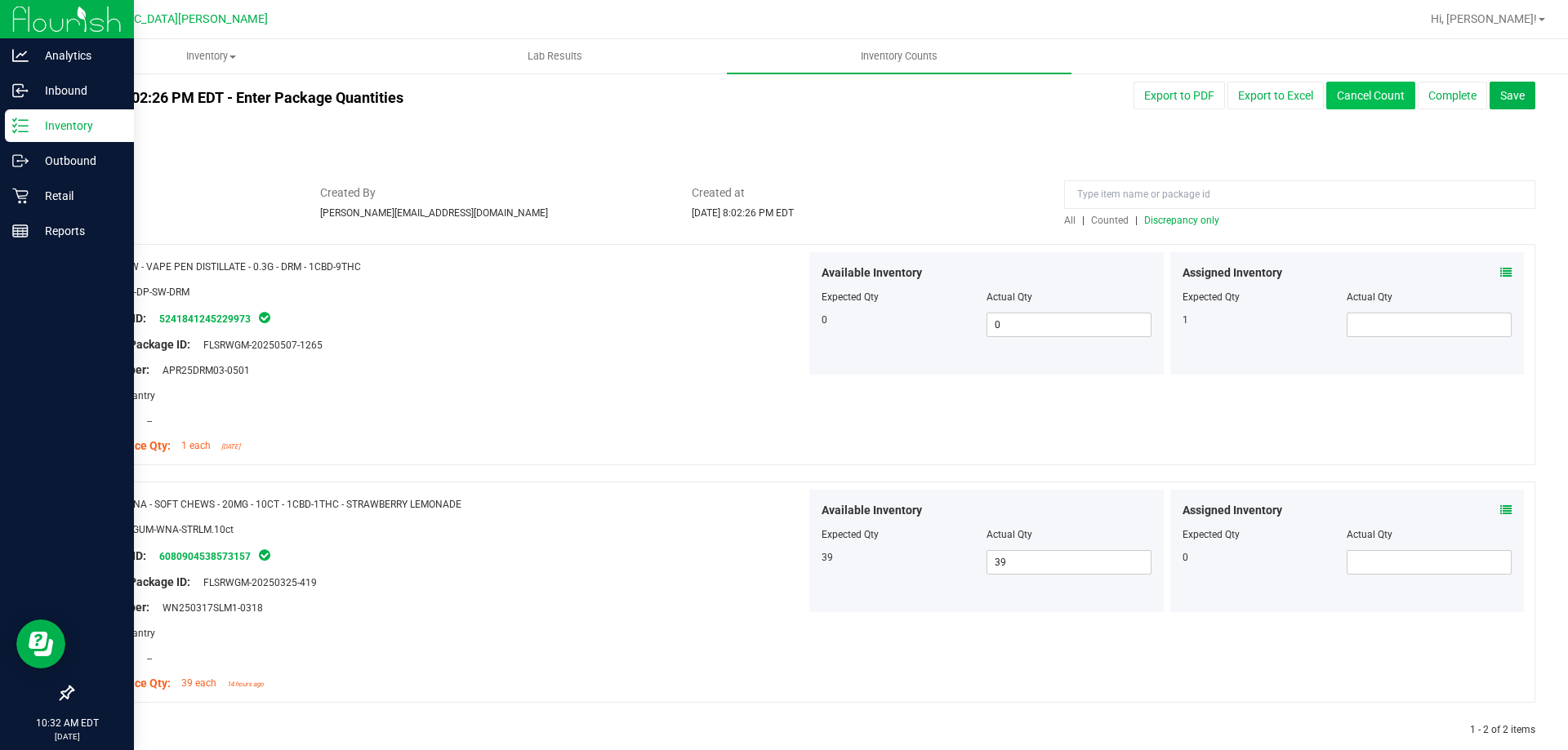
scroll to position [0, 0]
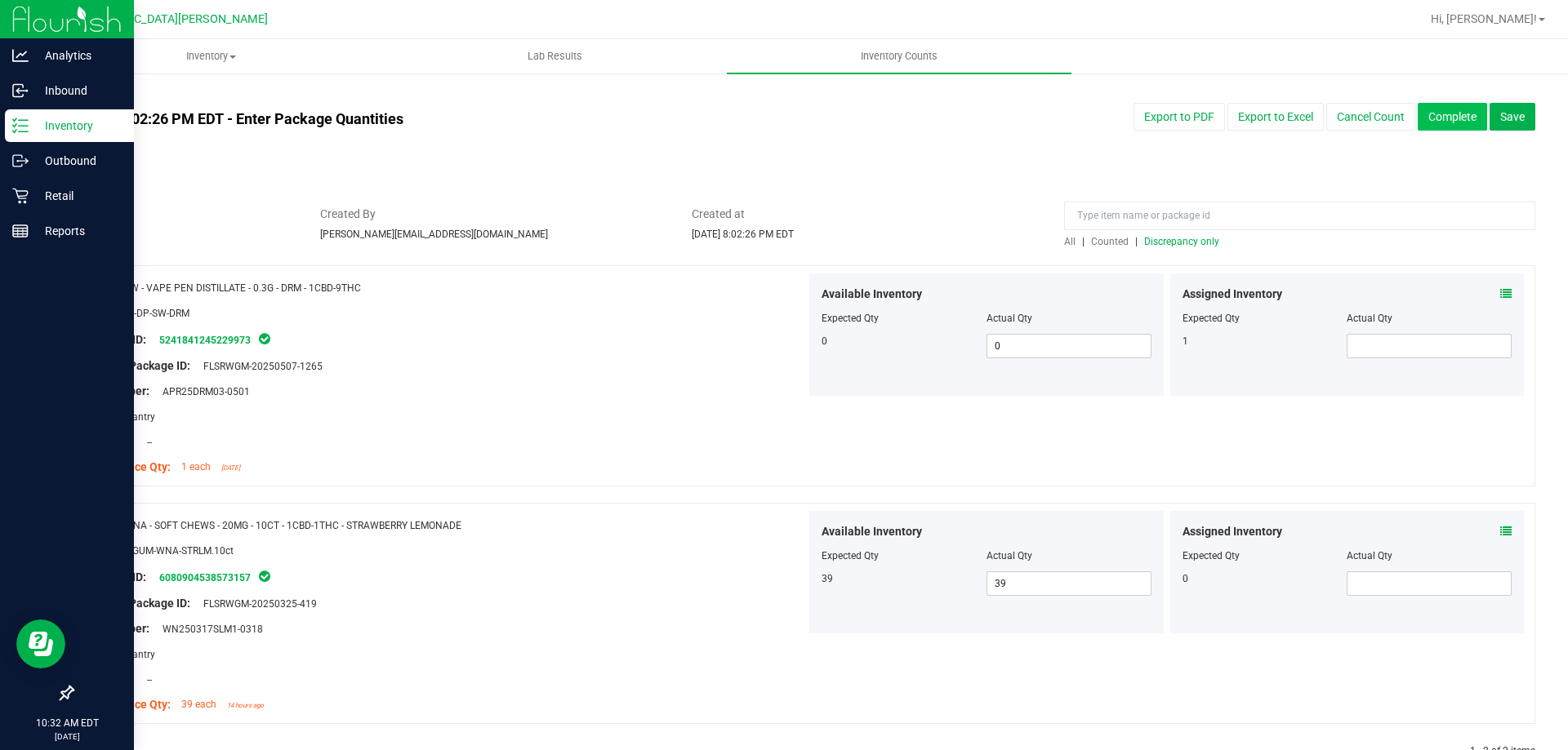
click at [1440, 119] on button "Complete" at bounding box center [1451, 116] width 69 height 28
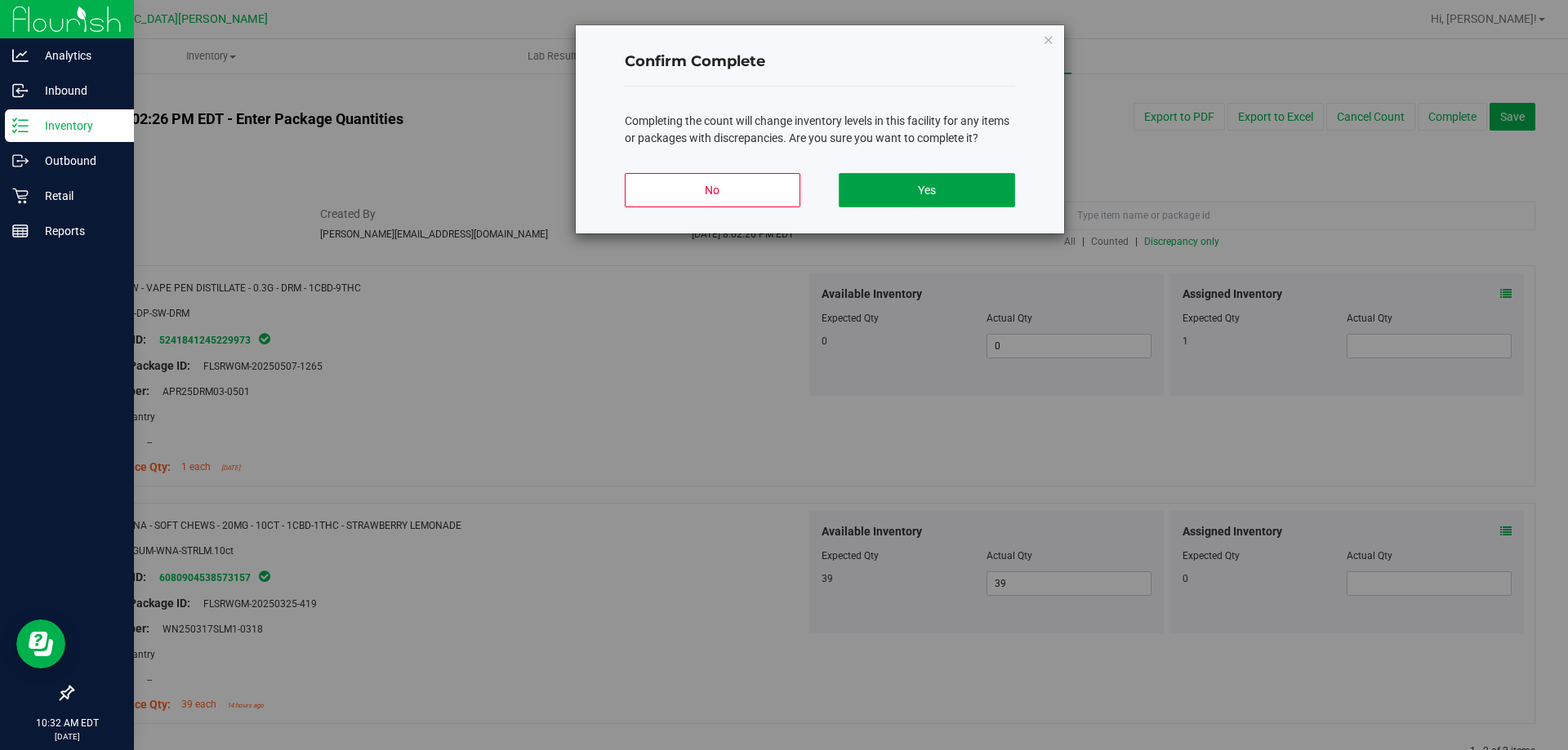
click at [959, 176] on button "Yes" at bounding box center [926, 190] width 176 height 34
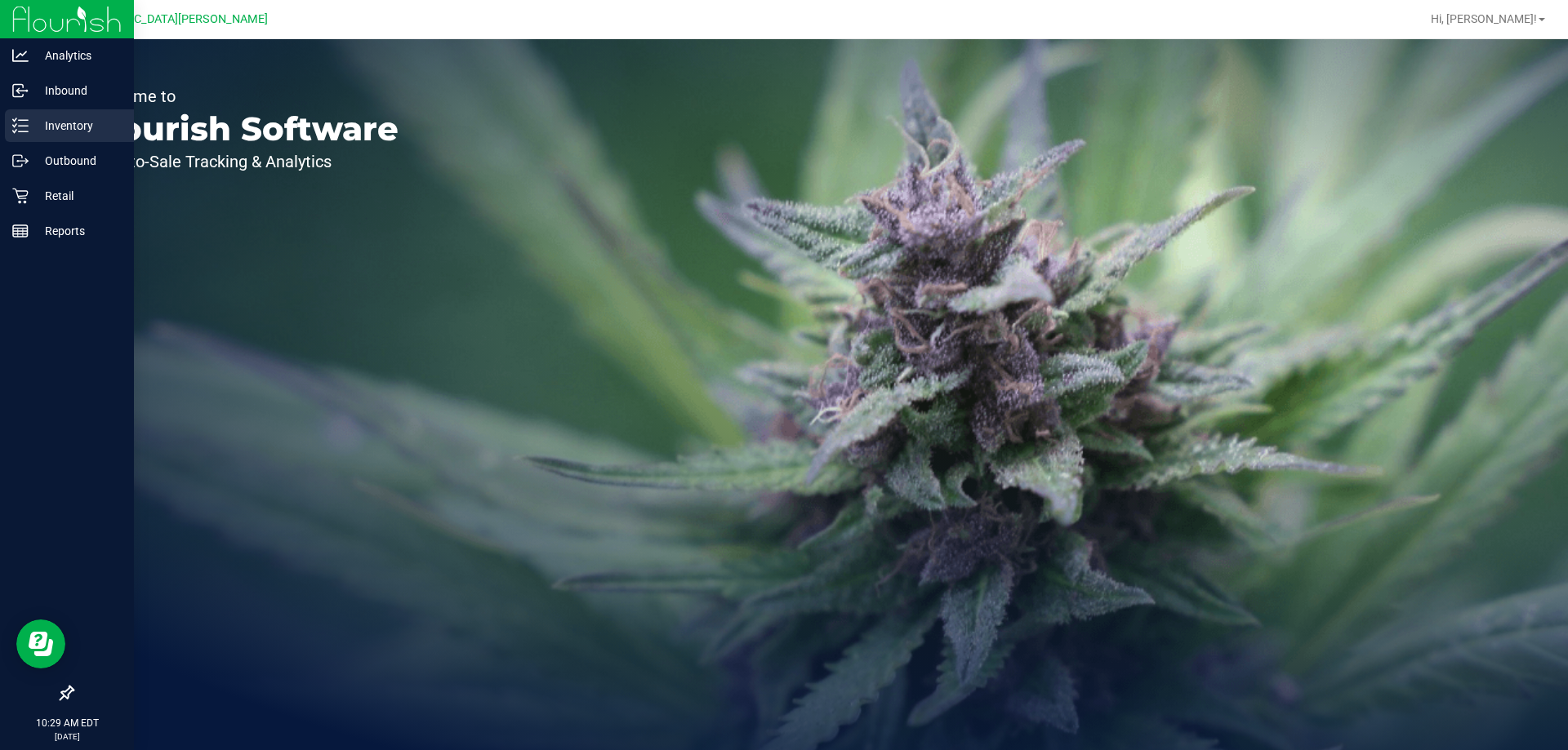
click at [73, 126] on p "Inventory" at bounding box center [78, 126] width 98 height 20
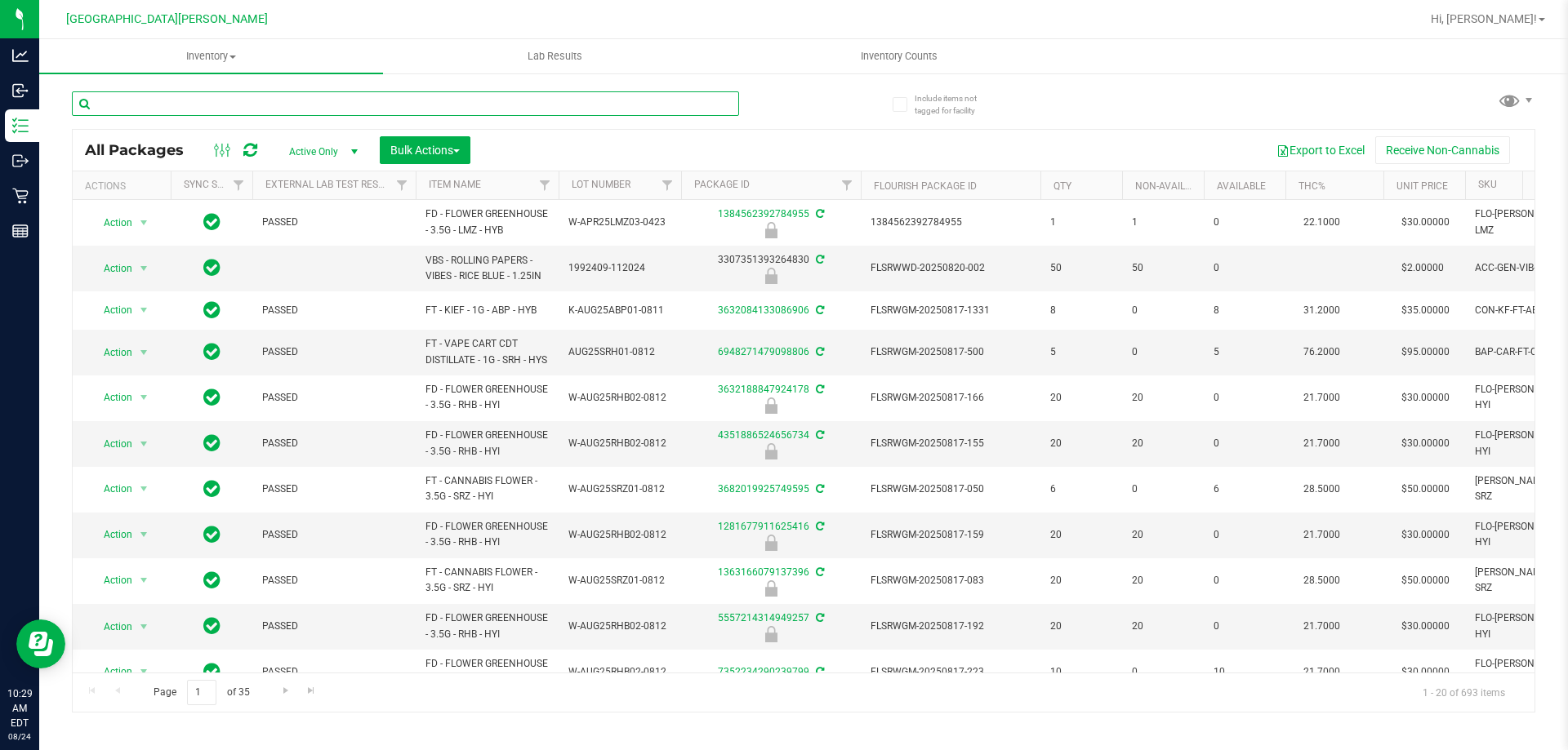
click at [217, 107] on input "text" at bounding box center [405, 103] width 667 height 24
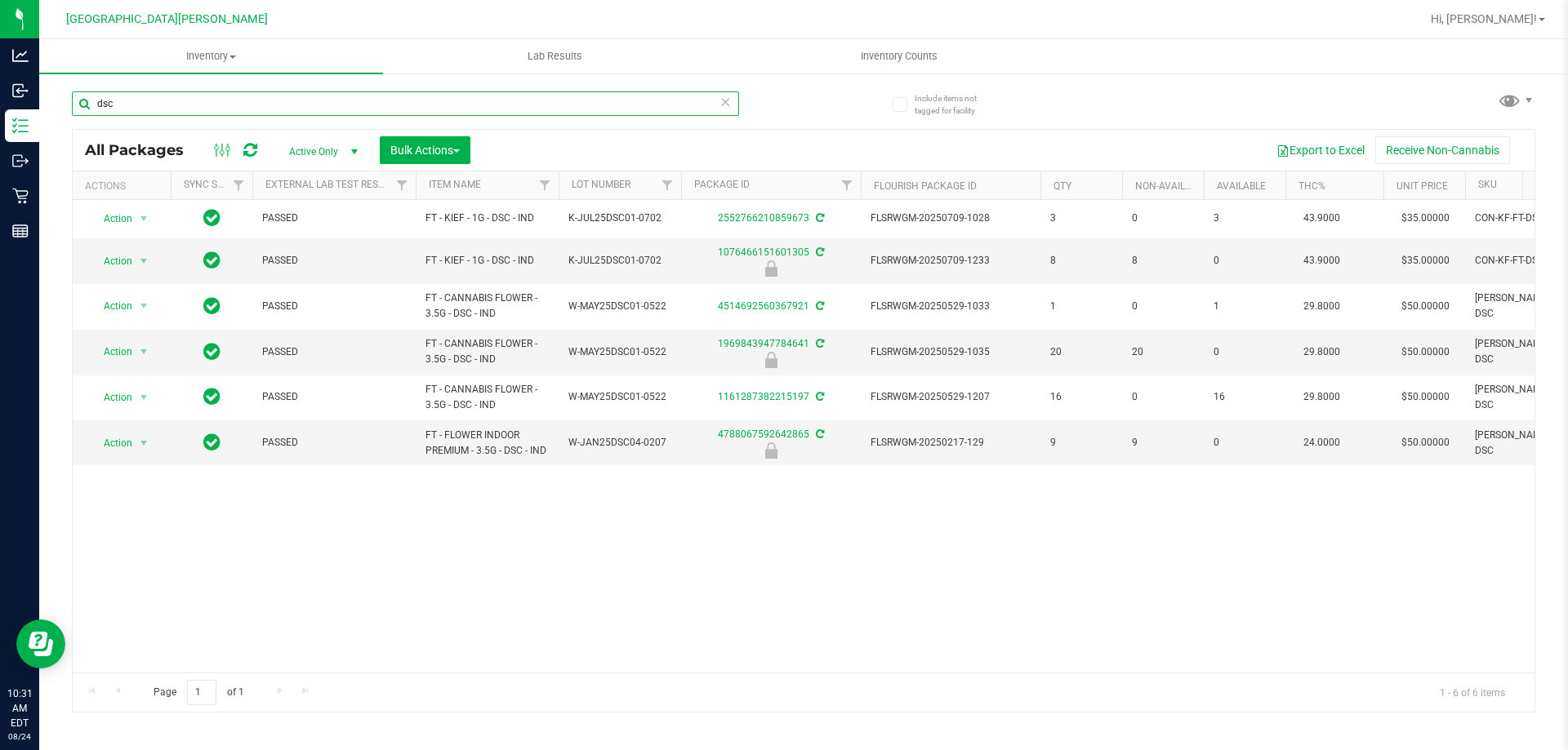
click at [153, 97] on input "dsc" at bounding box center [405, 103] width 667 height 24
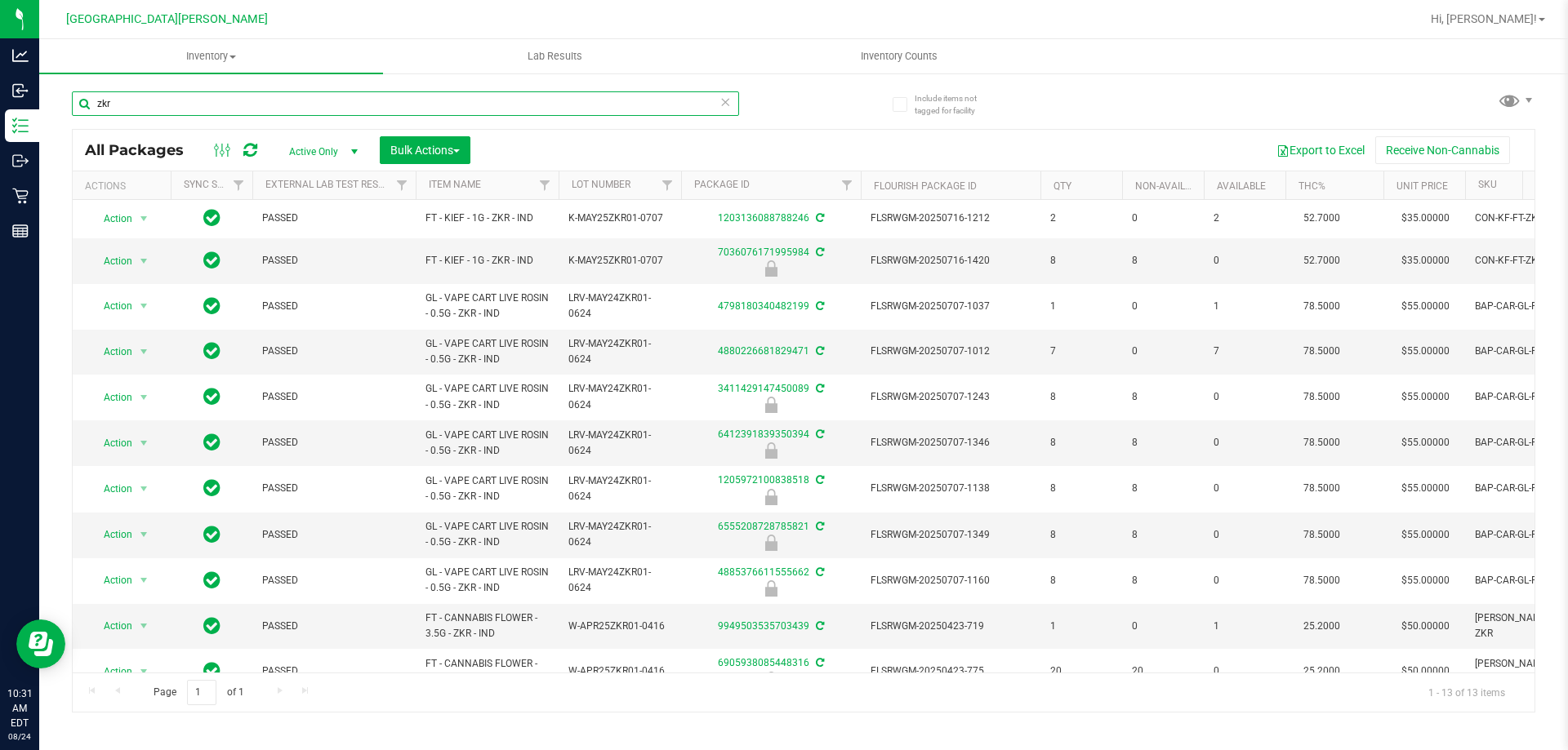
type input "zkr"
